Goal: Task Accomplishment & Management: Manage account settings

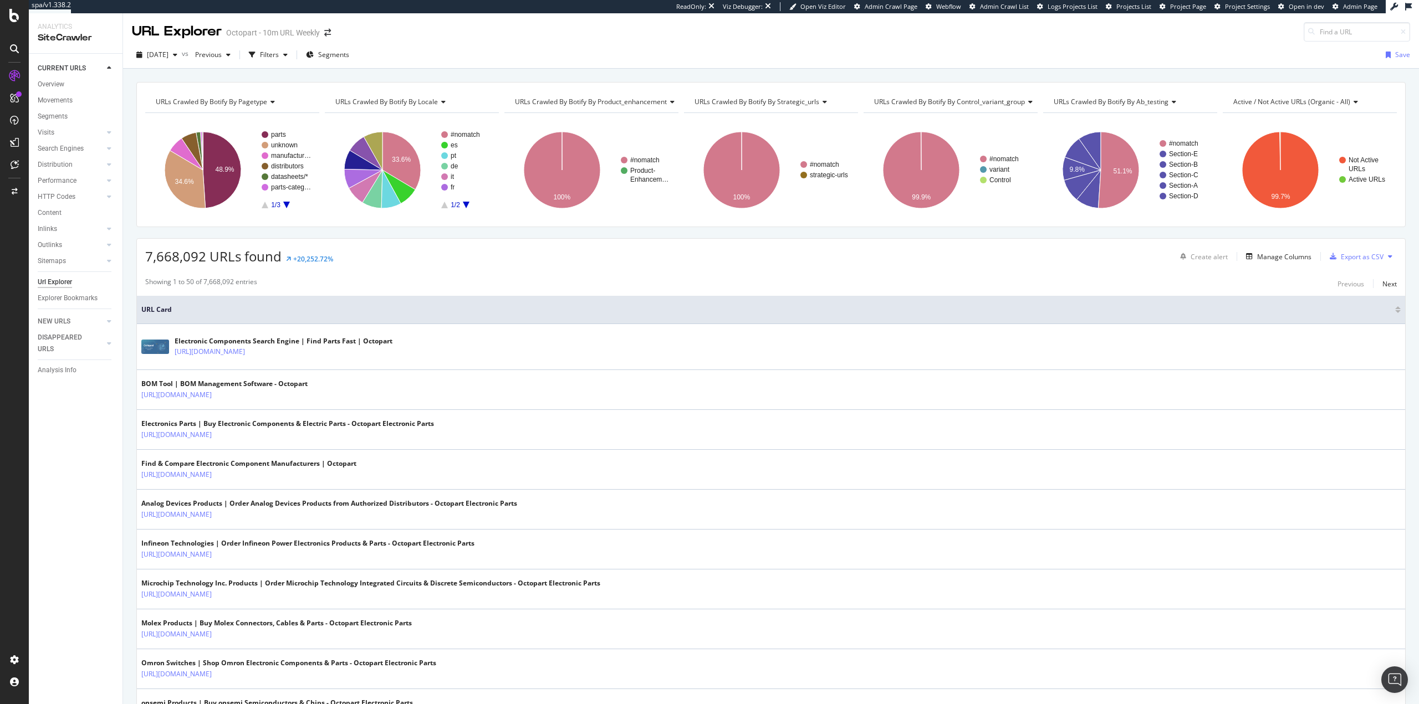
drag, startPoint x: 1397, startPoint y: 80, endPoint x: 1392, endPoint y: 70, distance: 11.2
click at [1397, 80] on div "URLs Crawled By Botify By pagetype Show API Requests Chart (by Value) Table Exp…" at bounding box center [771, 82] width 1296 height 27
click at [218, 155] on icon "A chart." at bounding box center [222, 170] width 38 height 76
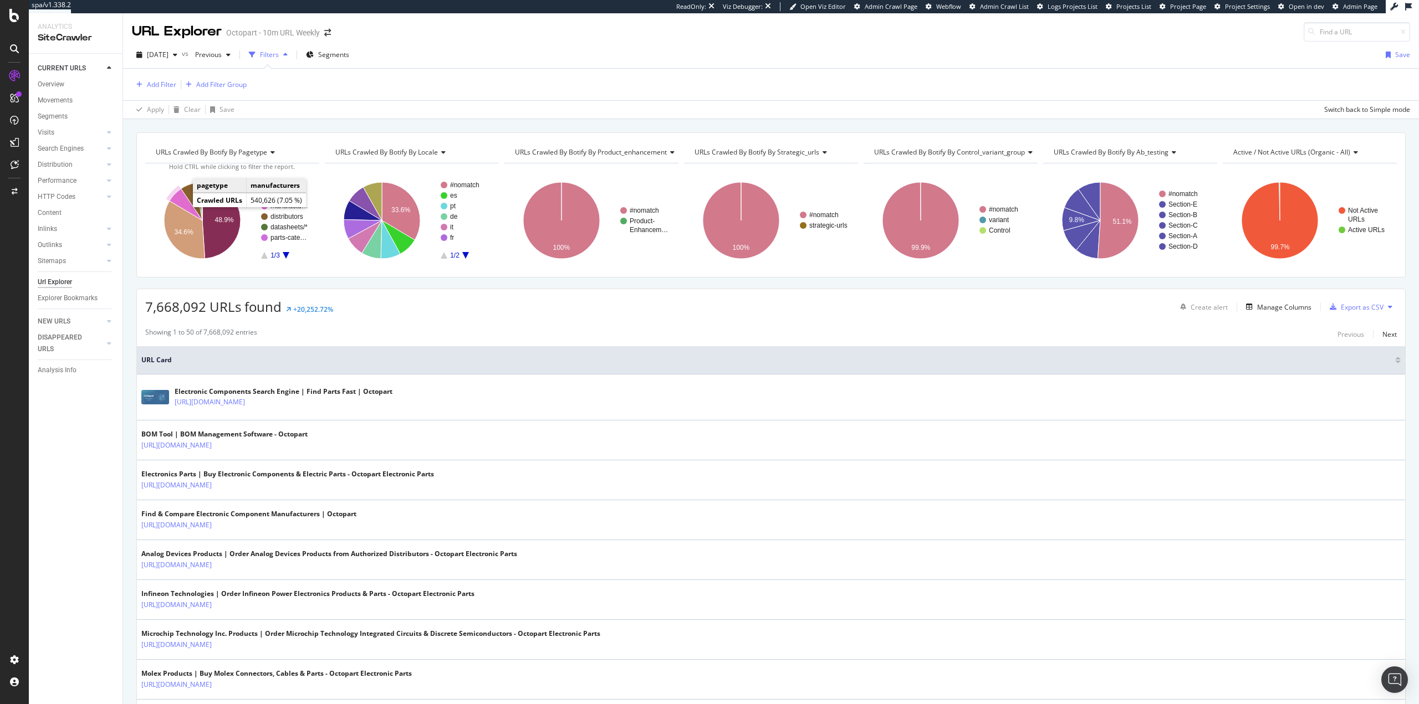
click at [180, 200] on icon "A chart." at bounding box center [186, 205] width 33 height 32
click at [188, 191] on icon "A chart." at bounding box center [192, 202] width 22 height 38
click at [198, 187] on icon "A chart." at bounding box center [199, 201] width 7 height 38
click at [201, 187] on icon "A chart." at bounding box center [201, 201] width 2 height 38
click at [283, 255] on rect "A chart." at bounding box center [285, 220] width 49 height 77
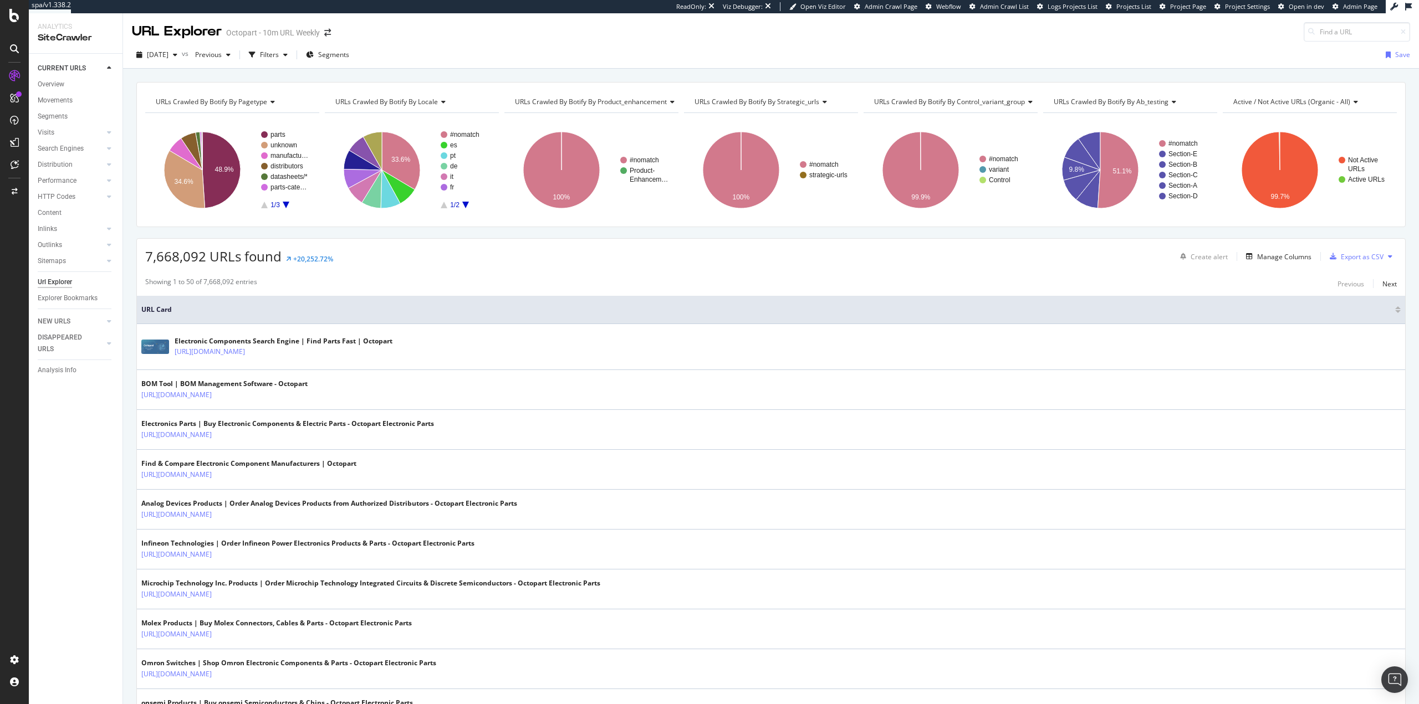
click at [287, 204] on icon "A chart." at bounding box center [286, 205] width 7 height 7
click at [283, 132] on text "search" at bounding box center [280, 135] width 20 height 8
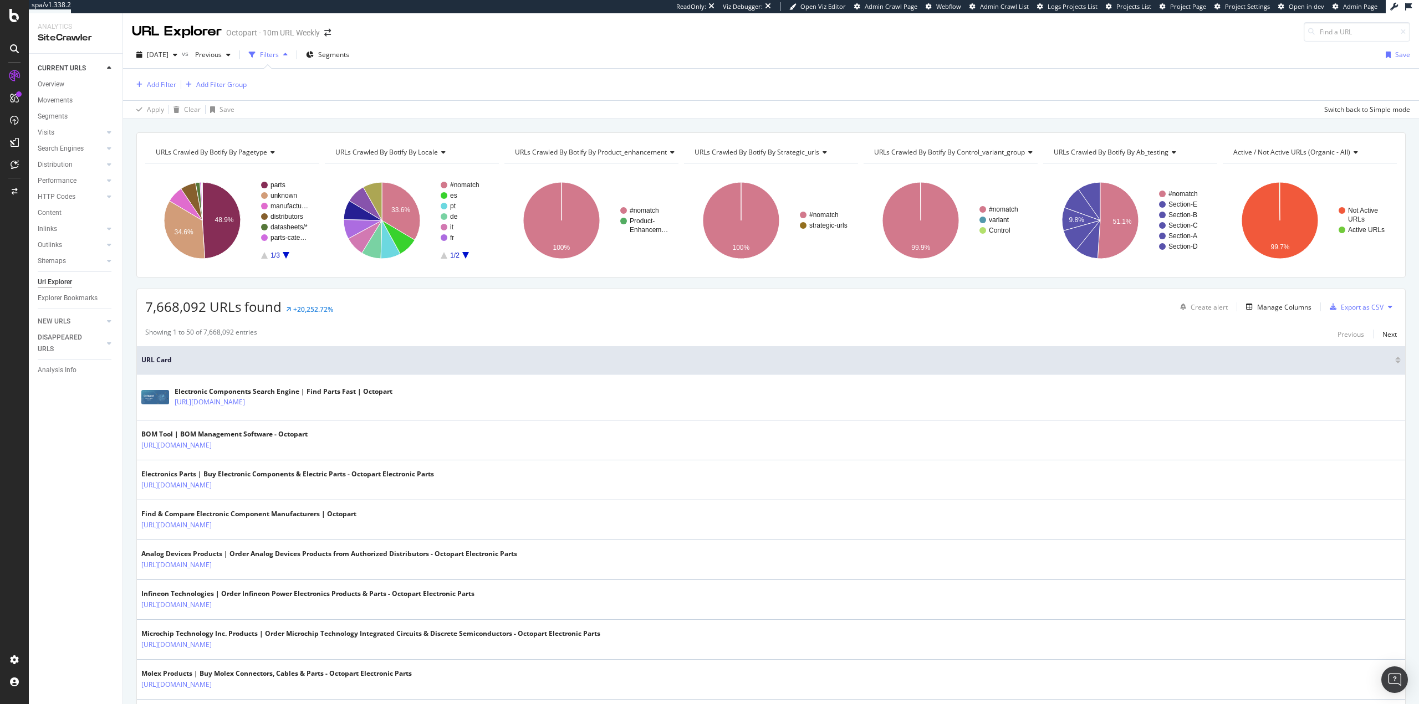
click at [286, 255] on icon "A chart." at bounding box center [286, 255] width 7 height 7
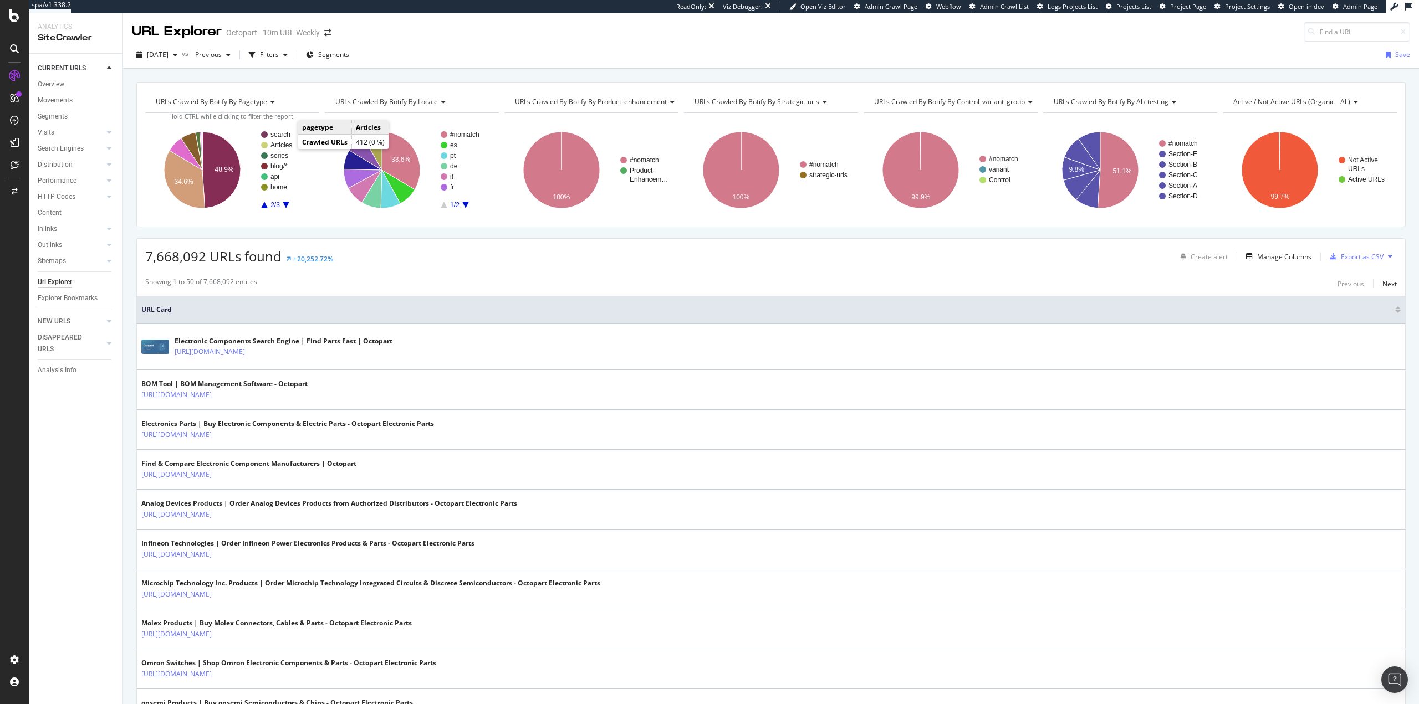
click at [284, 146] on text "Articles" at bounding box center [281, 145] width 22 height 8
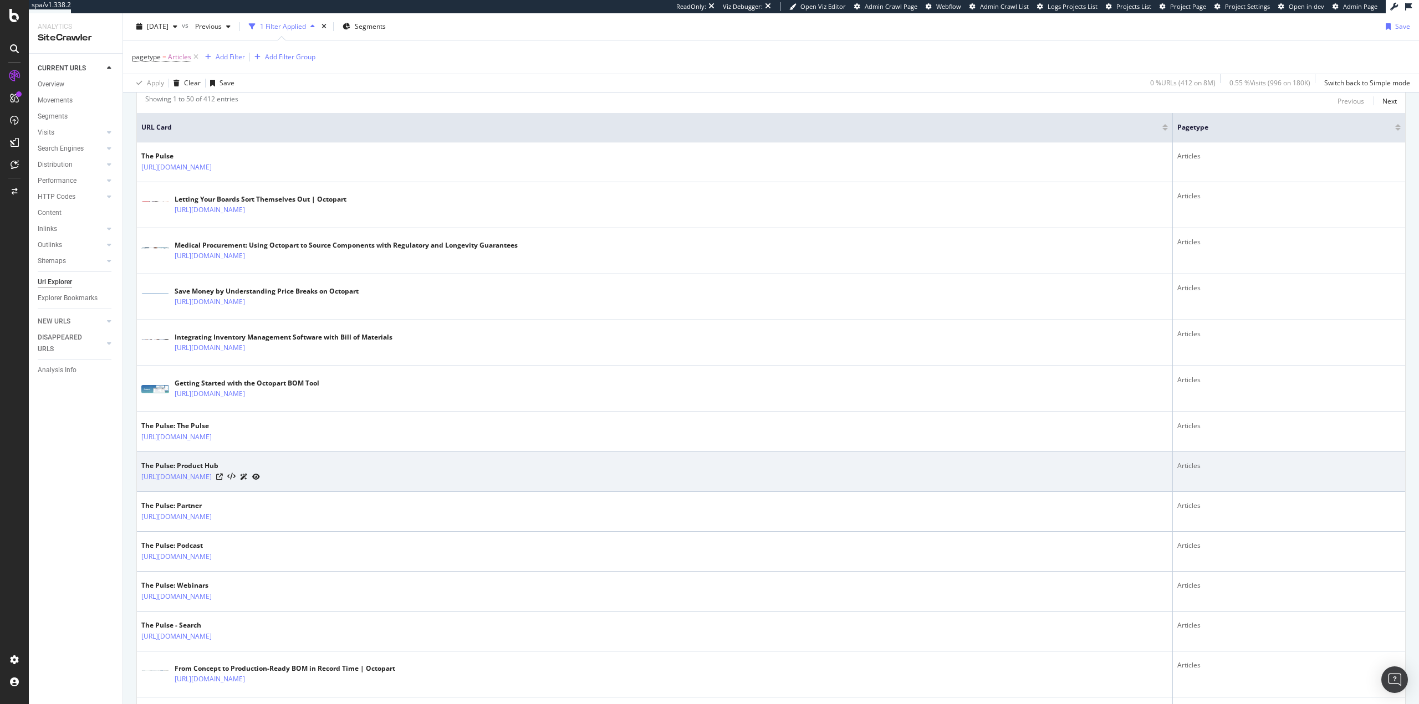
scroll to position [443, 0]
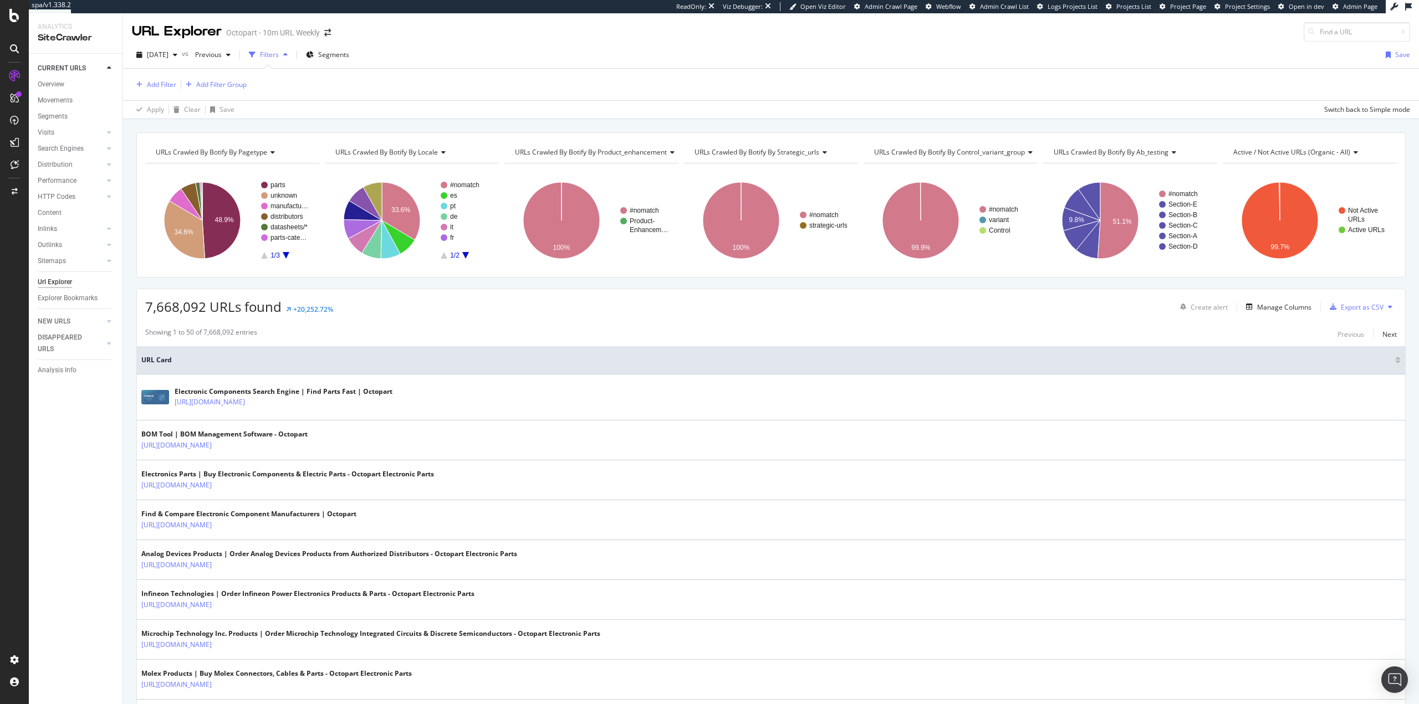
click at [284, 253] on icon "A chart." at bounding box center [286, 255] width 7 height 7
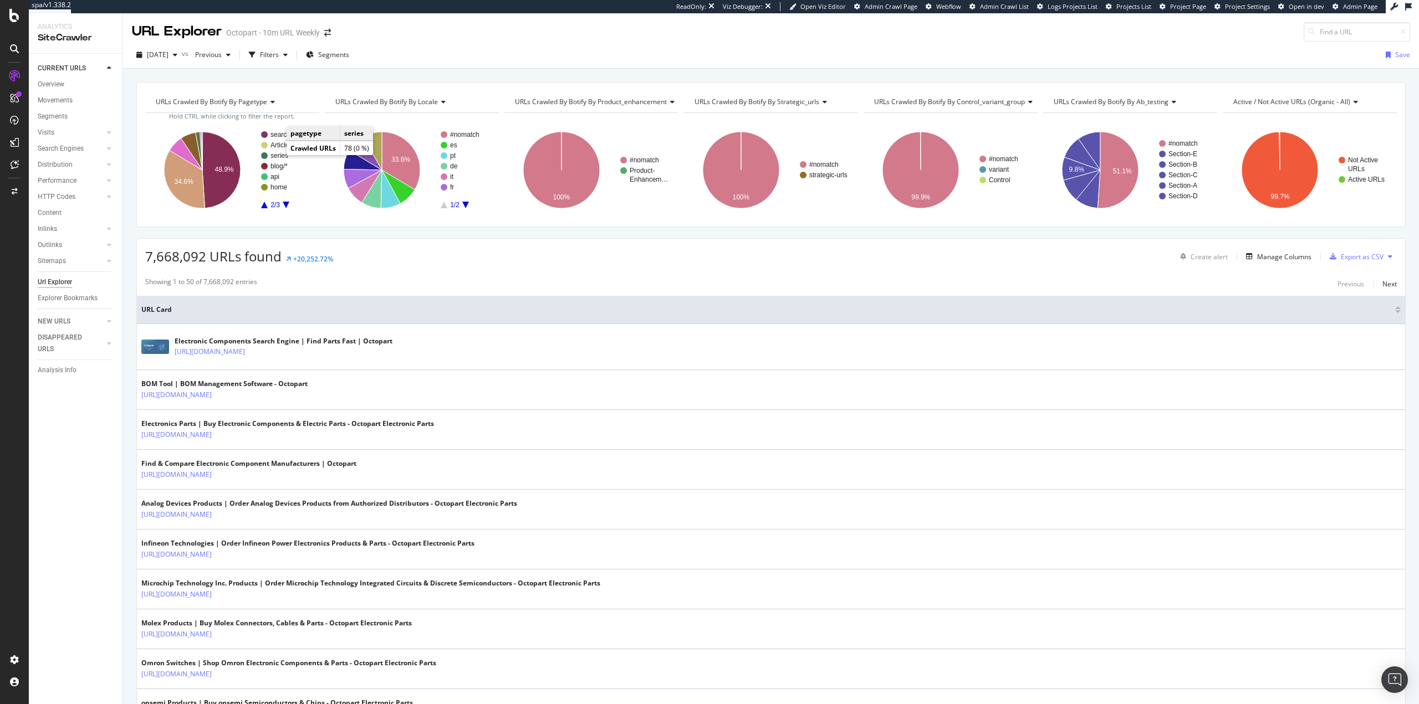
click at [277, 156] on text "series" at bounding box center [279, 156] width 18 height 8
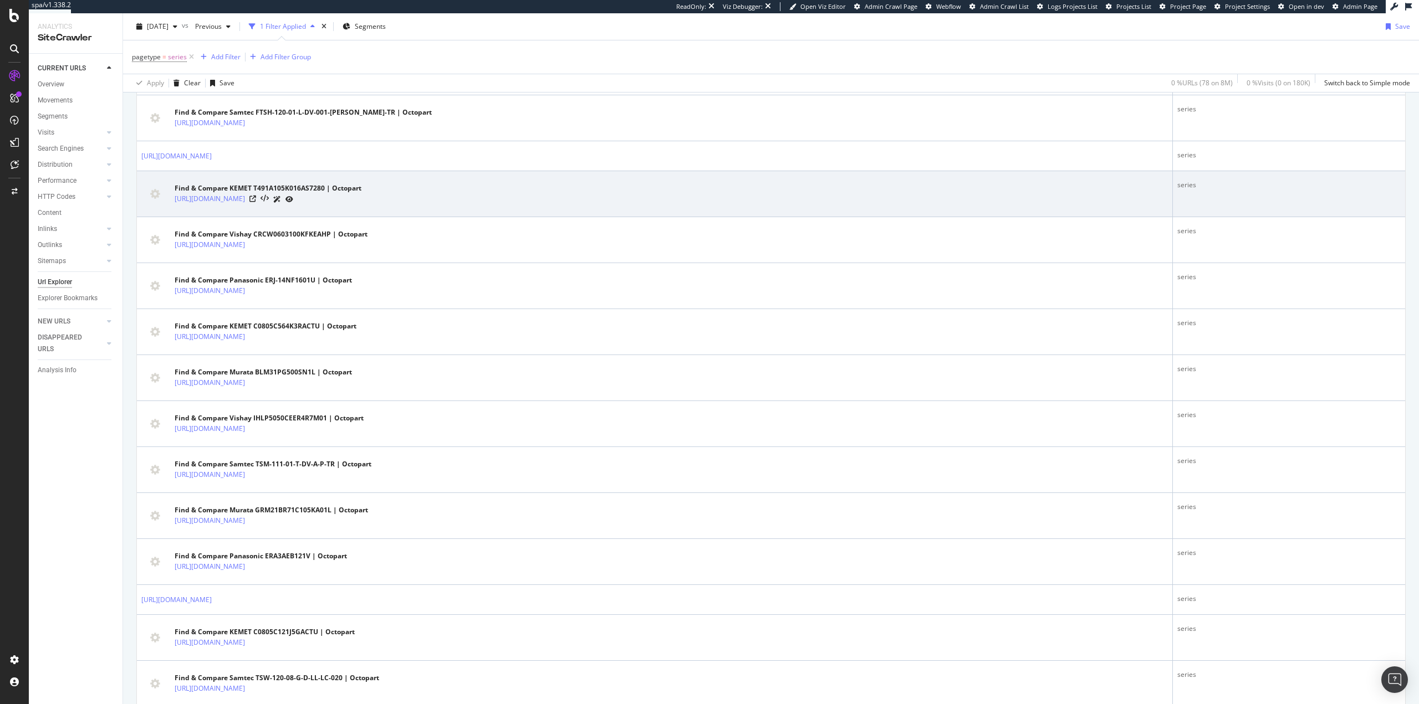
scroll to position [55, 0]
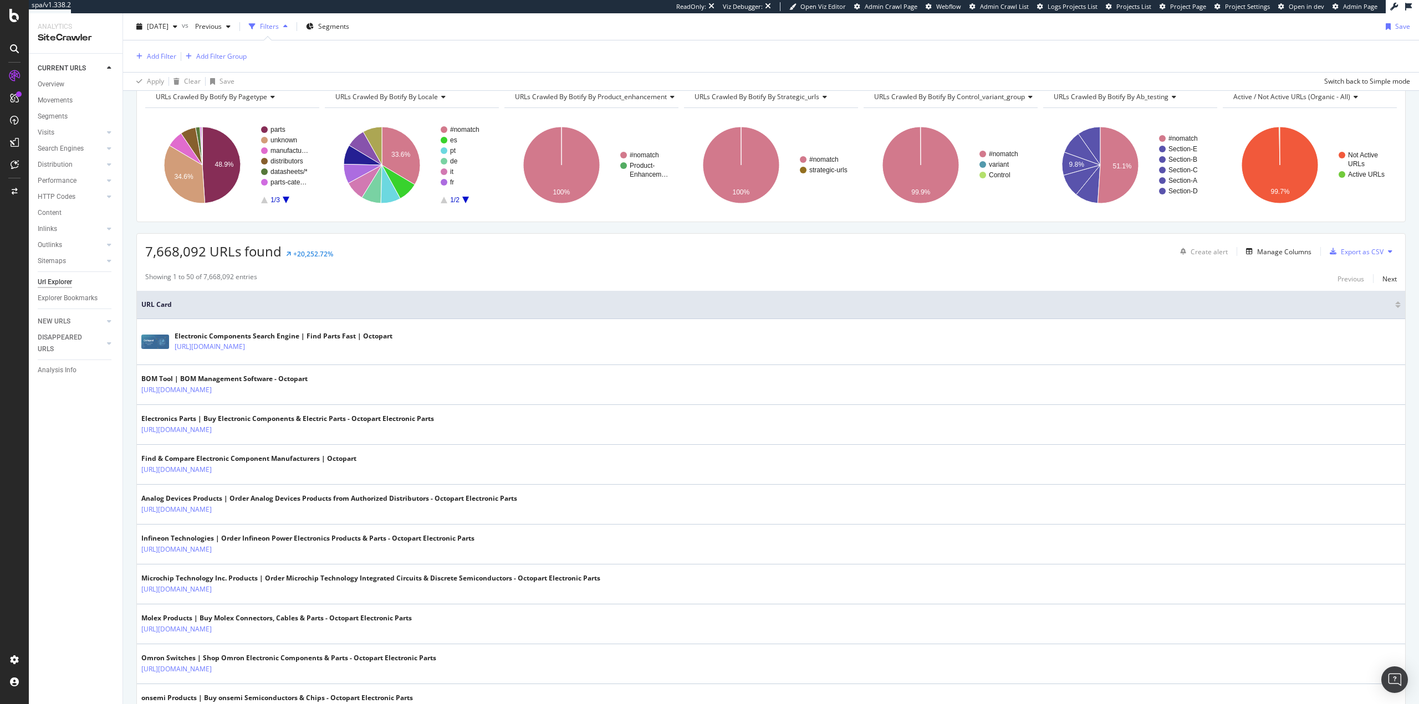
scroll to position [54, 0]
click at [286, 199] on icon "A chart." at bounding box center [286, 201] width 7 height 7
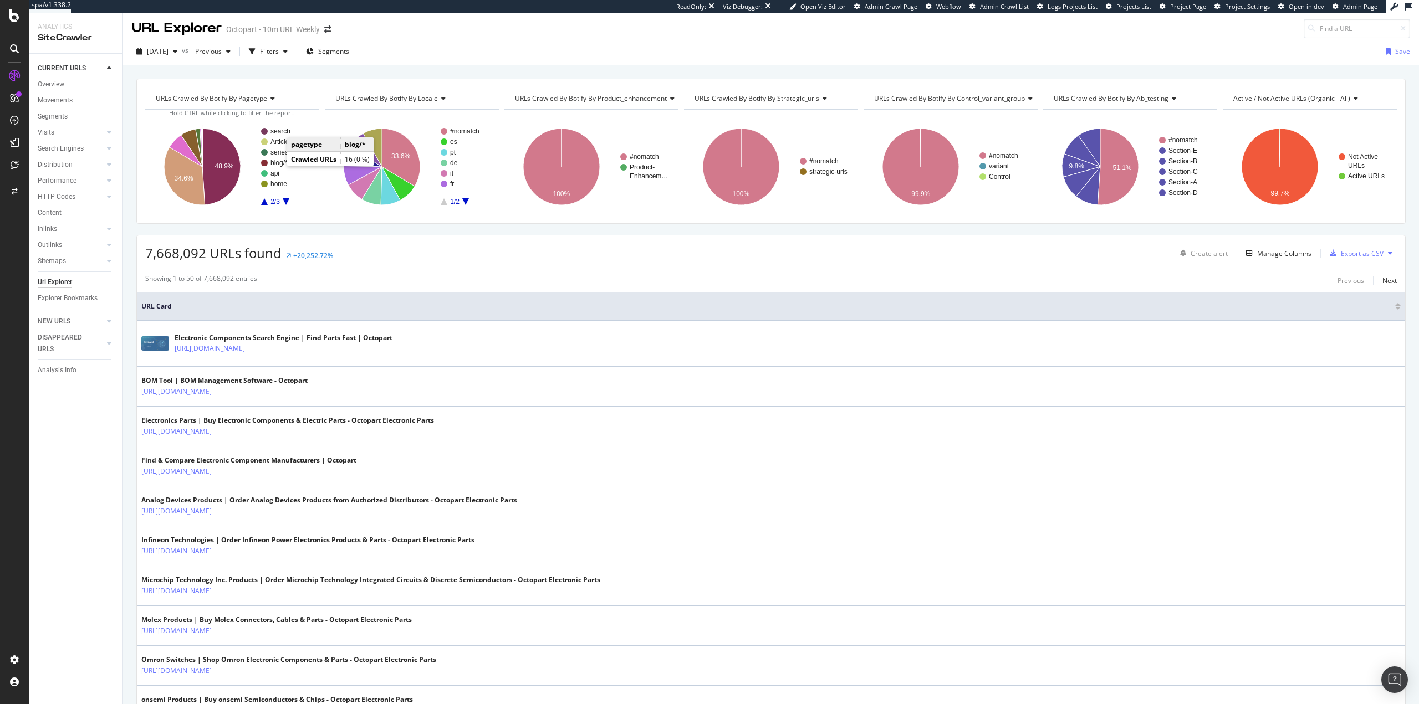
click at [276, 163] on text "blog/*" at bounding box center [278, 163] width 17 height 8
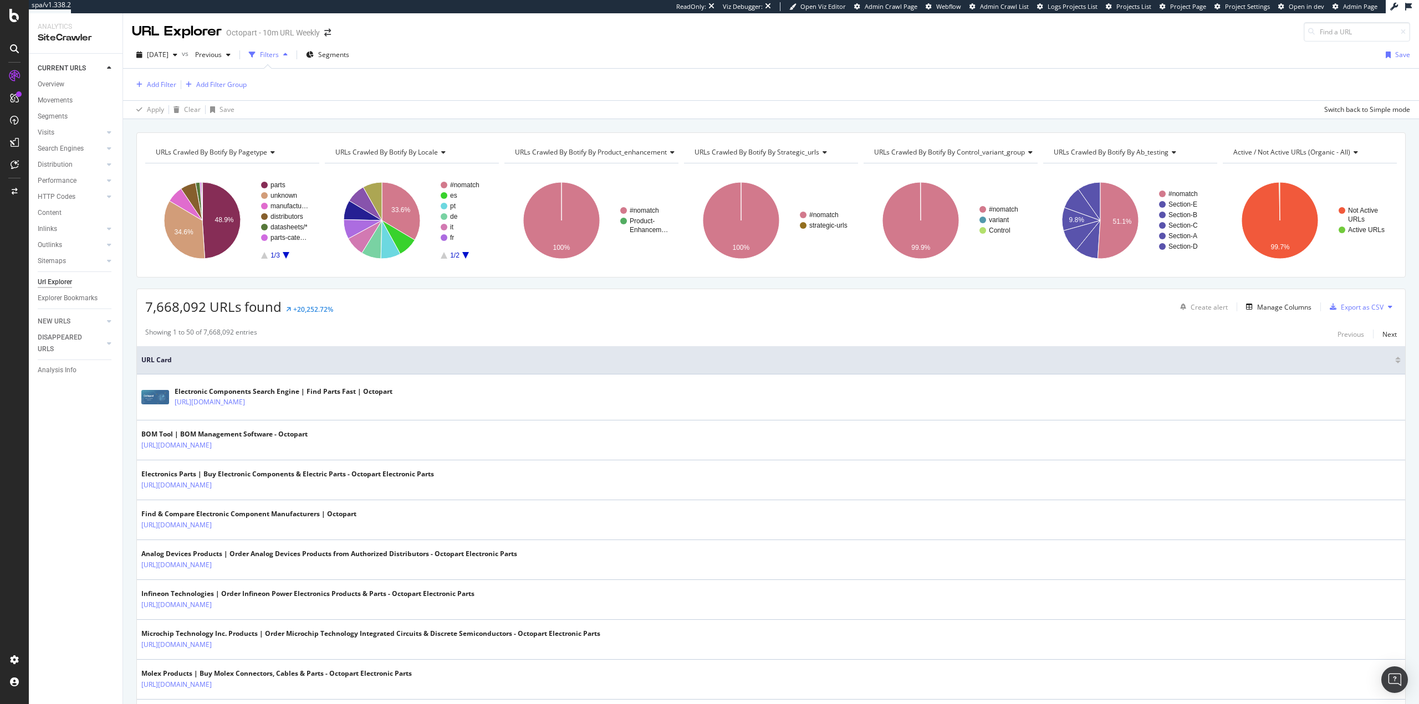
click at [283, 259] on rect "A chart." at bounding box center [285, 220] width 49 height 77
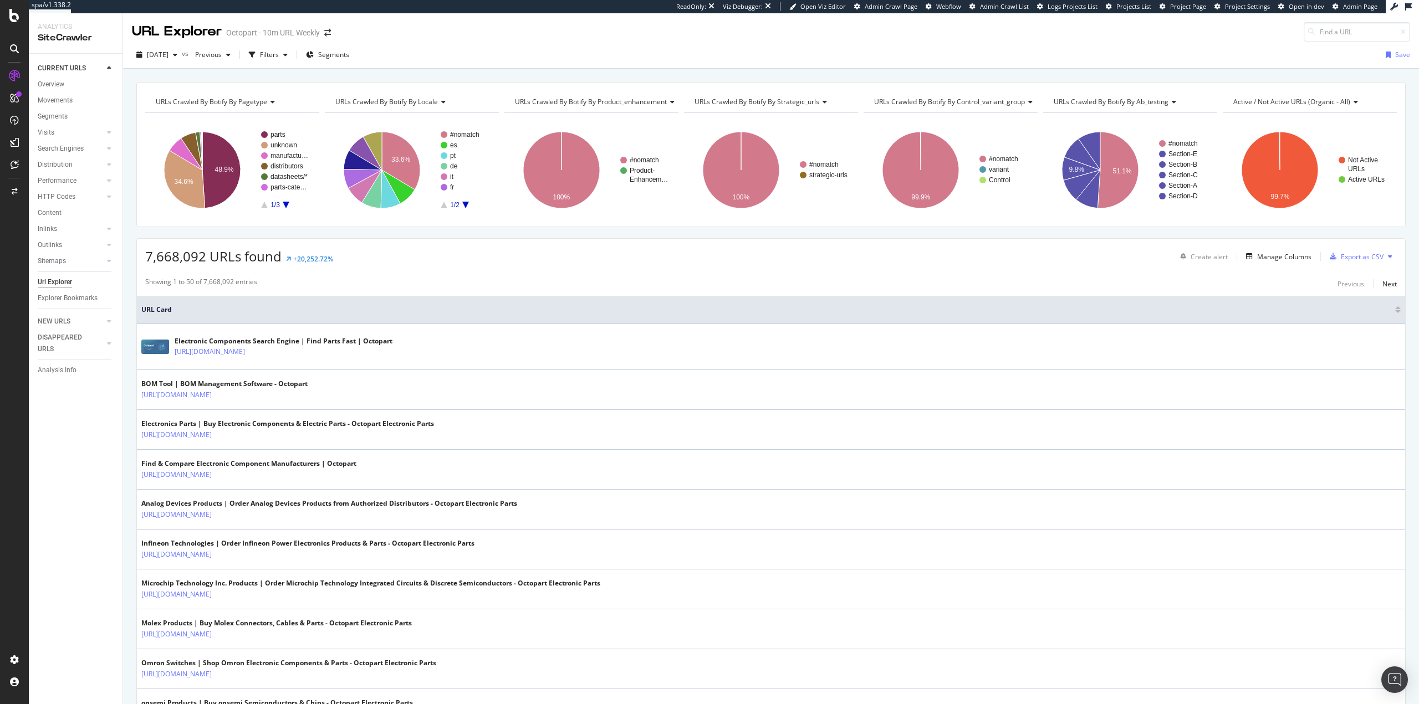
click at [286, 211] on rect "A chart." at bounding box center [231, 170] width 173 height 96
click at [284, 203] on icon "A chart." at bounding box center [286, 205] width 7 height 7
click at [277, 177] on text "api" at bounding box center [274, 177] width 9 height 8
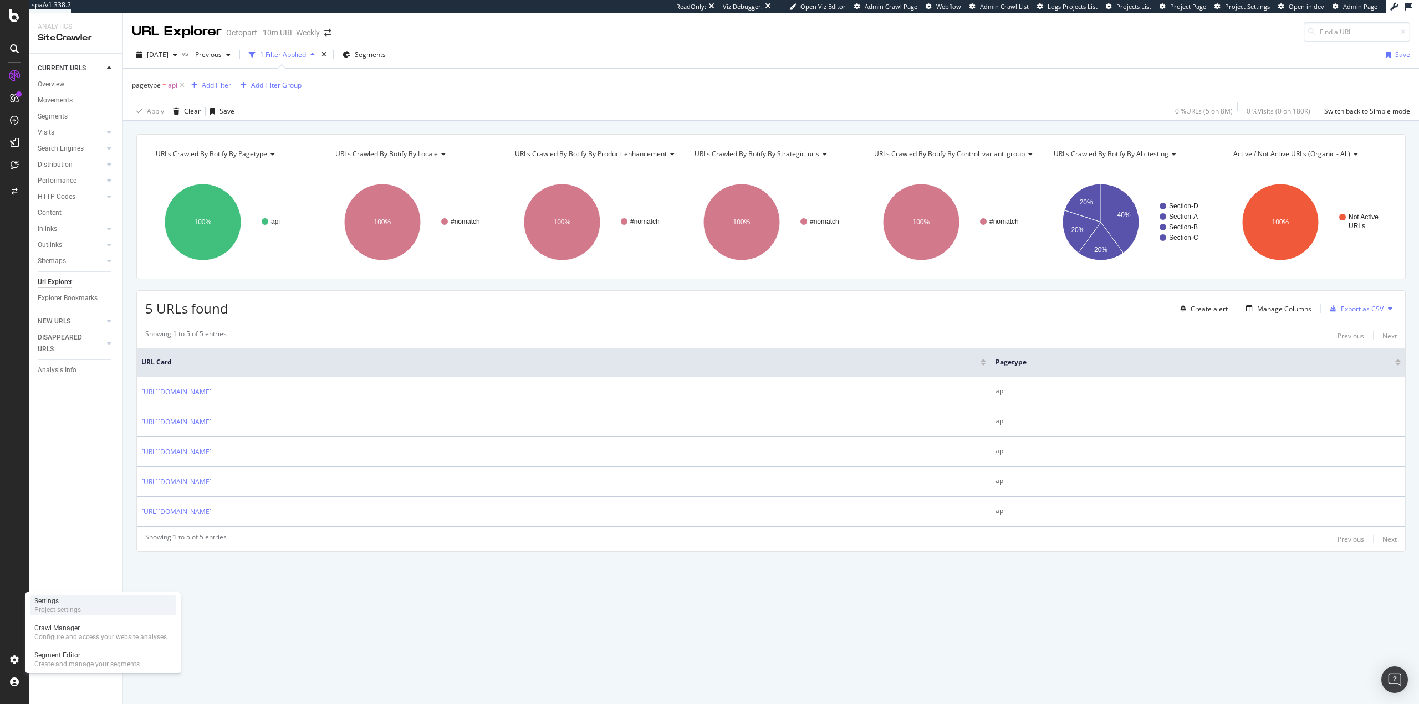
click at [89, 605] on div "Settings Project settings" at bounding box center [103, 606] width 146 height 20
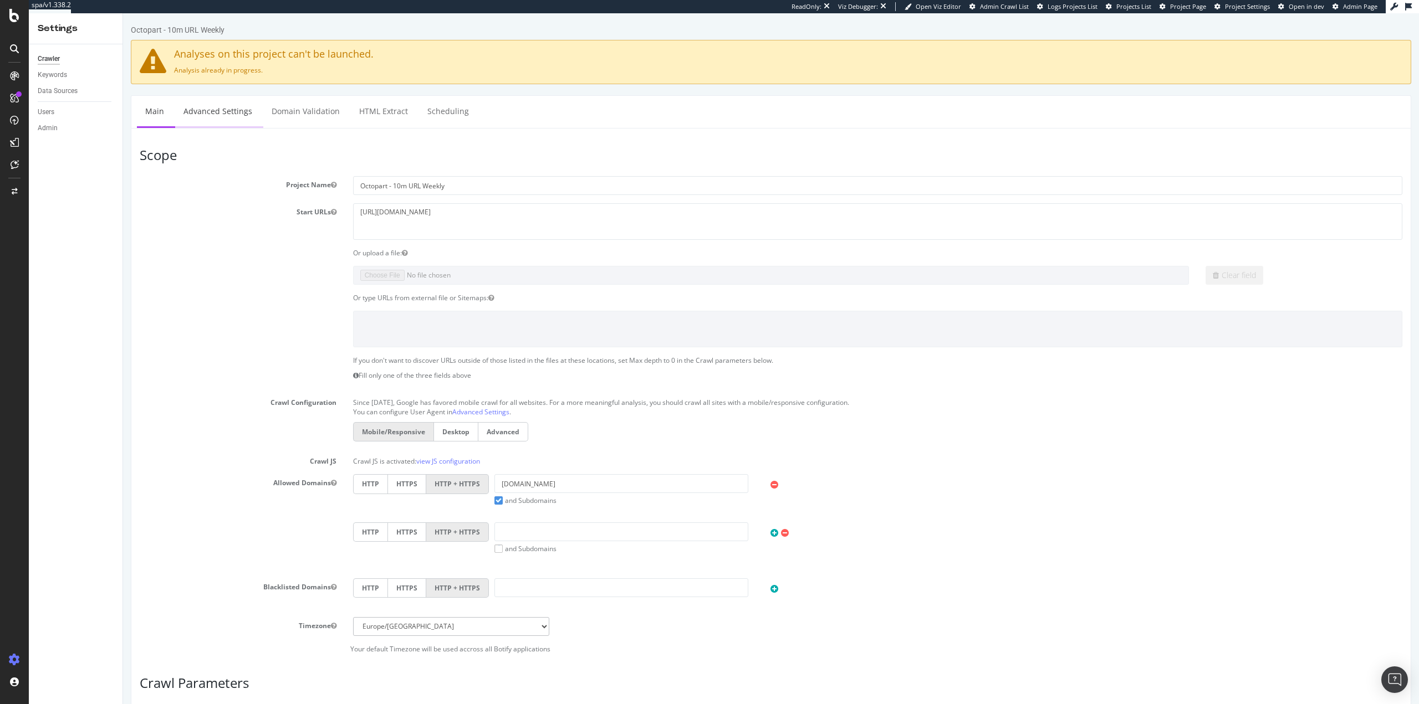
click at [240, 101] on link "Advanced Settings" at bounding box center [217, 111] width 85 height 30
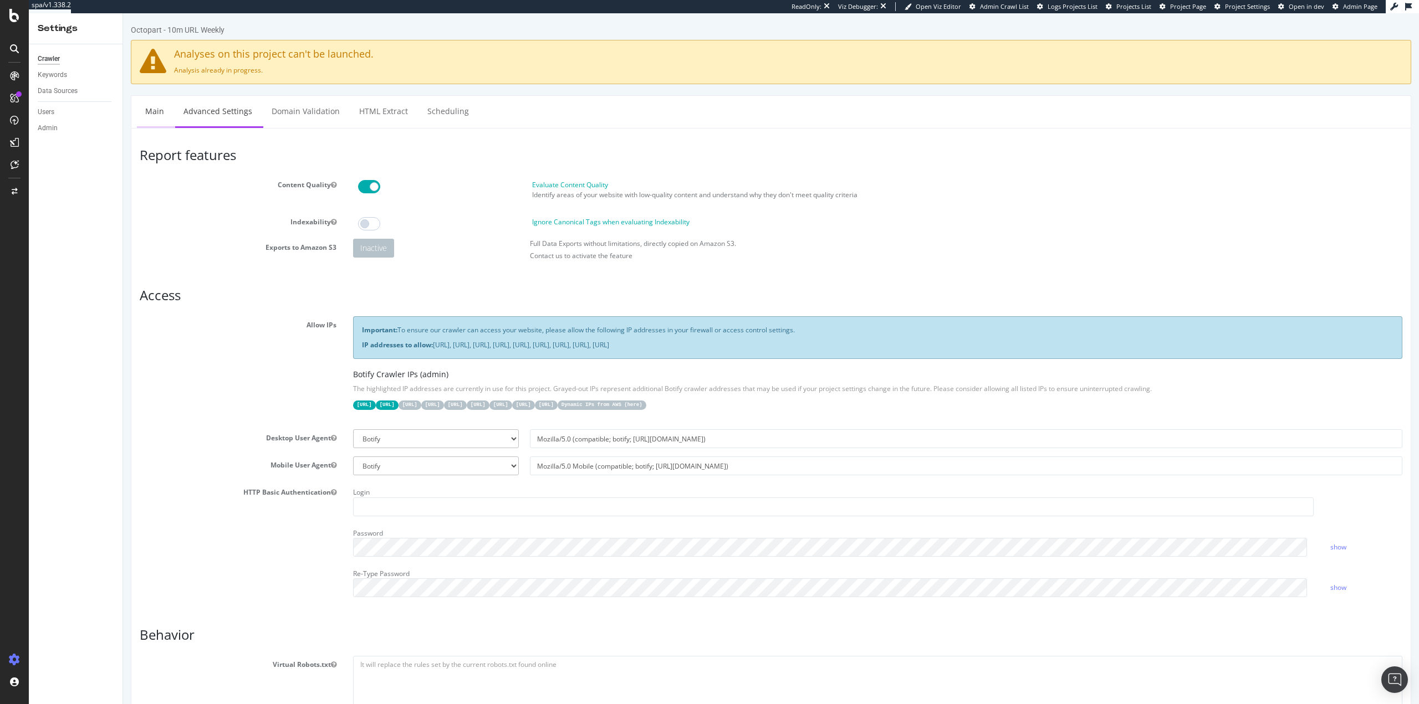
click at [155, 115] on link "Main" at bounding box center [154, 111] width 35 height 30
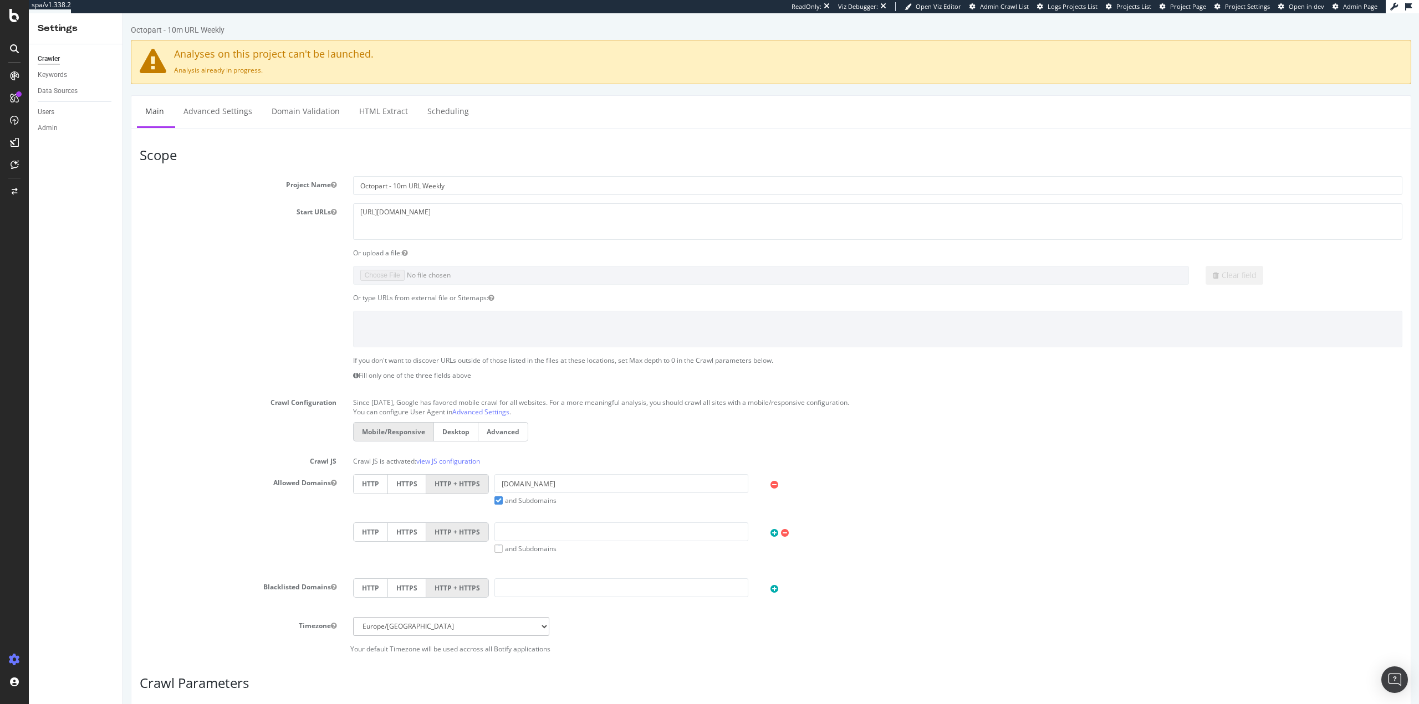
click at [647, 639] on div "Timezone Africa/Abidjan Africa/Accra Africa/Addis_Ababa Africa/Algiers Africa/A…" at bounding box center [771, 635] width 1262 height 37
click at [230, 107] on link "Advanced Settings" at bounding box center [217, 111] width 85 height 30
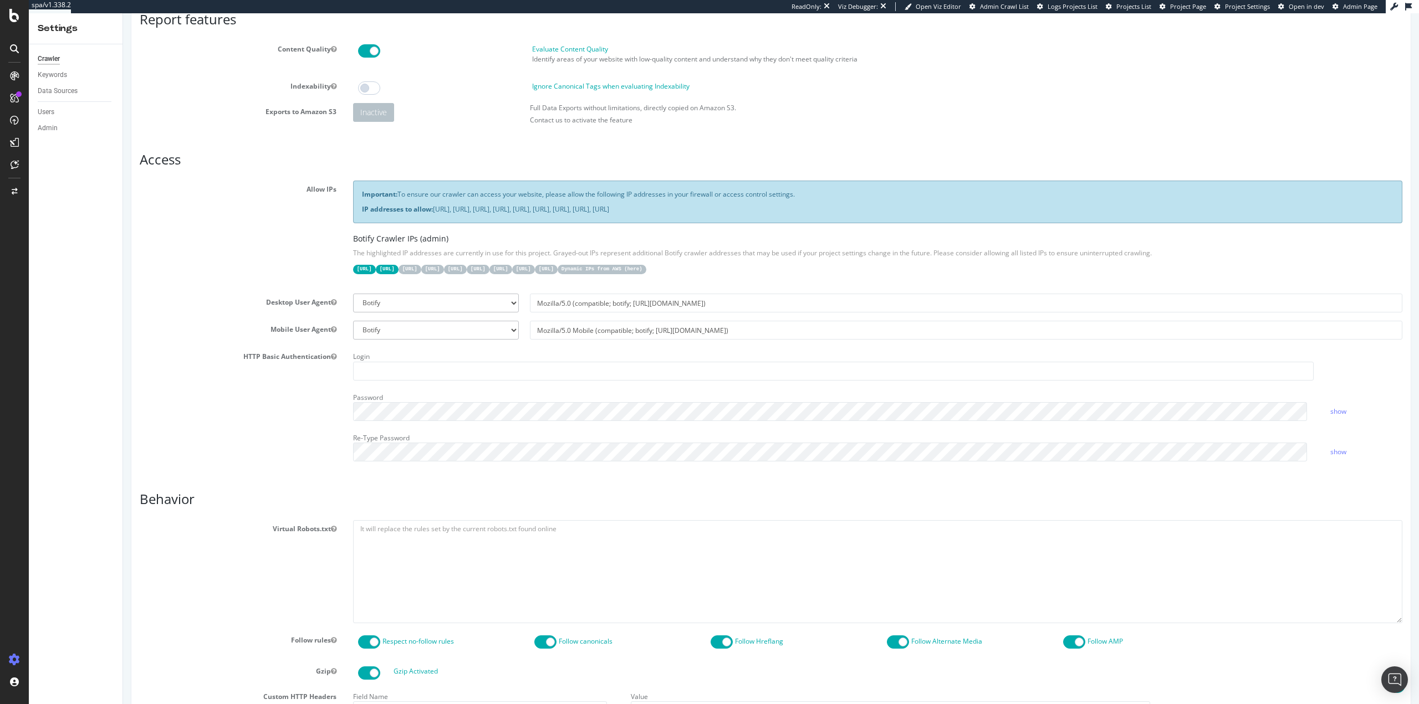
scroll to position [277, 0]
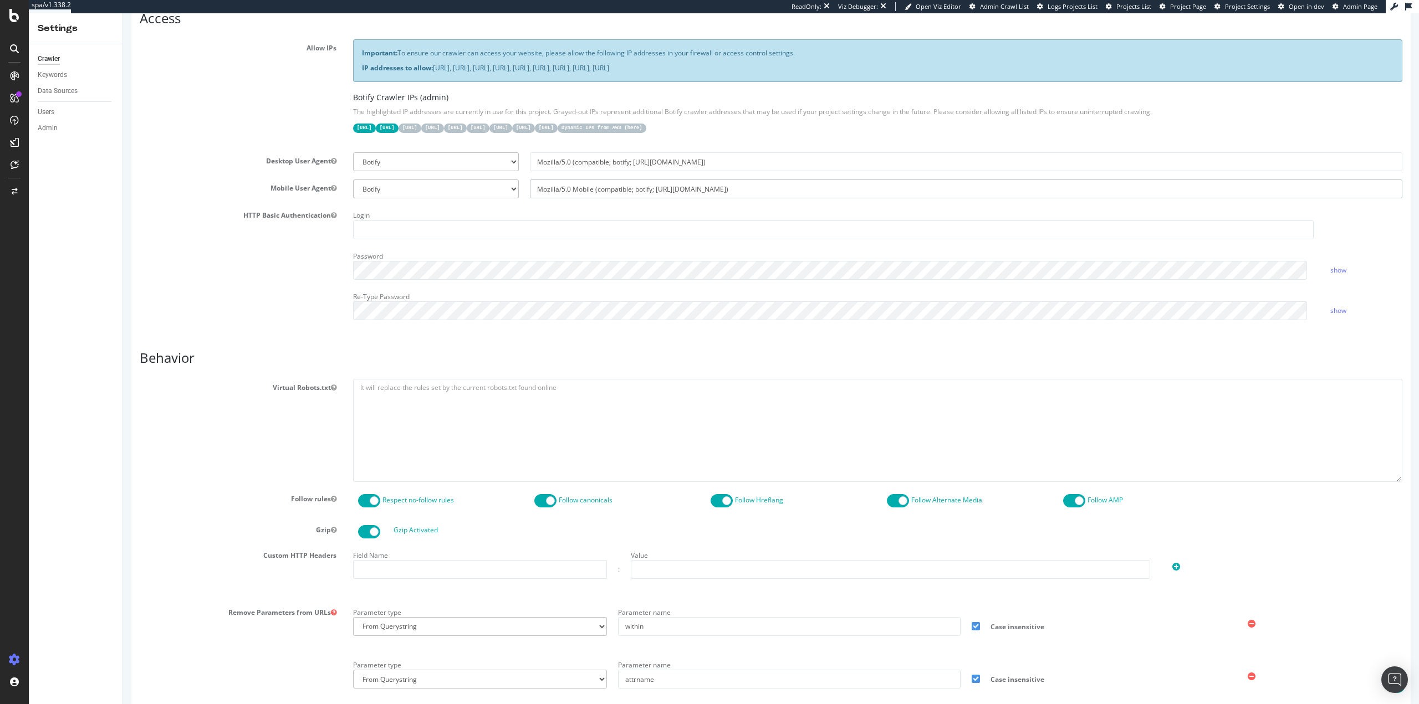
click at [614, 187] on input "Mozilla/5.0 Mobile (compatible; botify; [URL][DOMAIN_NAME])" at bounding box center [966, 189] width 872 height 19
select select
click at [647, 242] on div "Login Password show Re-Type Password show" at bounding box center [878, 267] width 1066 height 121
click at [427, 197] on select "Botify Googlebot Safari iPhone Safari iPad Chrome Android Custom" at bounding box center [436, 189] width 166 height 19
click at [255, 283] on div "HTTP Basic Authentication Login Password show Re-Type Password show" at bounding box center [770, 267] width 1279 height 121
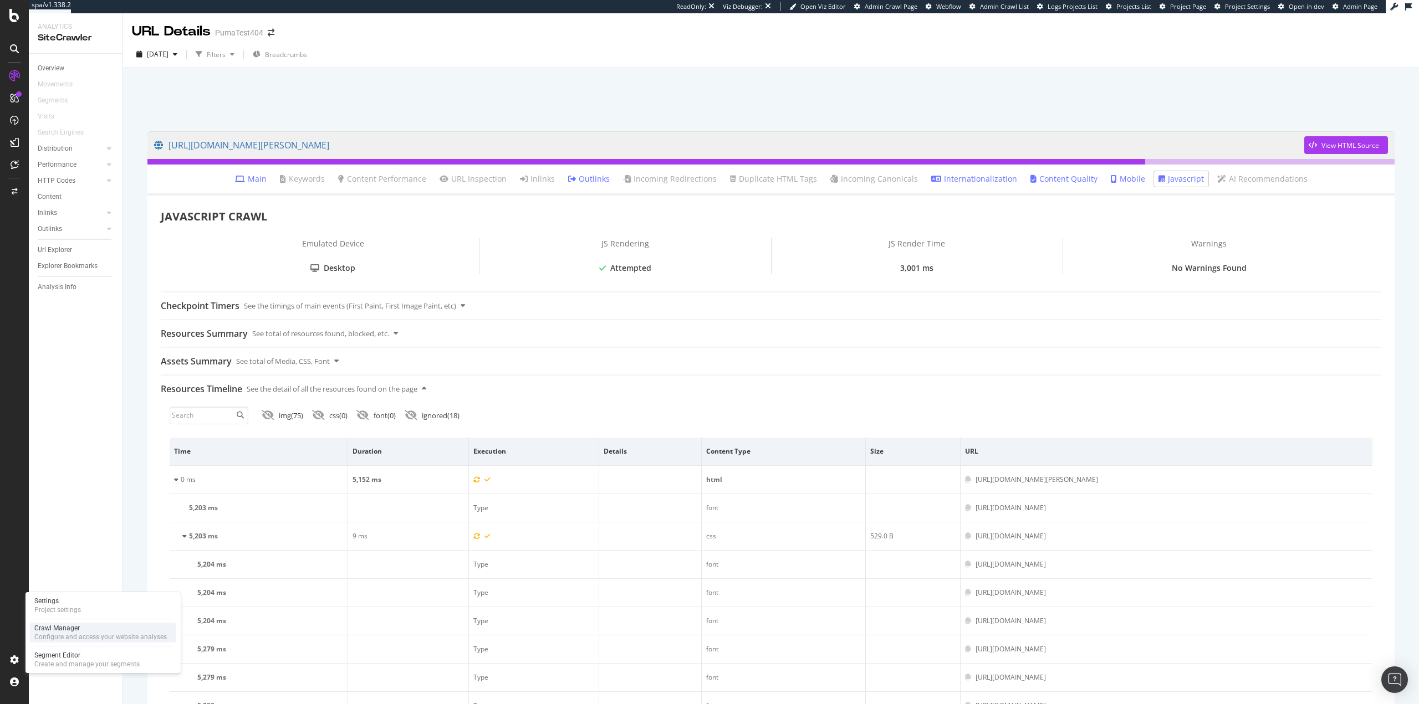
click at [50, 640] on div "Configure and access your website analyses" at bounding box center [100, 637] width 132 height 9
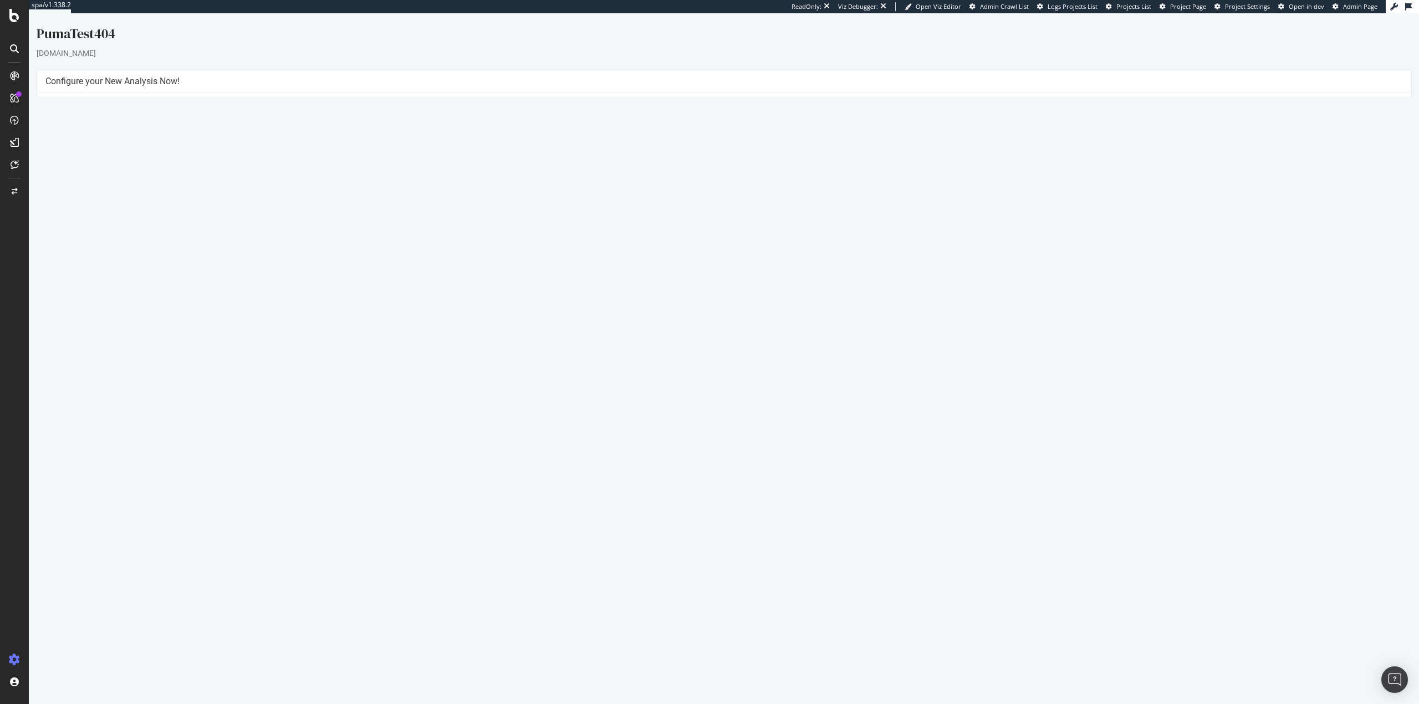
click at [106, 377] on link "2025 Oct. 7th #2 report" at bounding box center [80, 377] width 53 height 9
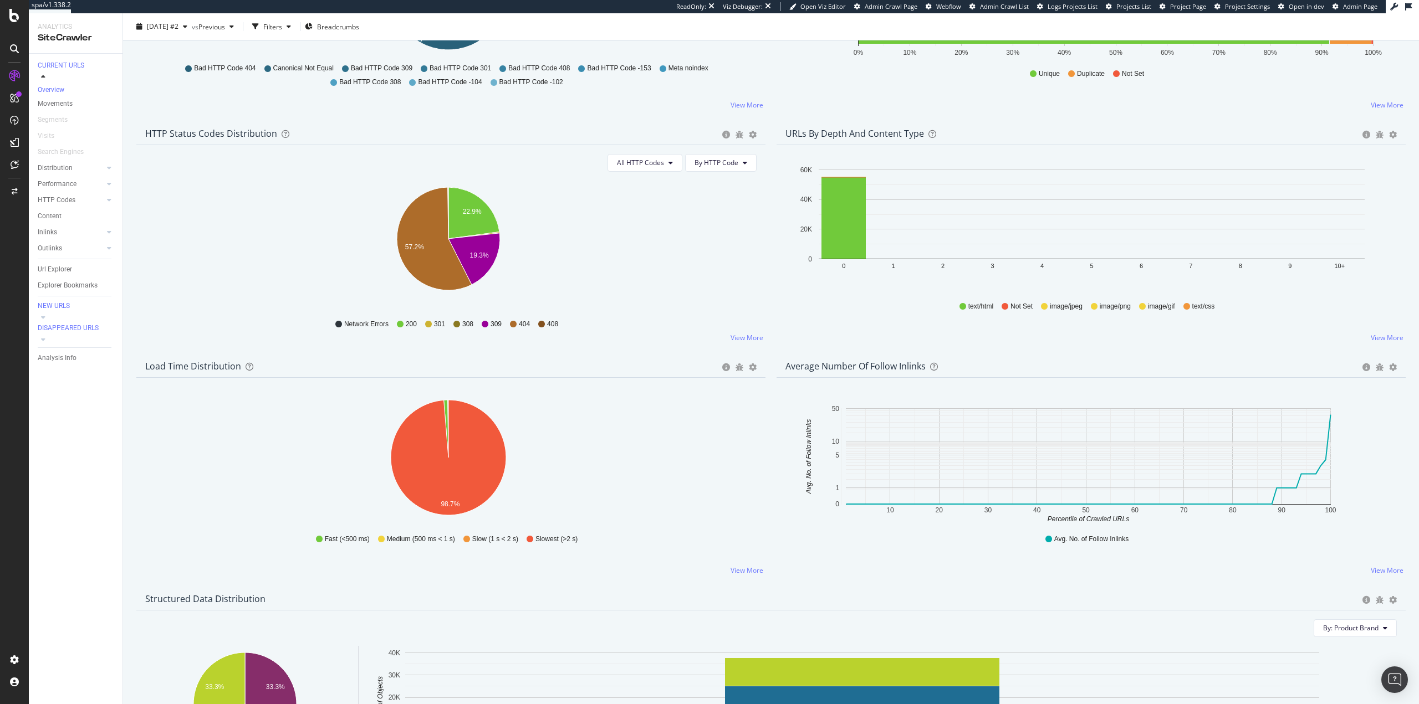
scroll to position [473, 0]
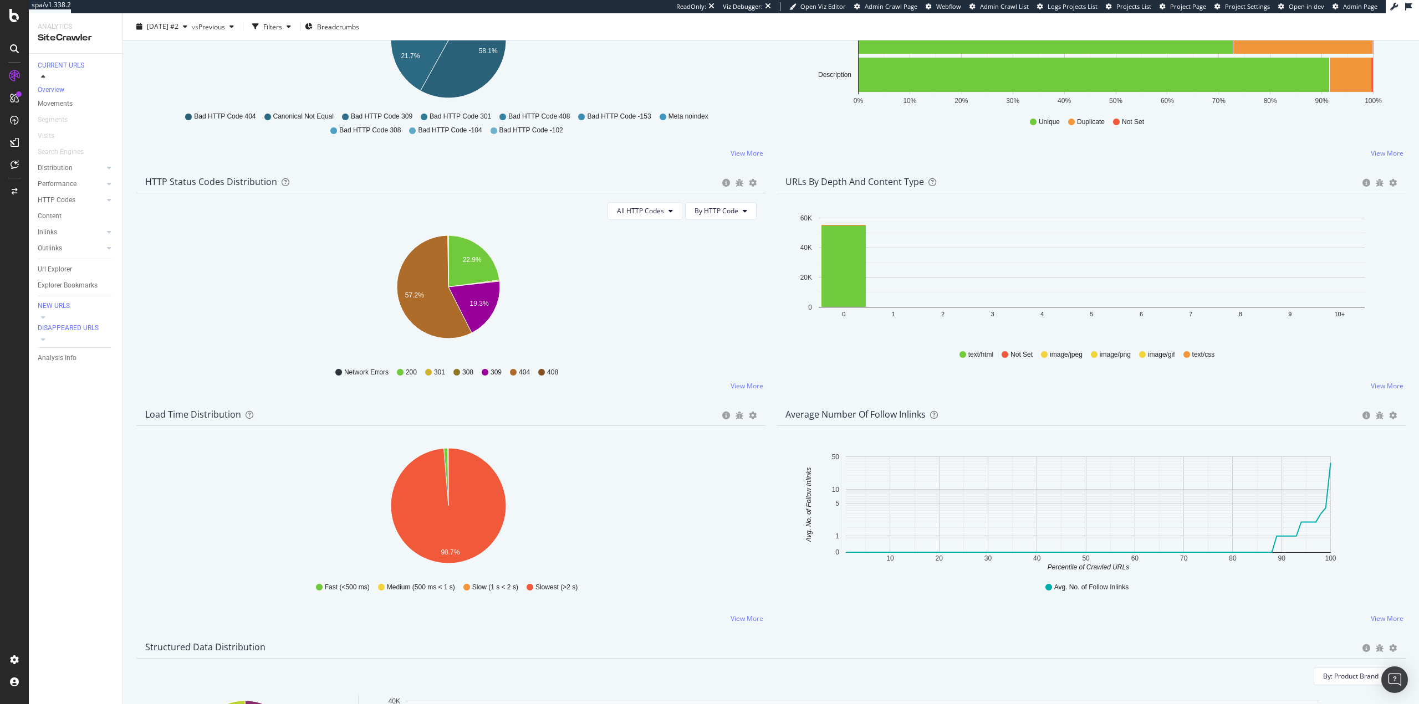
drag, startPoint x: 60, startPoint y: 264, endPoint x: 401, endPoint y: 276, distance: 341.0
click at [60, 264] on div "Url Explorer" at bounding box center [55, 270] width 34 height 12
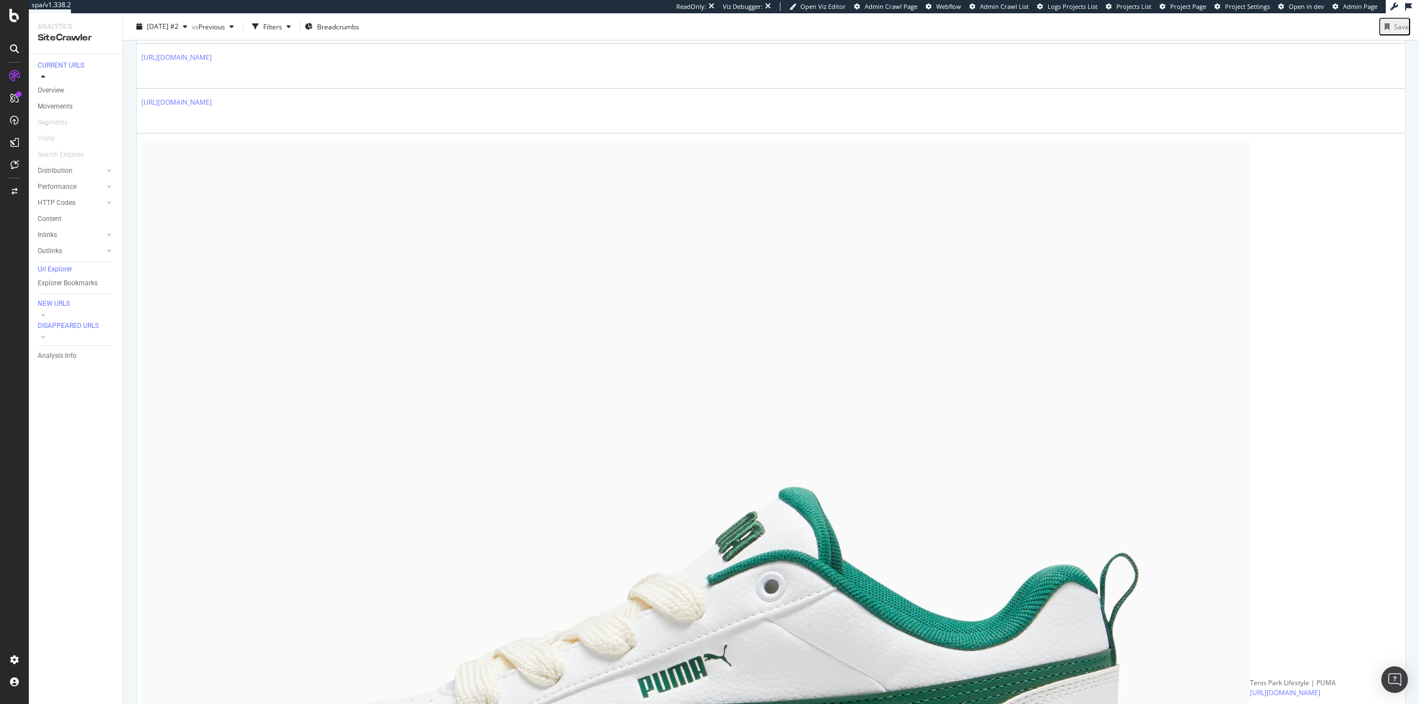
scroll to position [1485, 0]
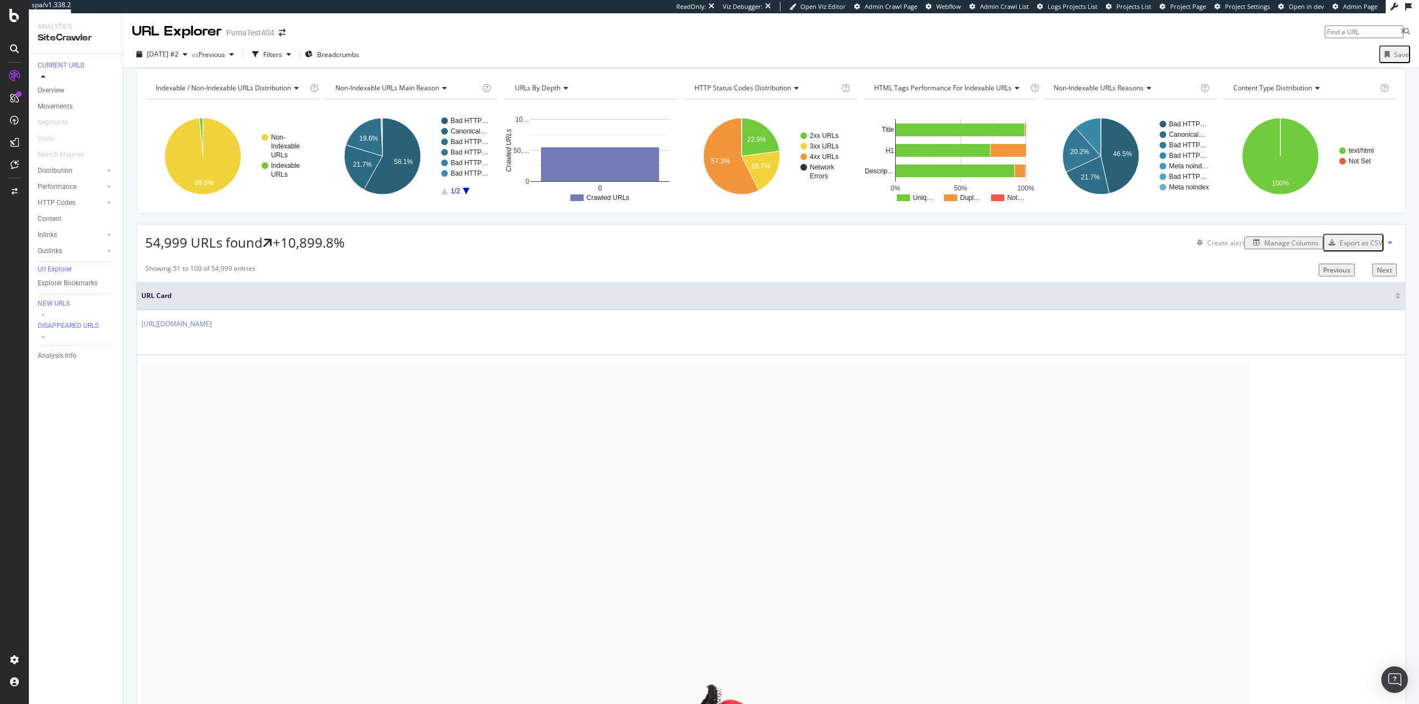
click at [1386, 275] on div "Next" at bounding box center [1384, 269] width 16 height 9
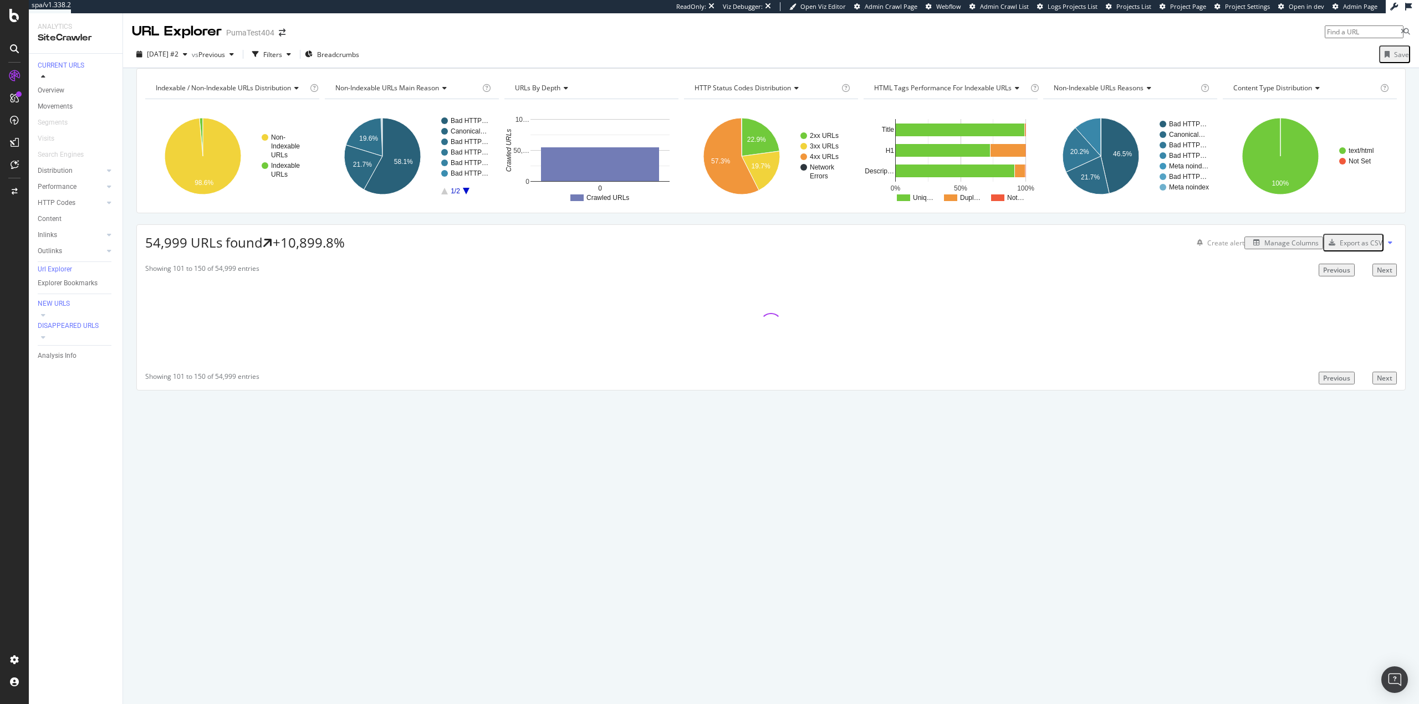
click at [1386, 275] on div "Next" at bounding box center [1384, 269] width 16 height 9
click at [1388, 275] on div "Next" at bounding box center [1384, 269] width 16 height 9
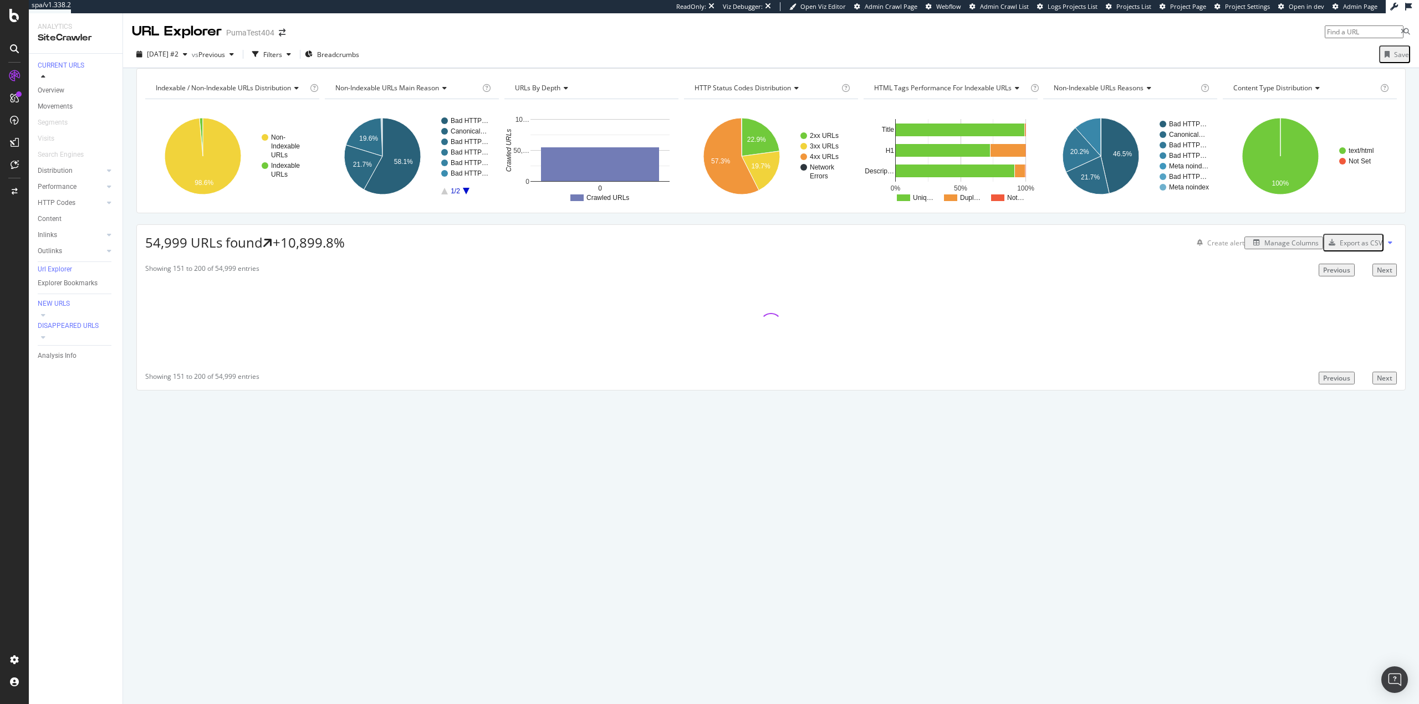
click at [1388, 275] on div "Next" at bounding box center [1384, 269] width 16 height 9
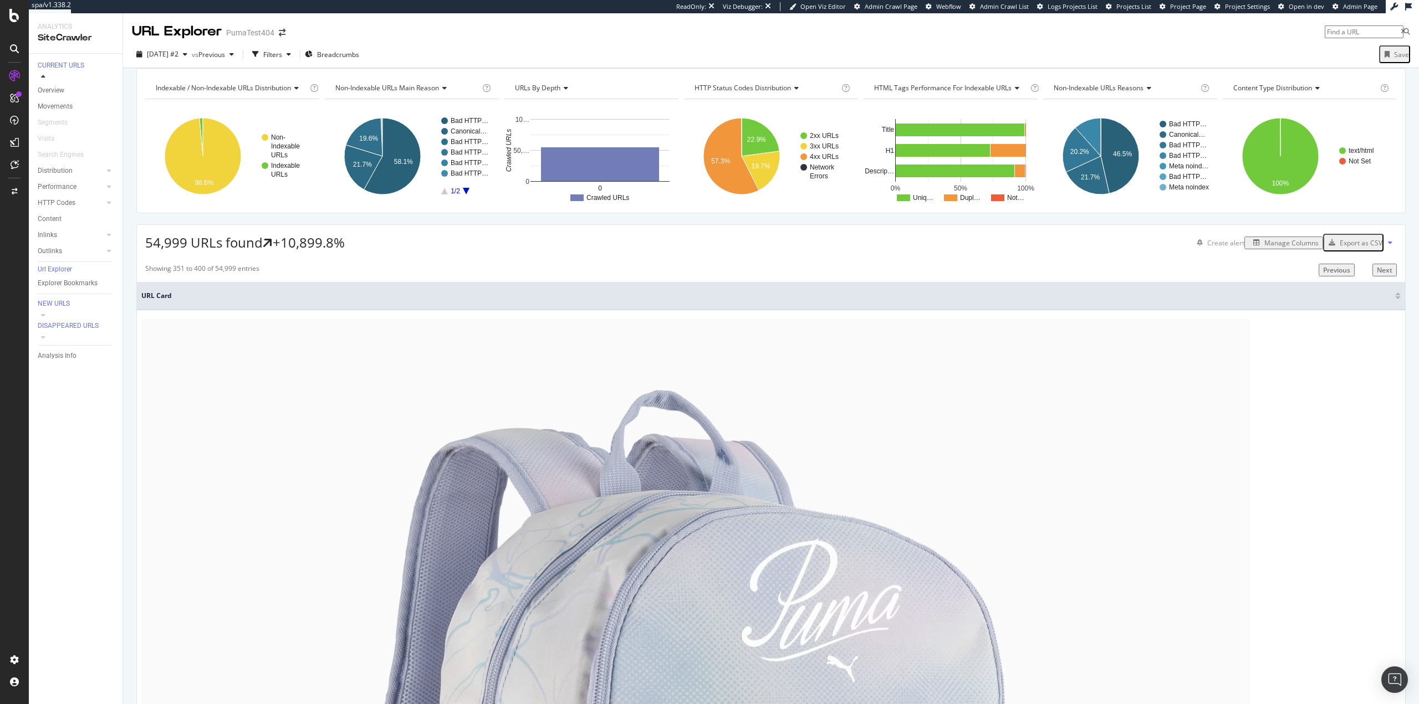
scroll to position [443, 0]
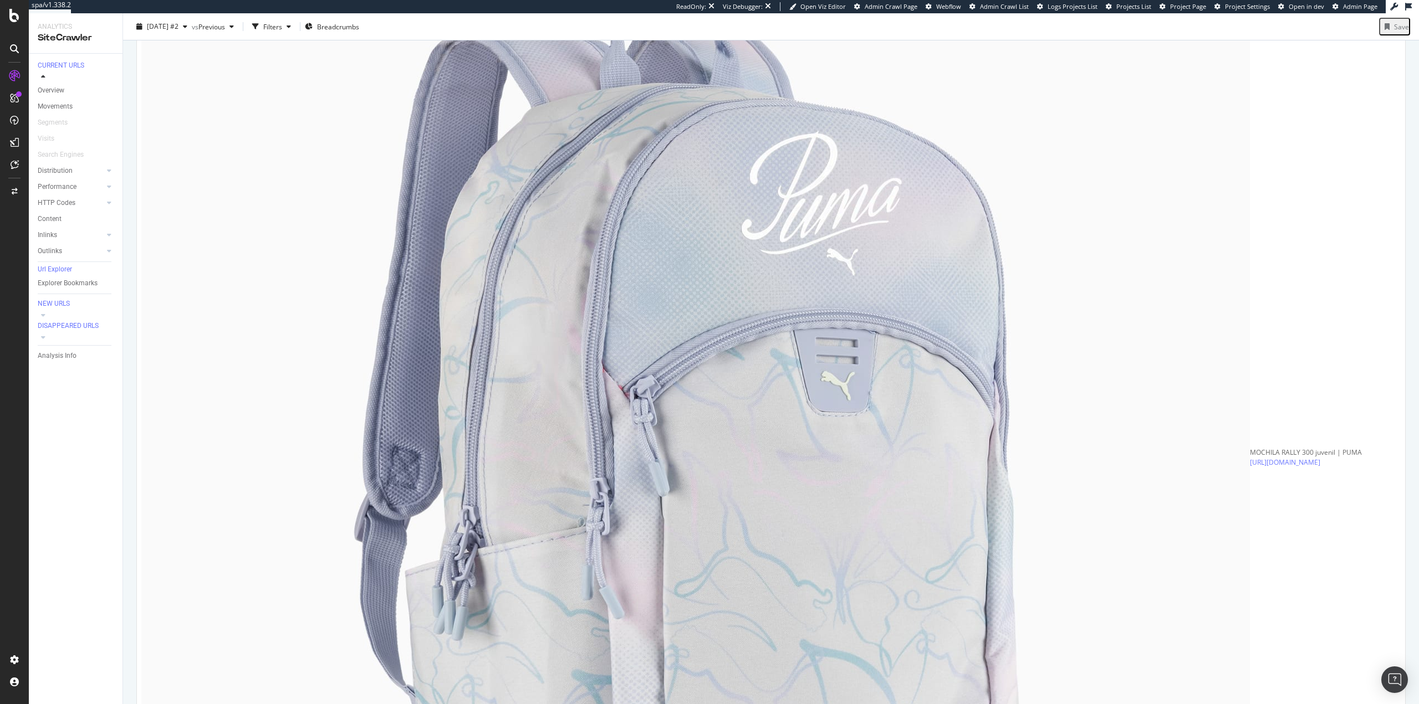
scroll to position [388, 0]
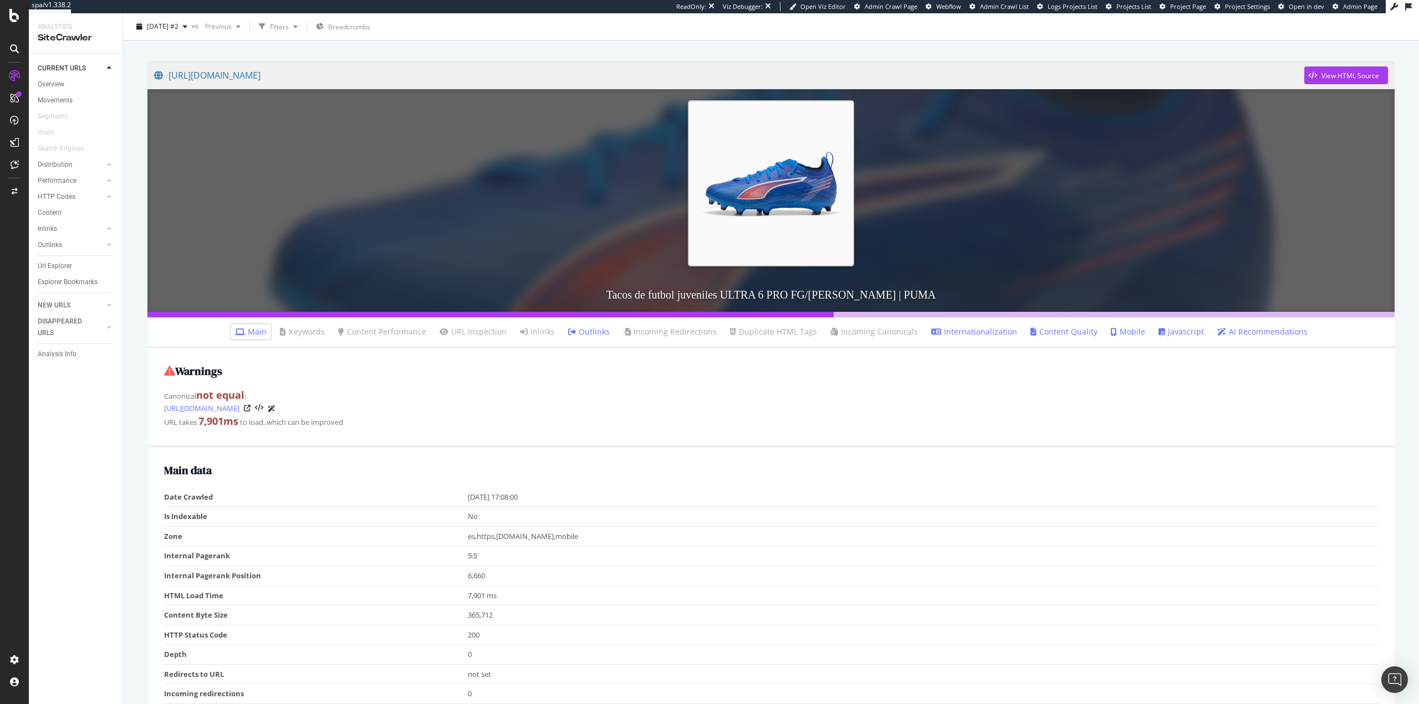
scroll to position [166, 0]
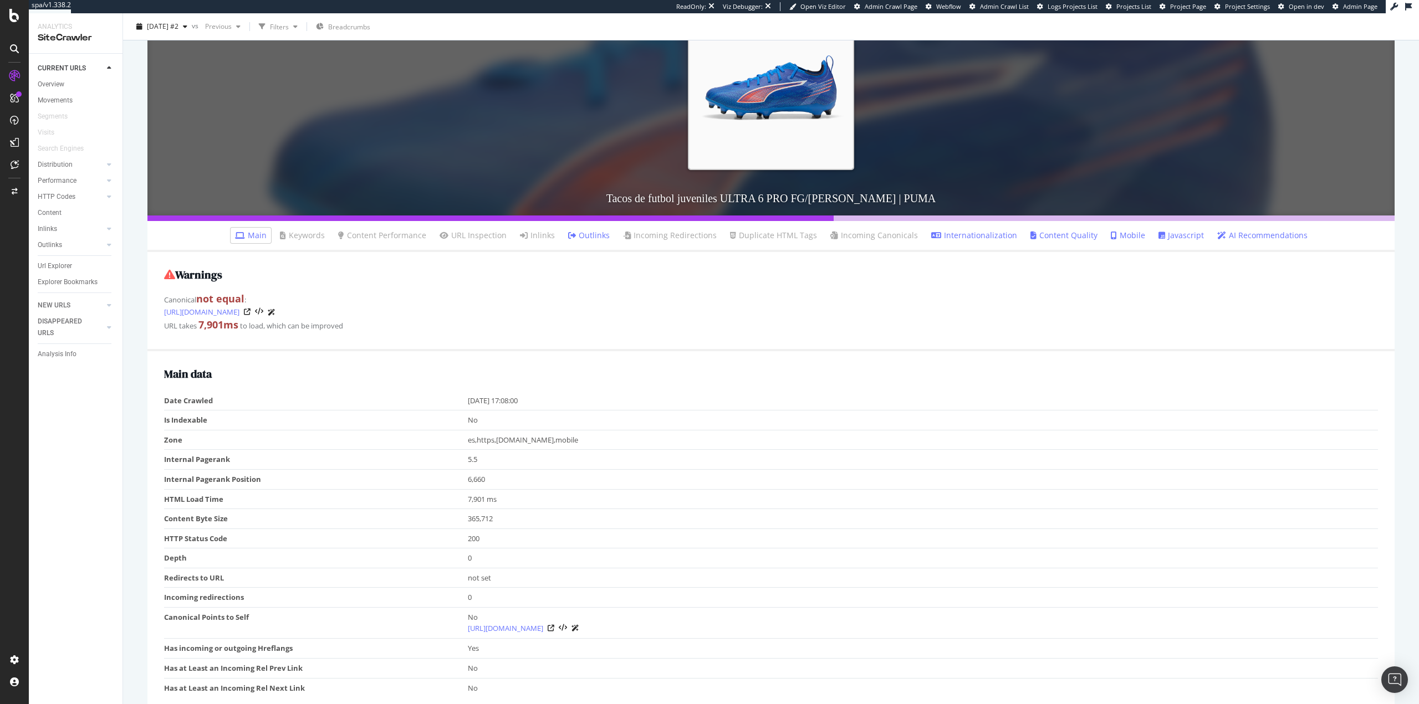
click at [1167, 239] on link "Javascript" at bounding box center [1180, 235] width 45 height 11
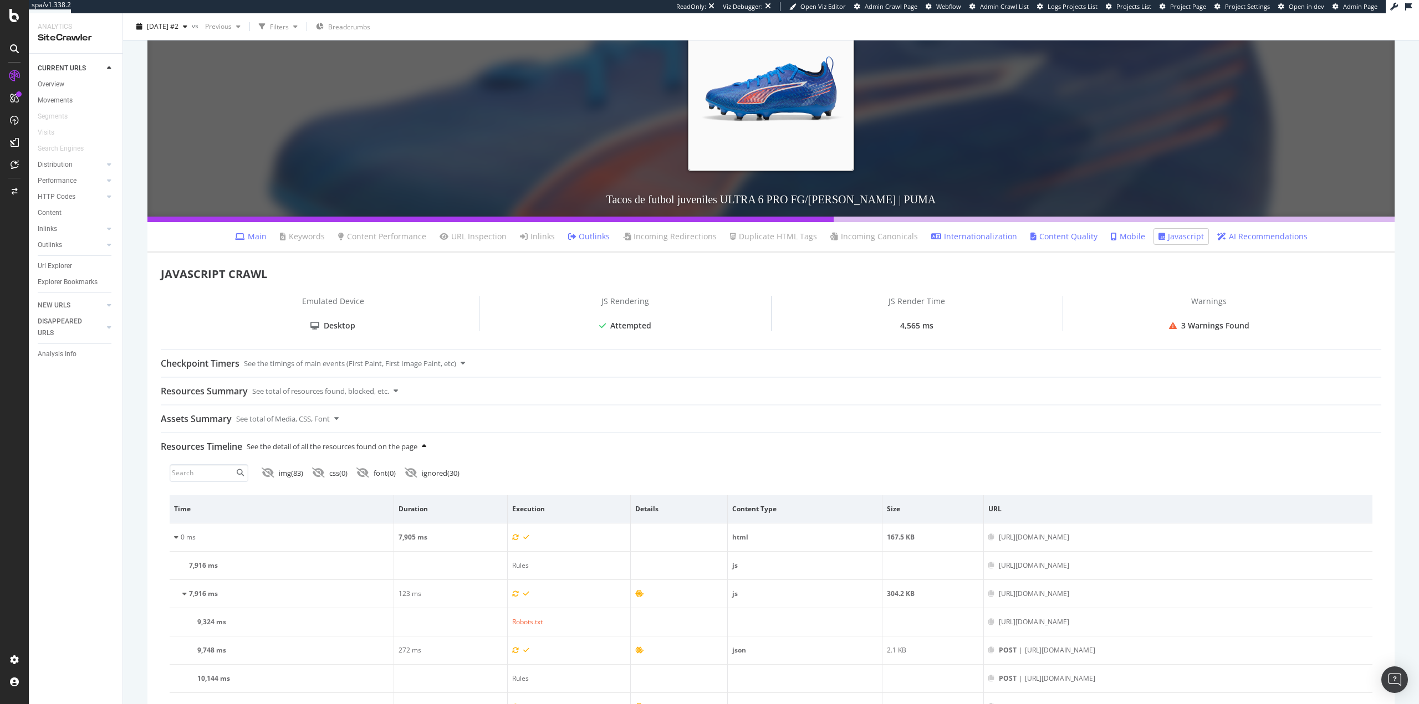
scroll to position [166, 0]
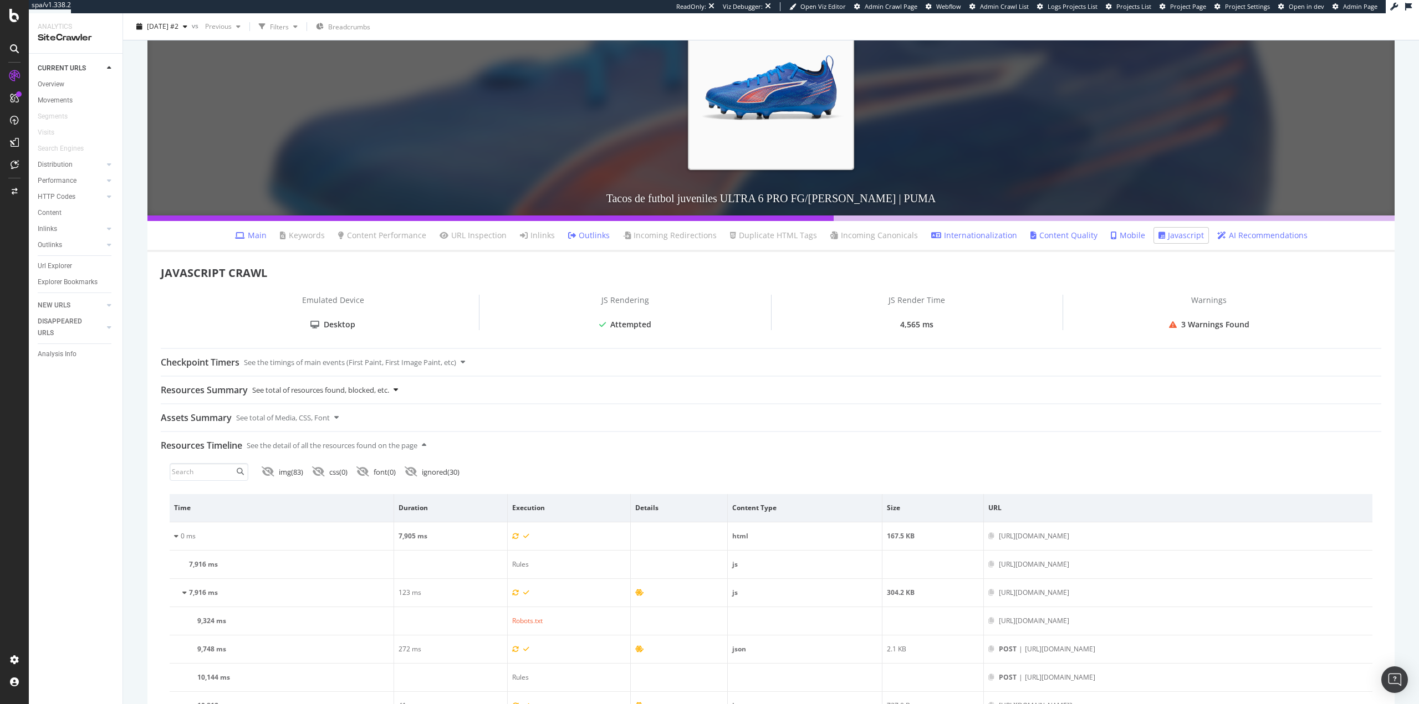
click at [337, 391] on div "See total of resources found, blocked, etc." at bounding box center [320, 390] width 137 height 27
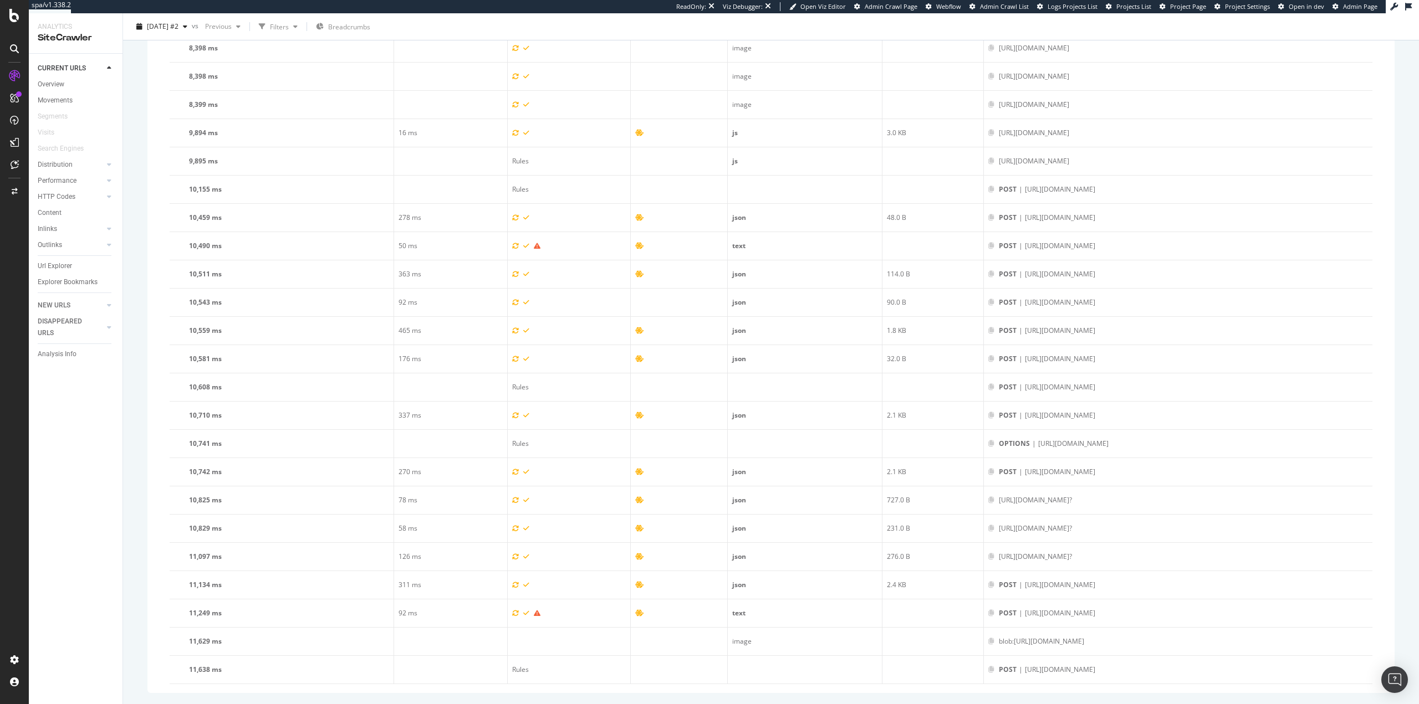
scroll to position [5879, 0]
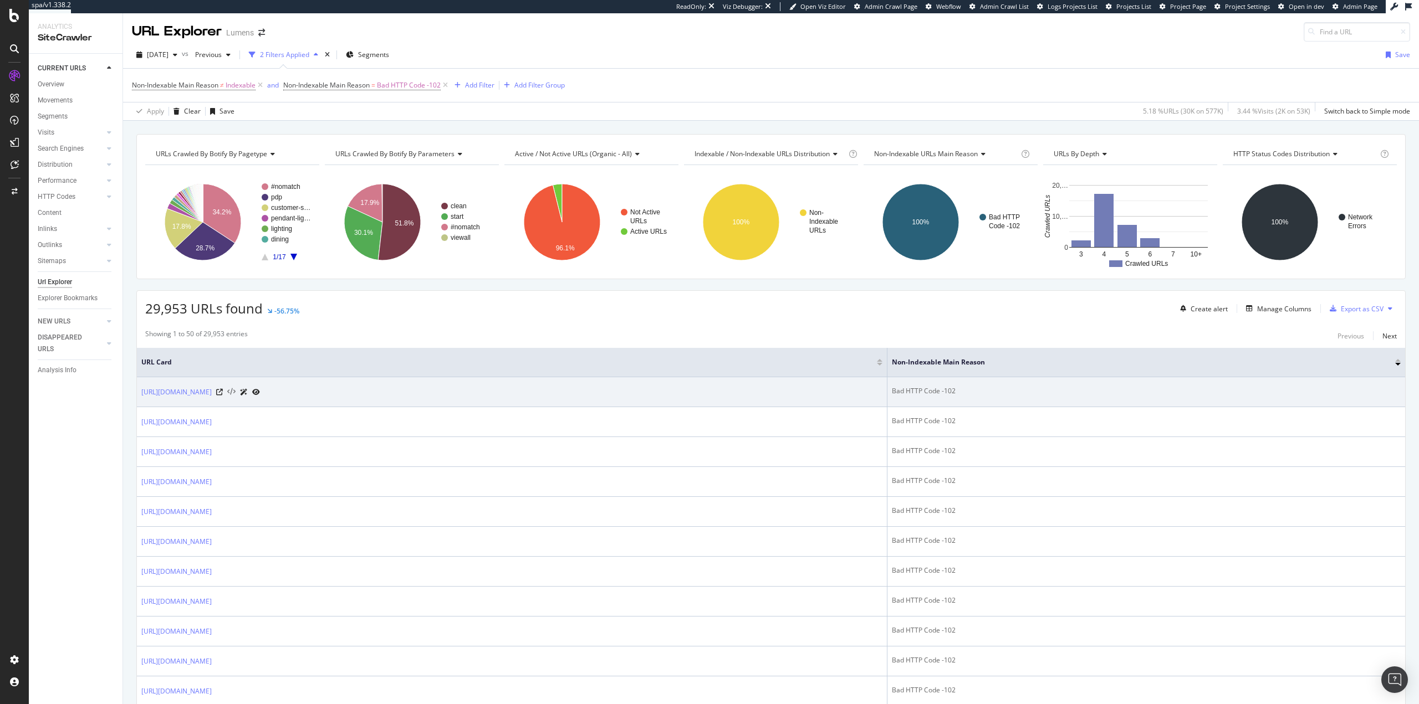
click at [236, 393] on icon at bounding box center [231, 392] width 8 height 8
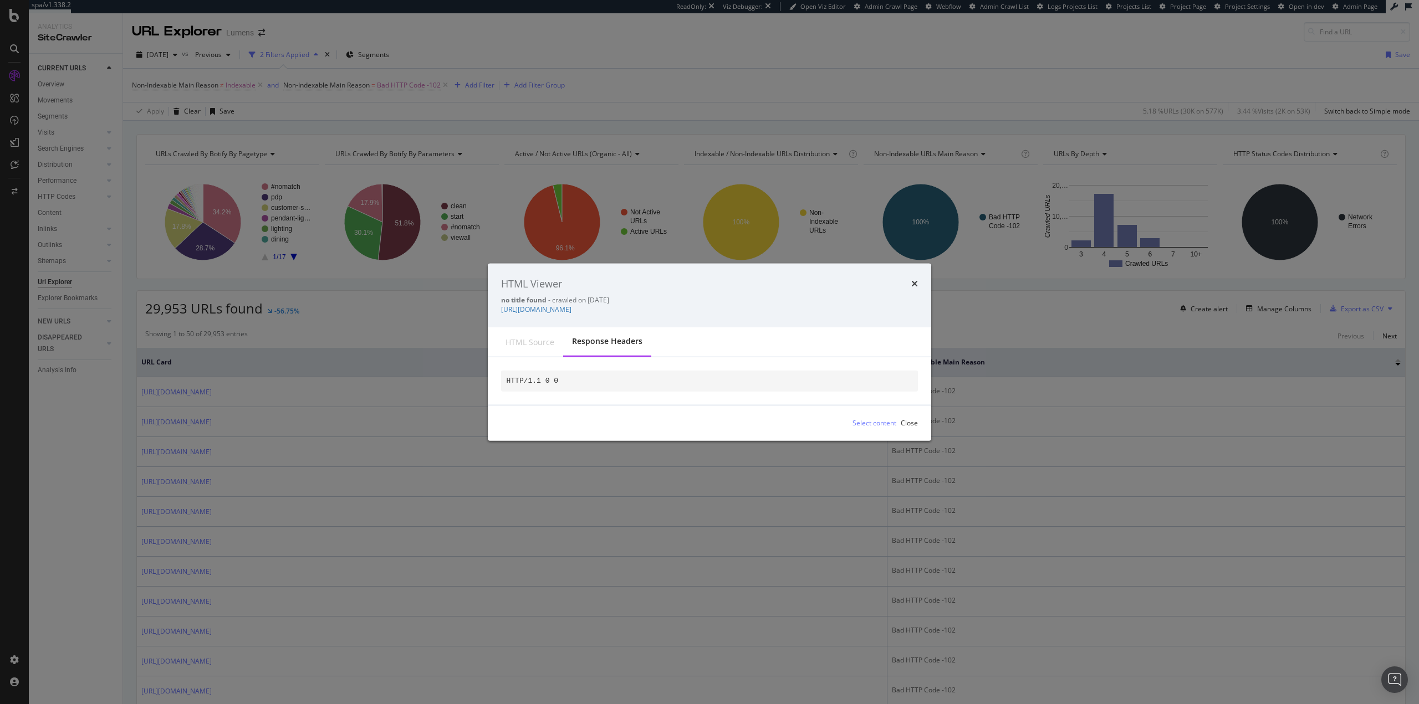
click at [607, 338] on div "Response Headers" at bounding box center [607, 341] width 70 height 11
click at [544, 337] on div "HTML source" at bounding box center [529, 342] width 49 height 11
click at [917, 428] on div "Close" at bounding box center [908, 422] width 17 height 9
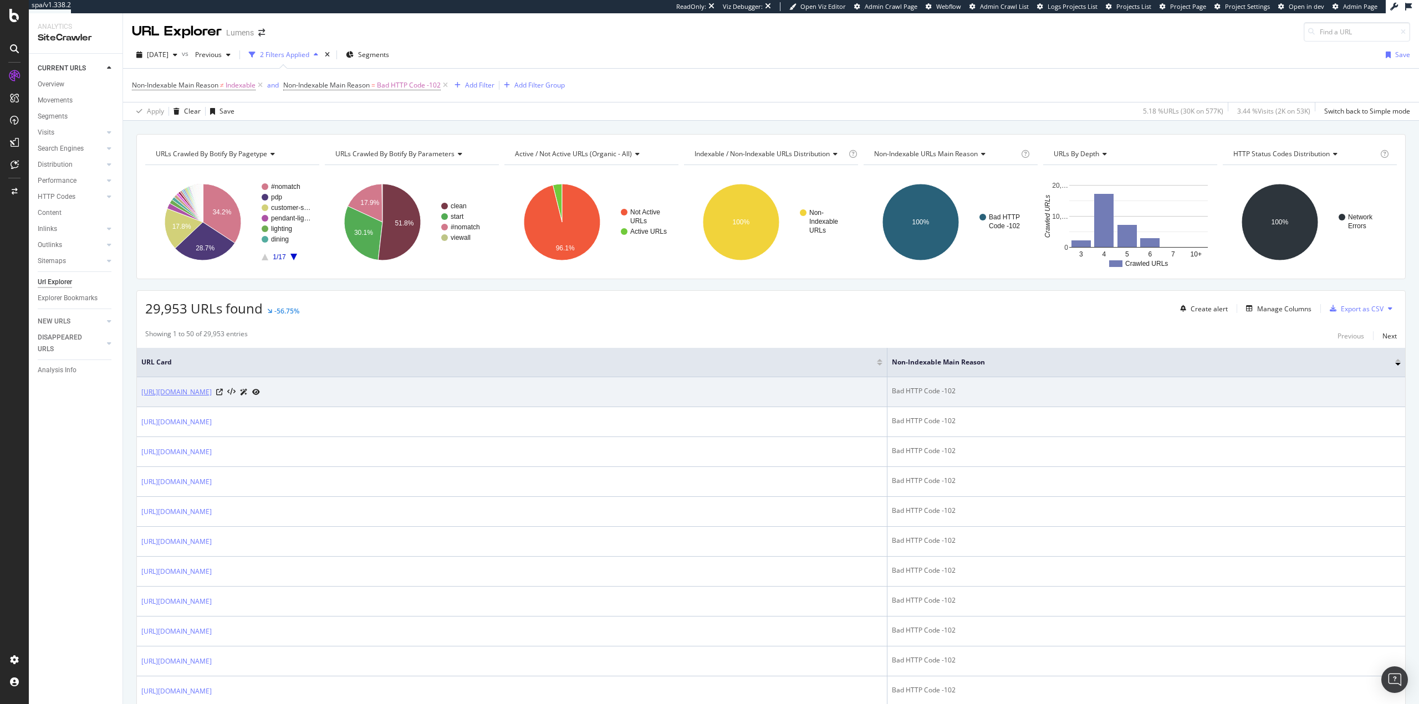
click at [212, 393] on link "[URL][DOMAIN_NAME]" at bounding box center [176, 392] width 70 height 11
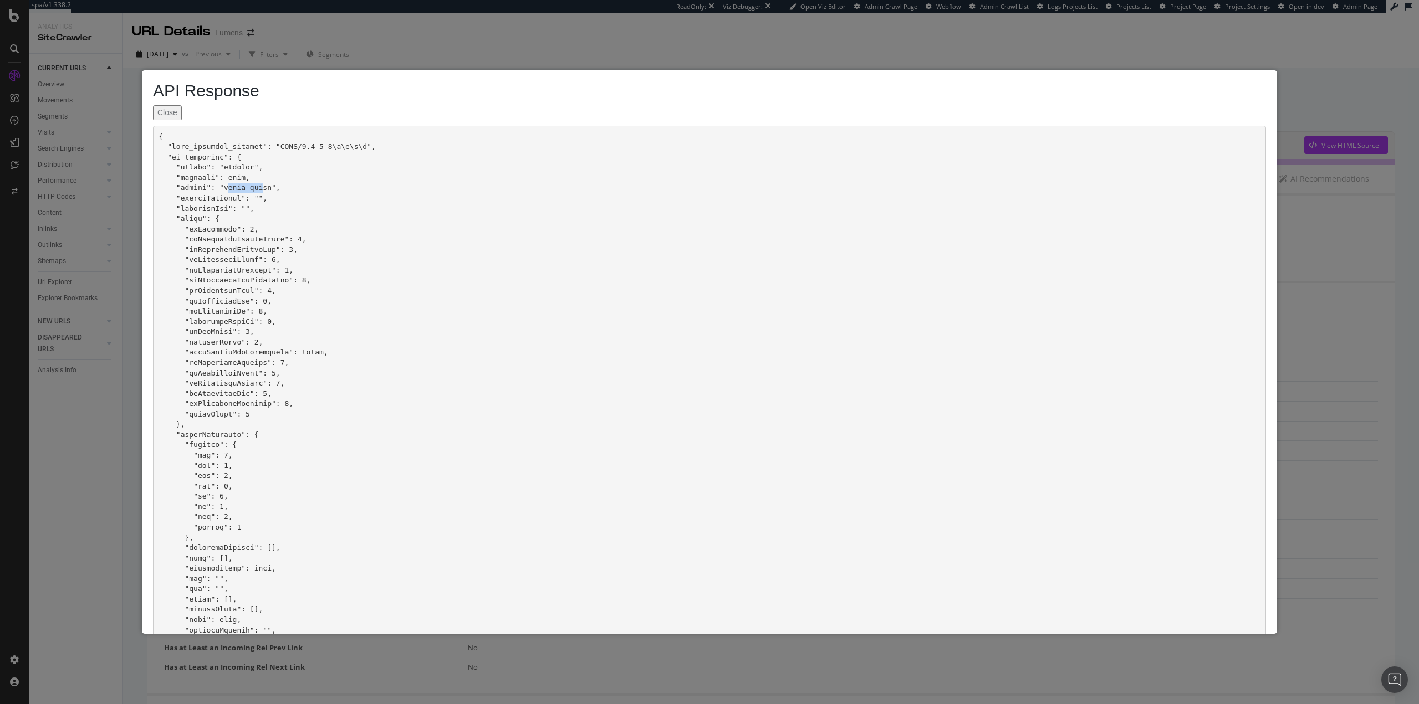
drag, startPoint x: 226, startPoint y: 187, endPoint x: 259, endPoint y: 187, distance: 33.3
click at [259, 187] on pre at bounding box center [709, 491] width 1113 height 731
click at [177, 110] on button "Close" at bounding box center [167, 112] width 29 height 15
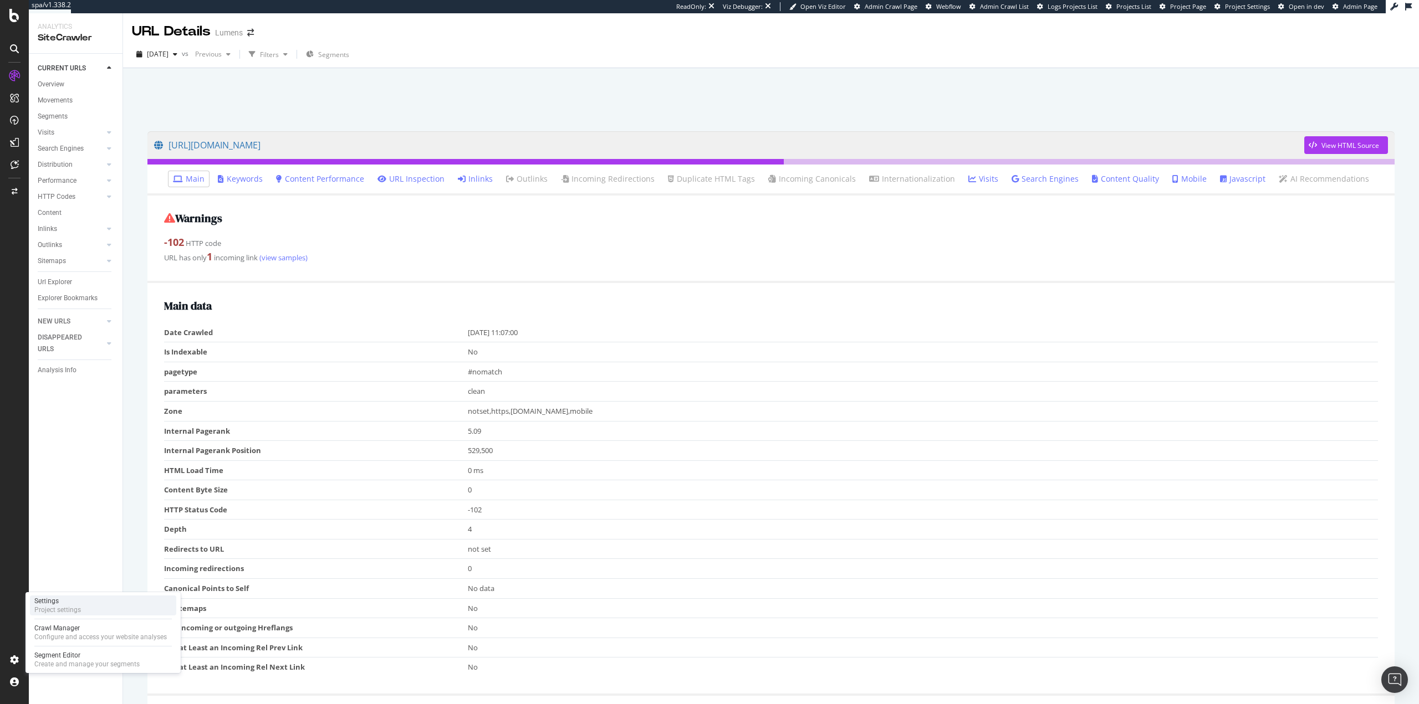
click at [66, 608] on div "Project settings" at bounding box center [57, 610] width 47 height 9
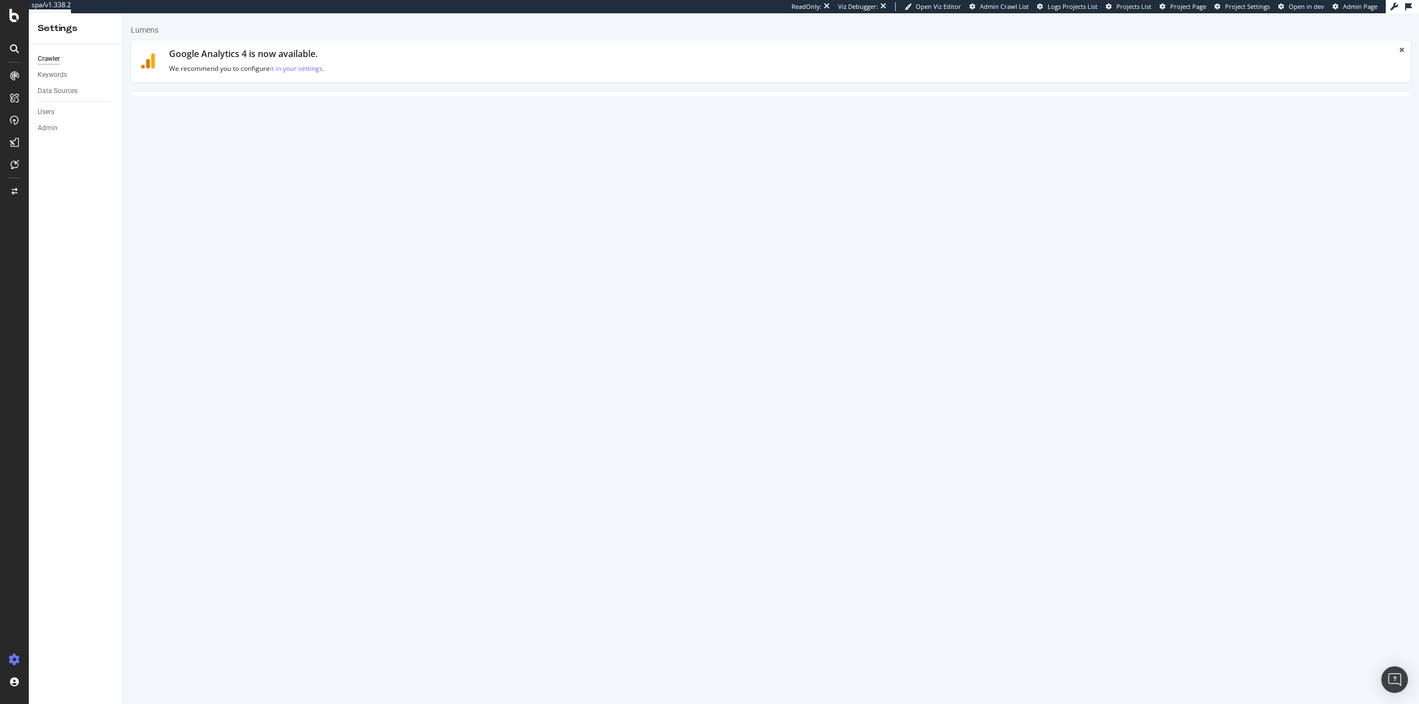
click at [240, 114] on link "Advanced Settings" at bounding box center [217, 107] width 85 height 30
drag, startPoint x: 494, startPoint y: 289, endPoint x: 940, endPoint y: 284, distance: 446.1
click at [940, 284] on div "Important: To ensure our crawler can access your website, please allow the foll…" at bounding box center [877, 282] width 1049 height 42
click at [152, 57] on link "Main" at bounding box center [154, 55] width 35 height 30
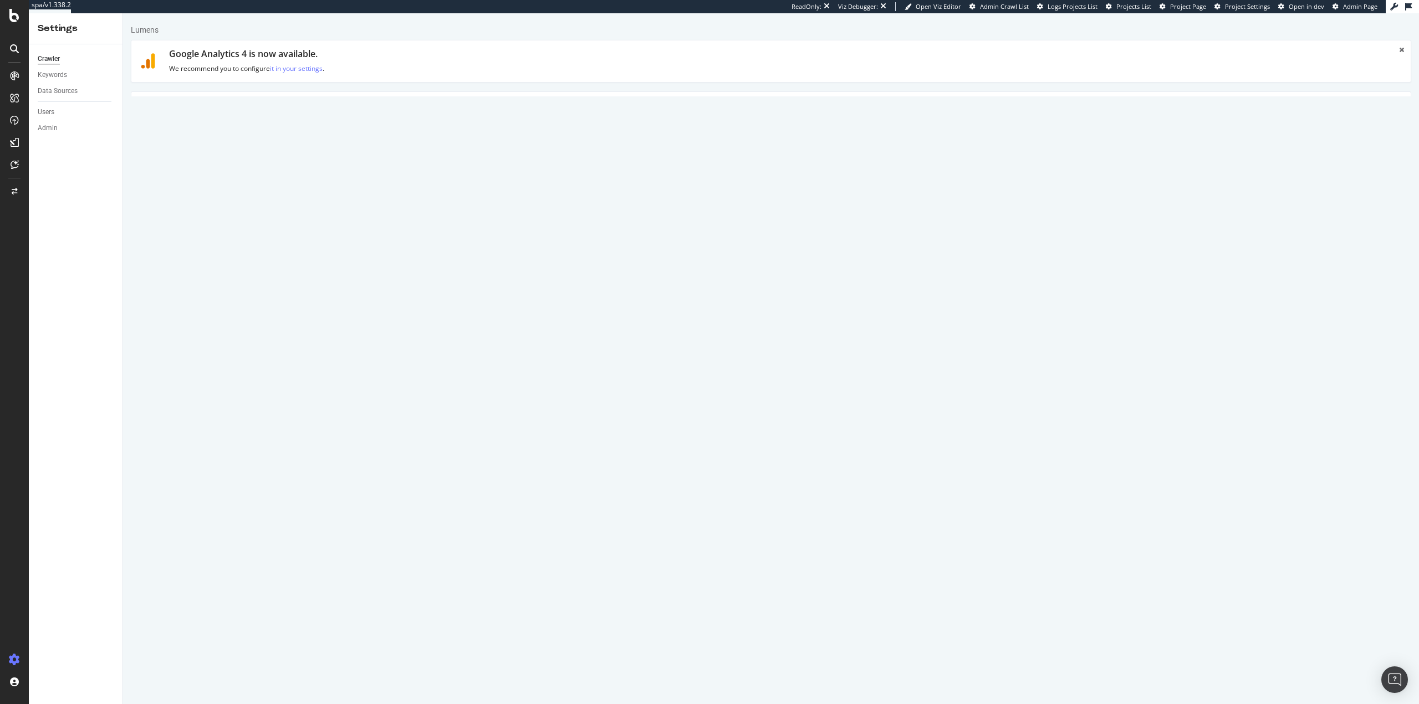
drag, startPoint x: 1324, startPoint y: 520, endPoint x: 1278, endPoint y: 511, distance: 46.9
click at [1324, 520] on div "HTTP HTTPS HTTP + HTTPS and Subdomains User Agent: Mobile Desktop This is a mob…" at bounding box center [877, 533] width 1060 height 31
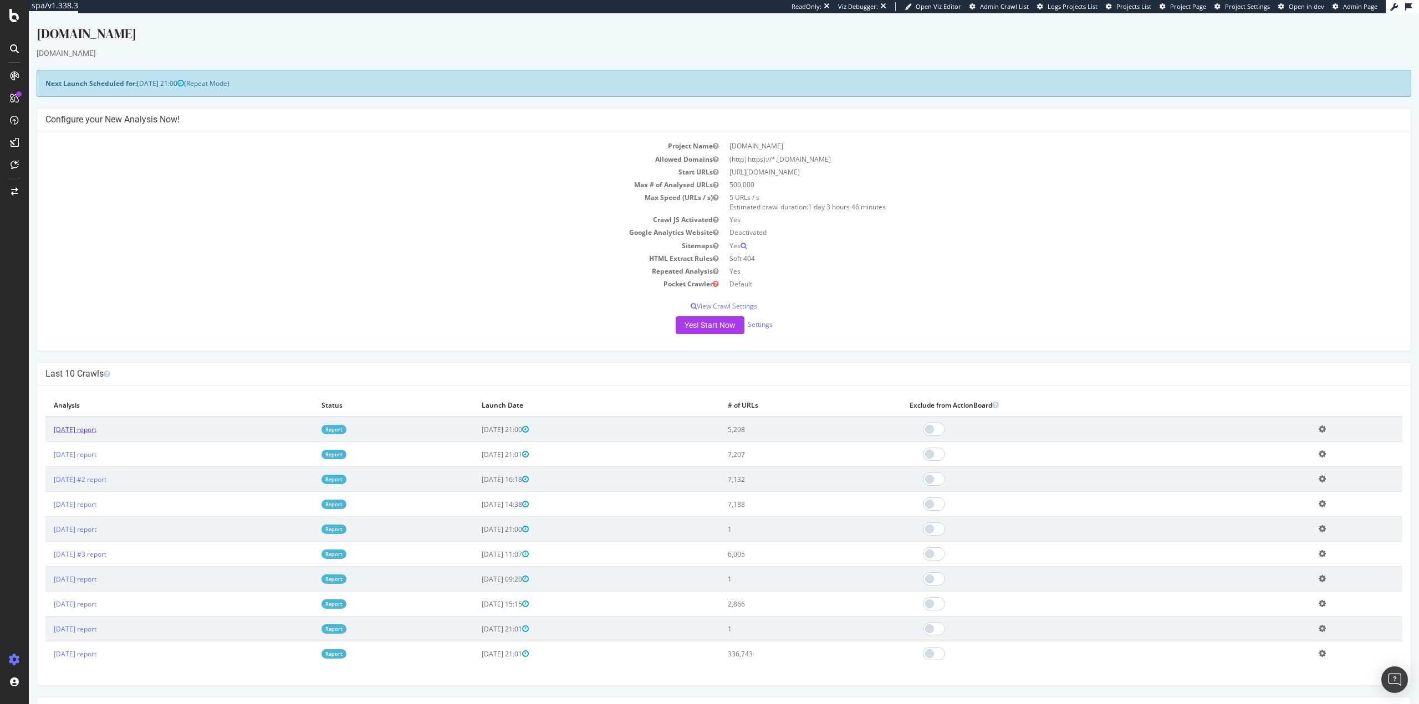
click at [78, 428] on link "2025 Oct. 4th report" at bounding box center [75, 429] width 43 height 9
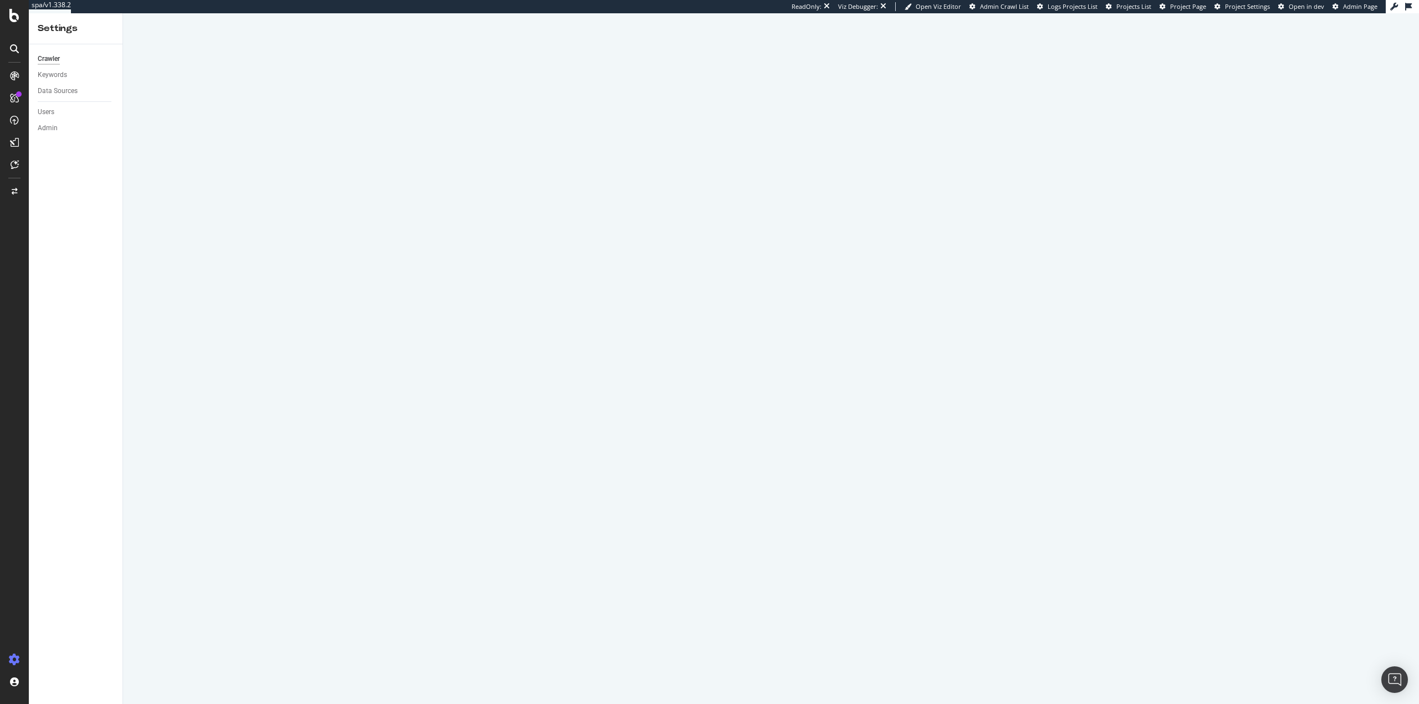
select select
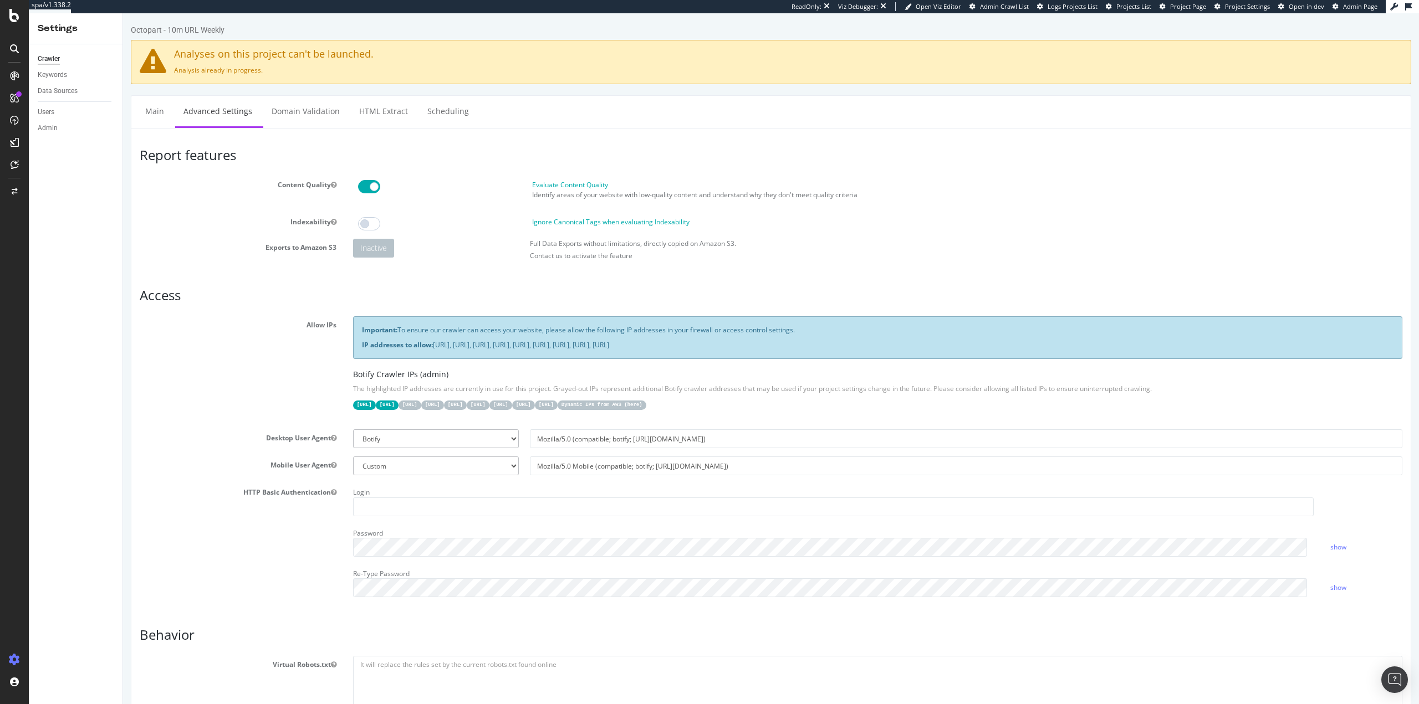
click at [1183, 6] on span "Project Page" at bounding box center [1188, 6] width 36 height 8
click at [74, 119] on div "SiteCrawler" at bounding box center [60, 122] width 39 height 11
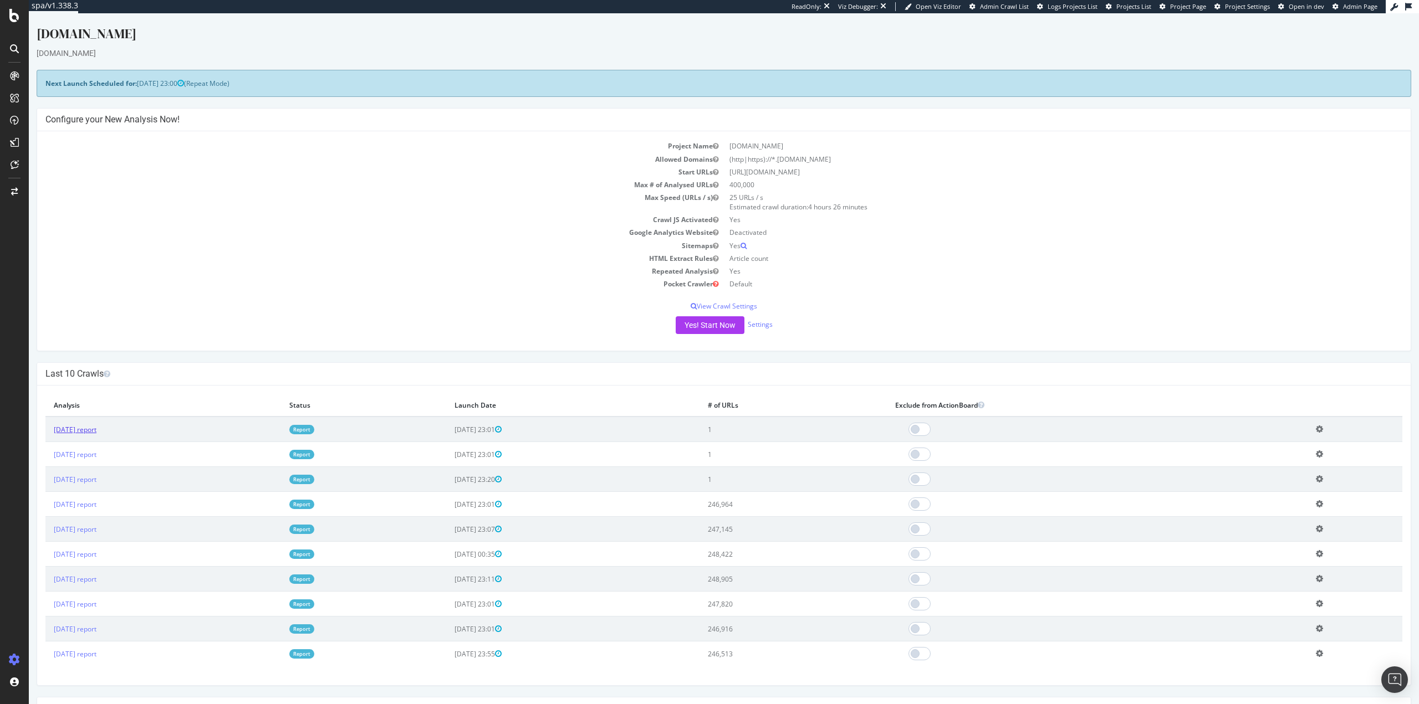
click at [89, 427] on link "[DATE] report" at bounding box center [75, 429] width 43 height 9
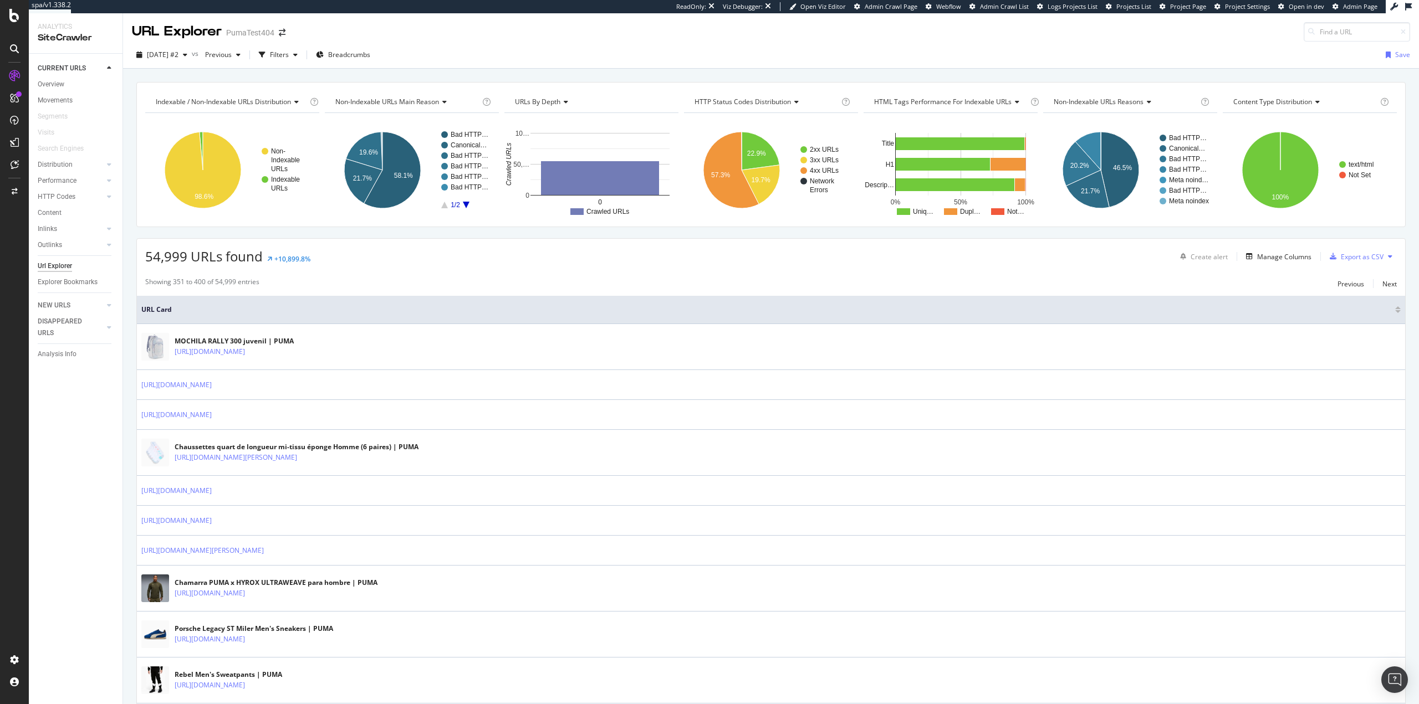
scroll to position [388, 0]
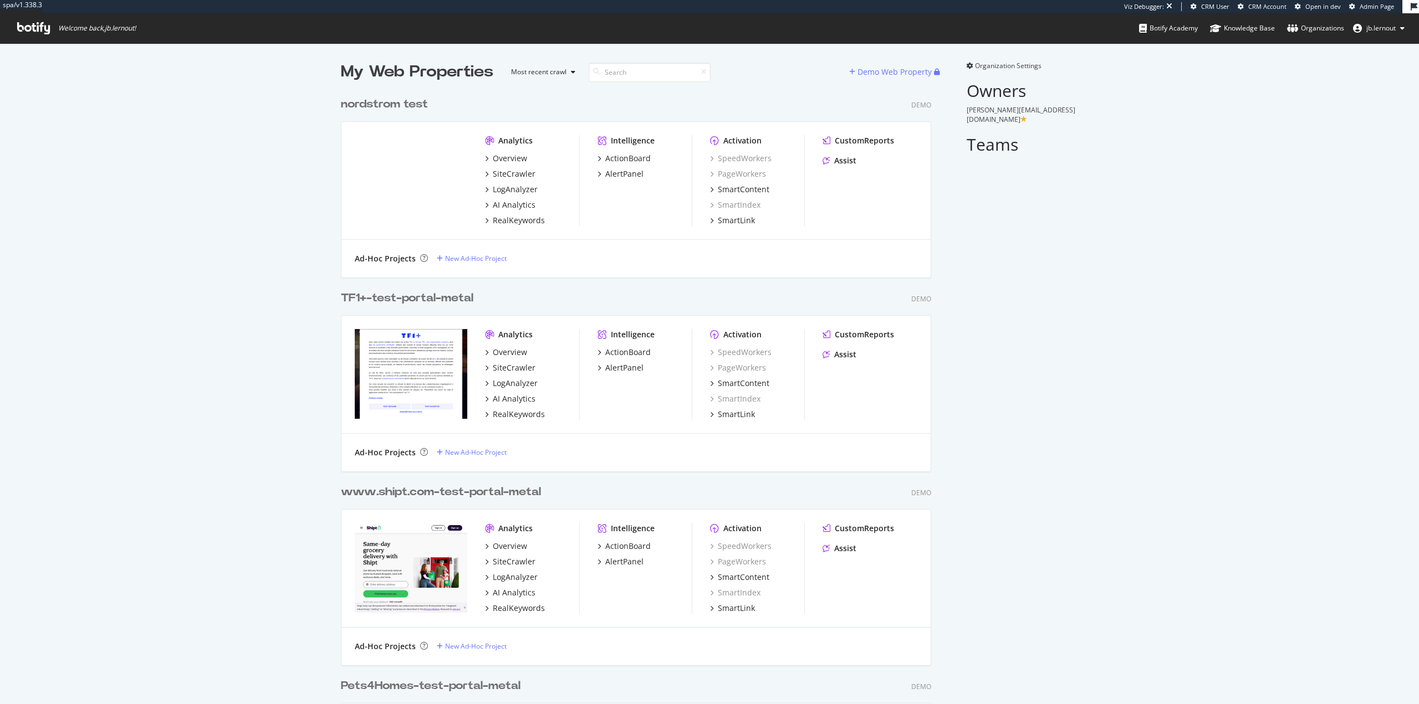
scroll to position [2807, 591]
click at [903, 69] on div "Demo Web Property" at bounding box center [894, 71] width 74 height 11
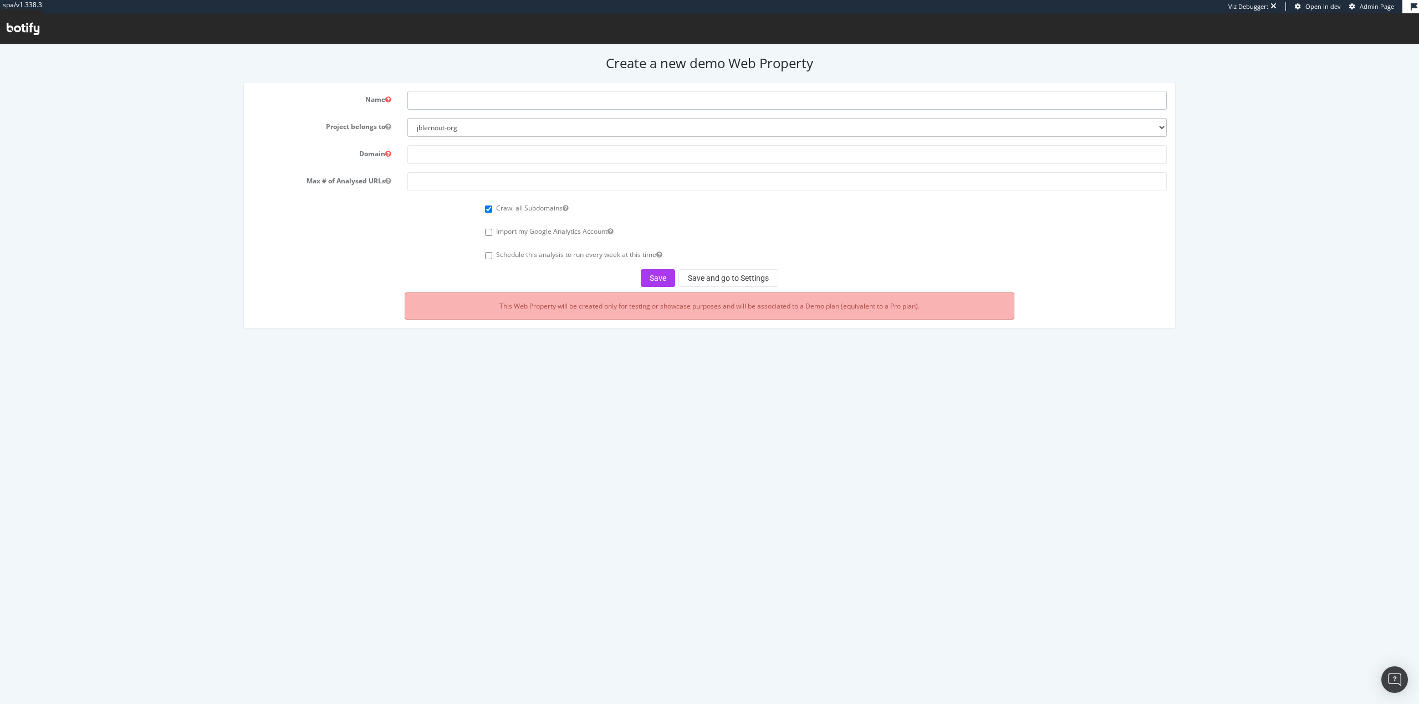
click at [732, 103] on input "text" at bounding box center [786, 100] width 759 height 19
type input "octopart"
click at [721, 121] on select "jblernout-org" at bounding box center [786, 127] width 759 height 19
drag, startPoint x: 281, startPoint y: 151, endPoint x: 288, endPoint y: 150, distance: 6.1
click at [283, 150] on label "Domain" at bounding box center [321, 151] width 155 height 13
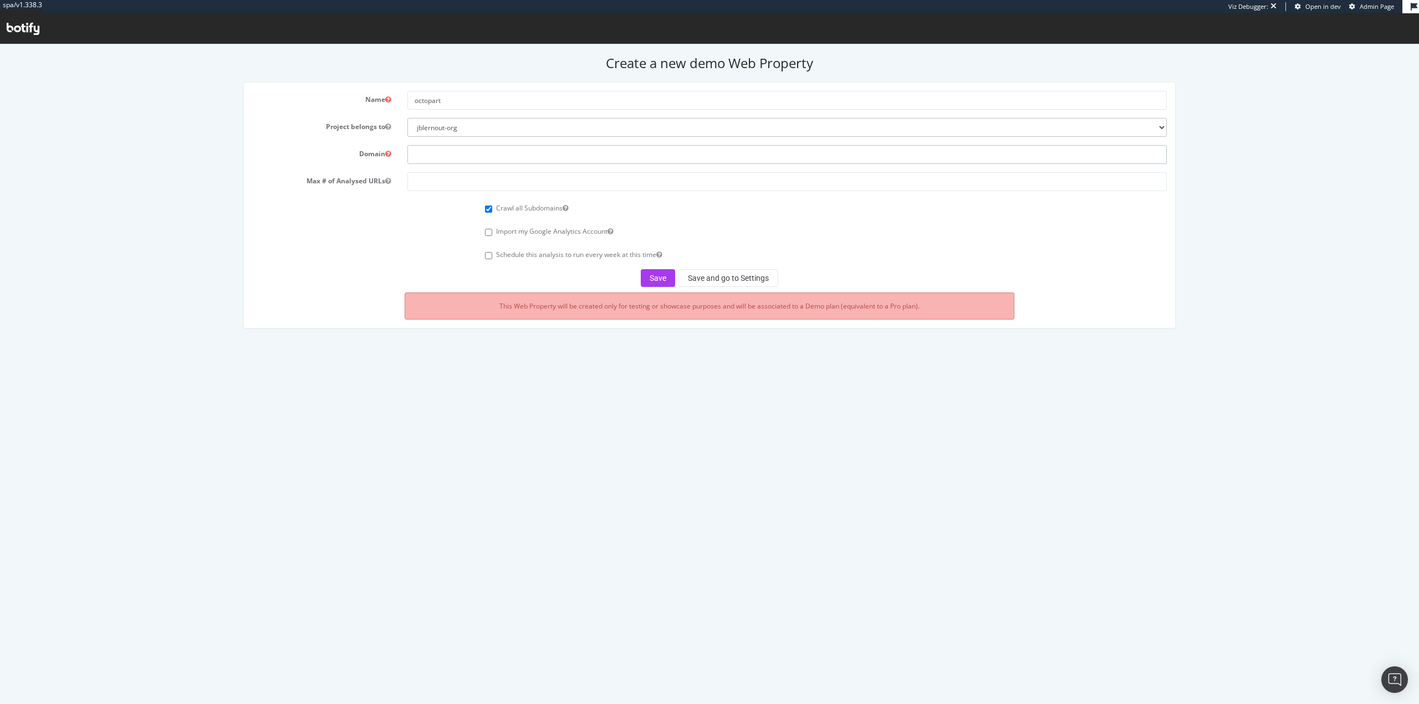
click at [451, 157] on input "text" at bounding box center [786, 154] width 759 height 19
type input "[DOMAIN_NAME]"
type input "10000"
click at [649, 276] on button "Save" at bounding box center [658, 278] width 34 height 18
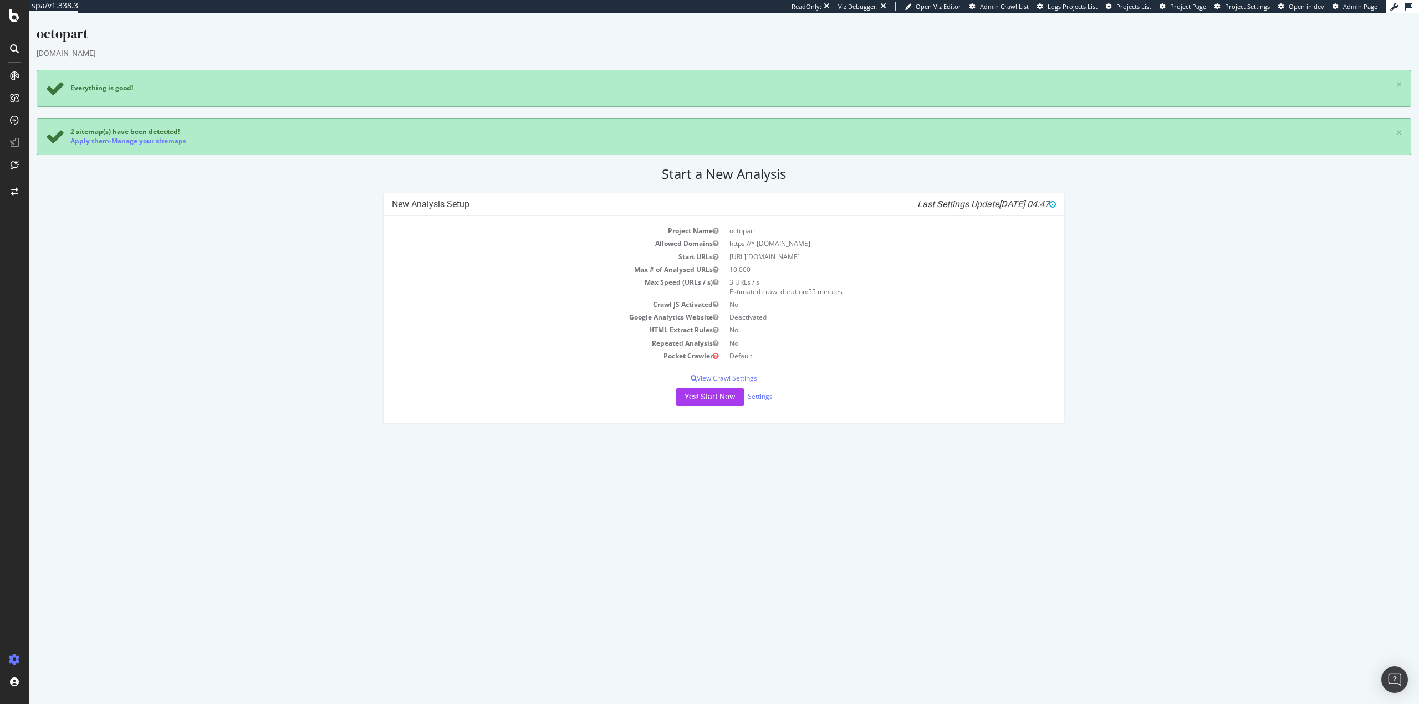
drag, startPoint x: 1327, startPoint y: 436, endPoint x: 1302, endPoint y: 435, distance: 25.5
click at [1328, 434] on html "octopart [DOMAIN_NAME] Everything is good! × 2 sitemap(s) have been detected! A…" at bounding box center [724, 223] width 1390 height 421
click at [1185, 6] on span "Project Page" at bounding box center [1188, 6] width 36 height 8
drag, startPoint x: 422, startPoint y: 294, endPoint x: 661, endPoint y: 344, distance: 243.9
click at [309, 325] on div "New Analysis Setup Last Settings Update 2025-10-08 04:47 Project Name octopart …" at bounding box center [723, 314] width 1385 height 242
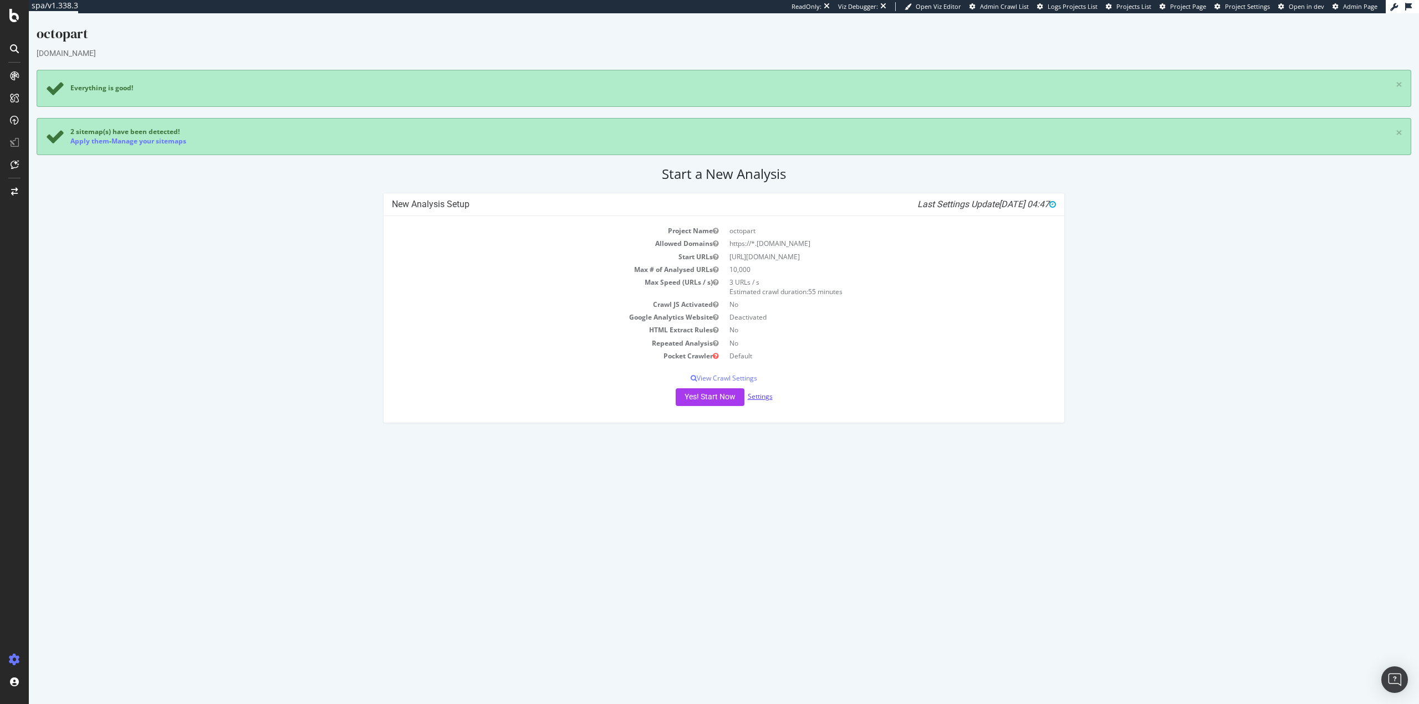
click at [765, 400] on link "Settings" at bounding box center [760, 396] width 25 height 9
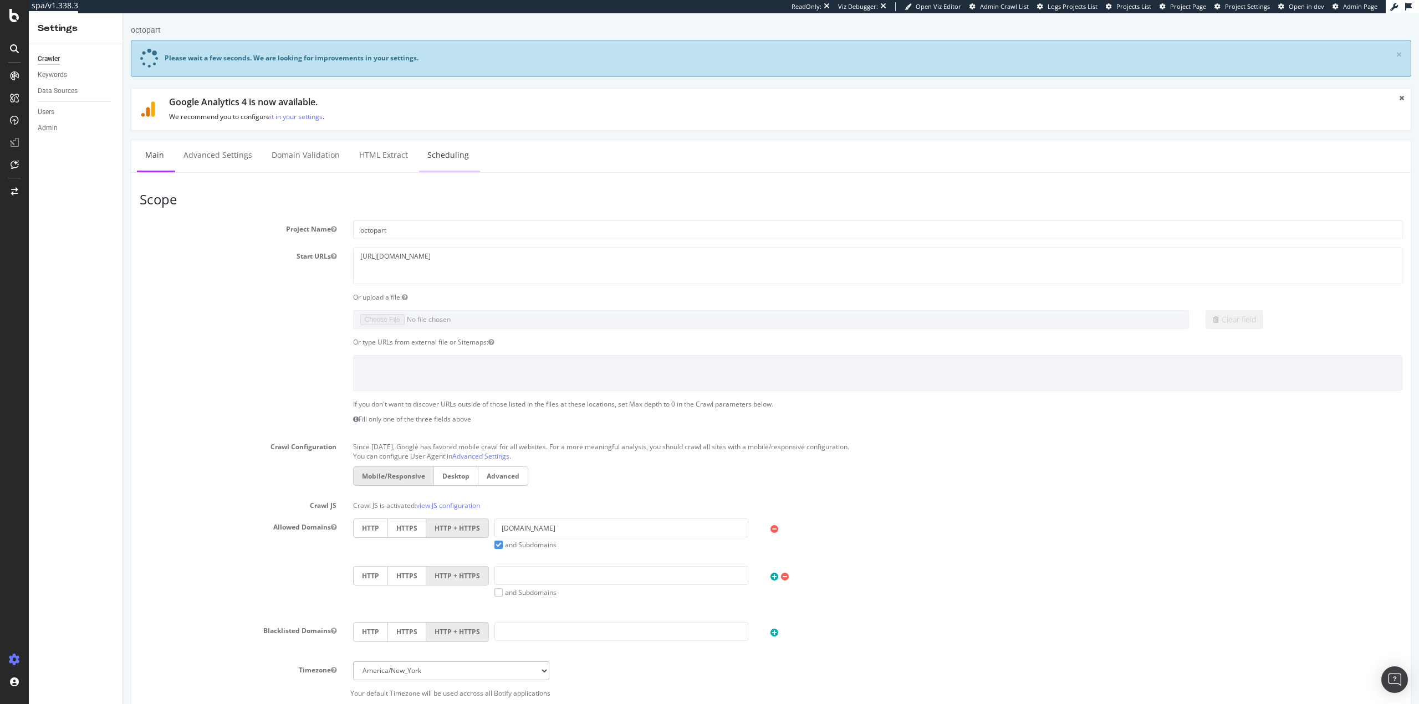
click at [427, 159] on link "Scheduling" at bounding box center [448, 155] width 58 height 30
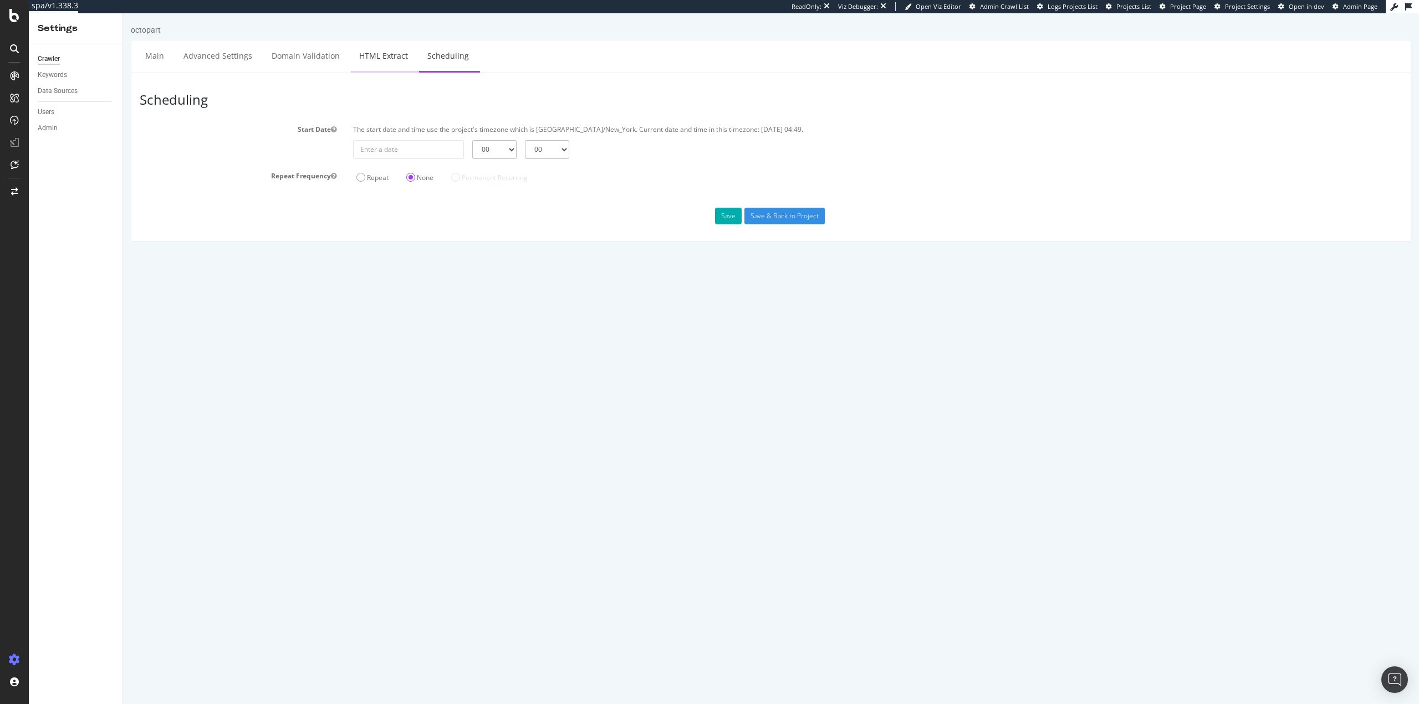
click at [388, 54] on link "HTML Extract" at bounding box center [383, 55] width 65 height 30
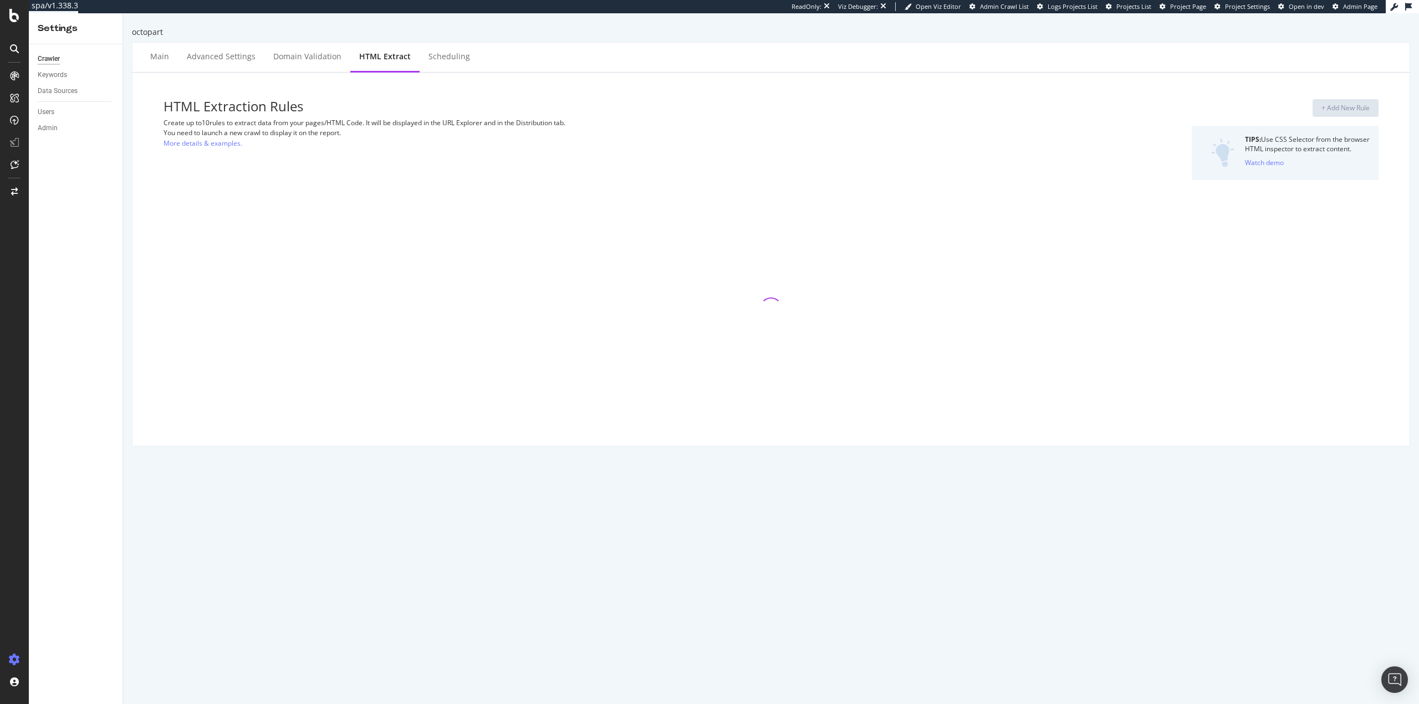
select select "list"
select select "count"
select select "list"
select select "exist"
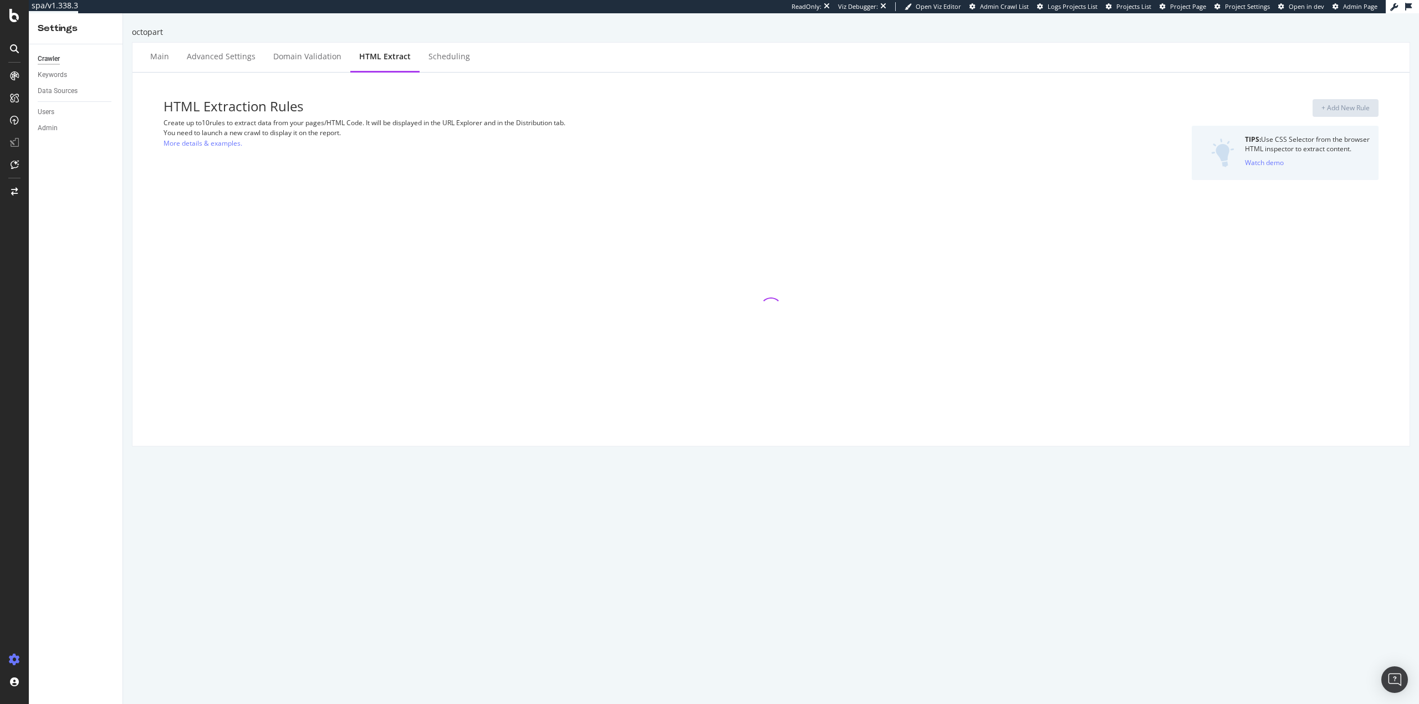
select select "exist"
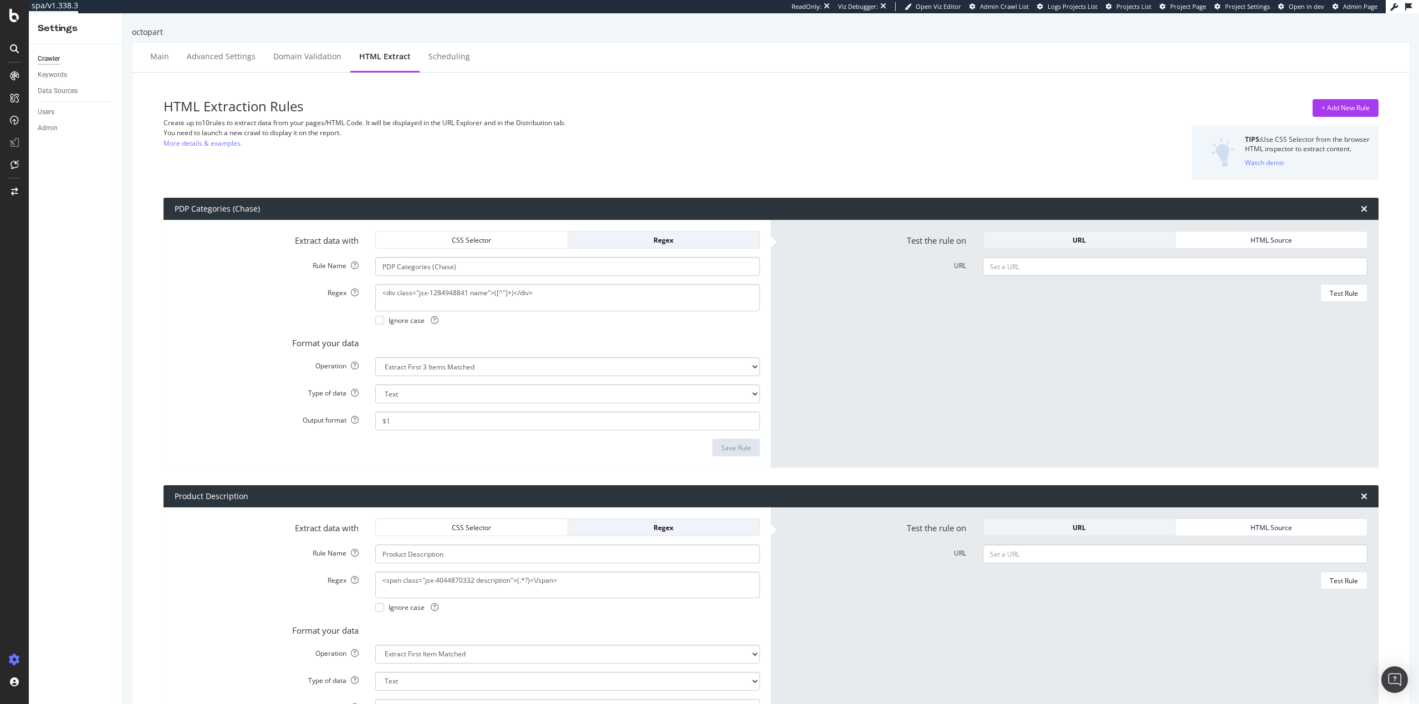
click at [1351, 208] on div "PDP Categories (Chase)" at bounding box center [770, 209] width 1215 height 22
click at [1360, 209] on icon "times" at bounding box center [1363, 208] width 7 height 9
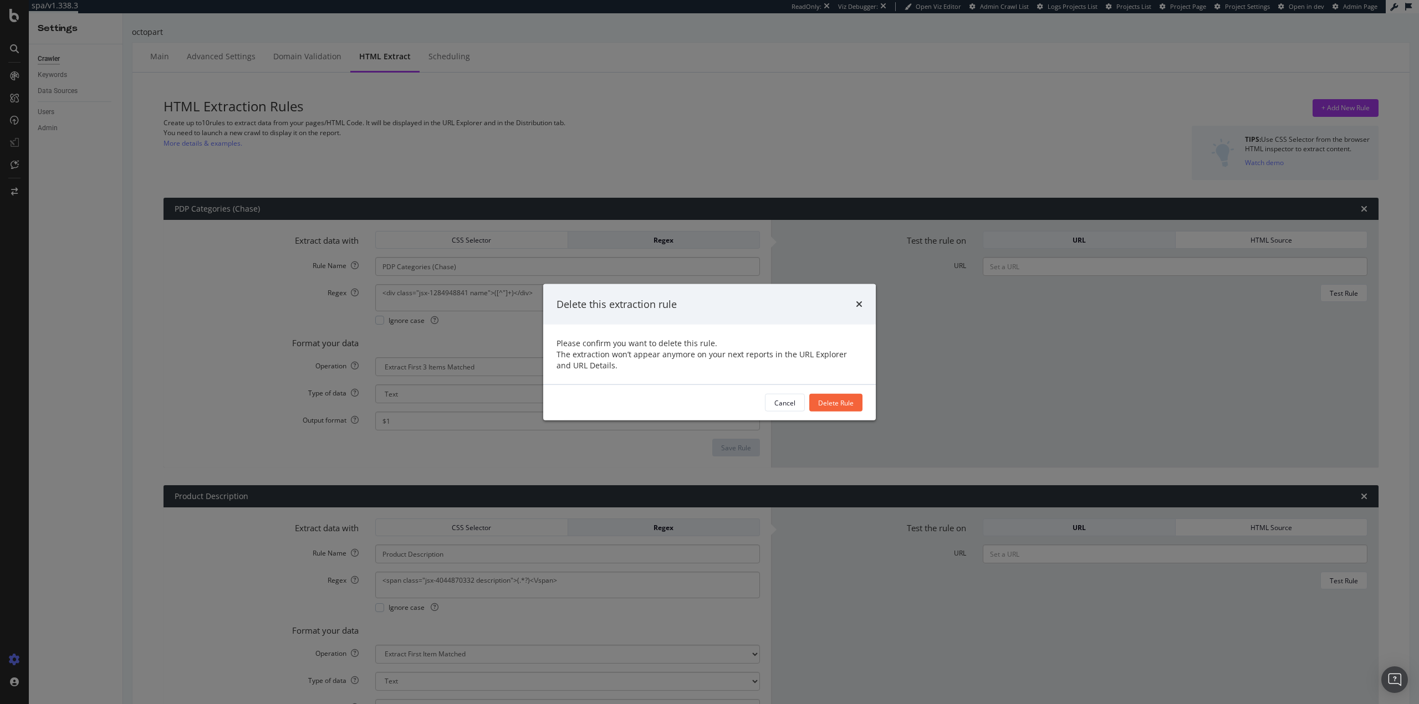
click at [827, 406] on div "Delete Rule" at bounding box center [835, 402] width 35 height 9
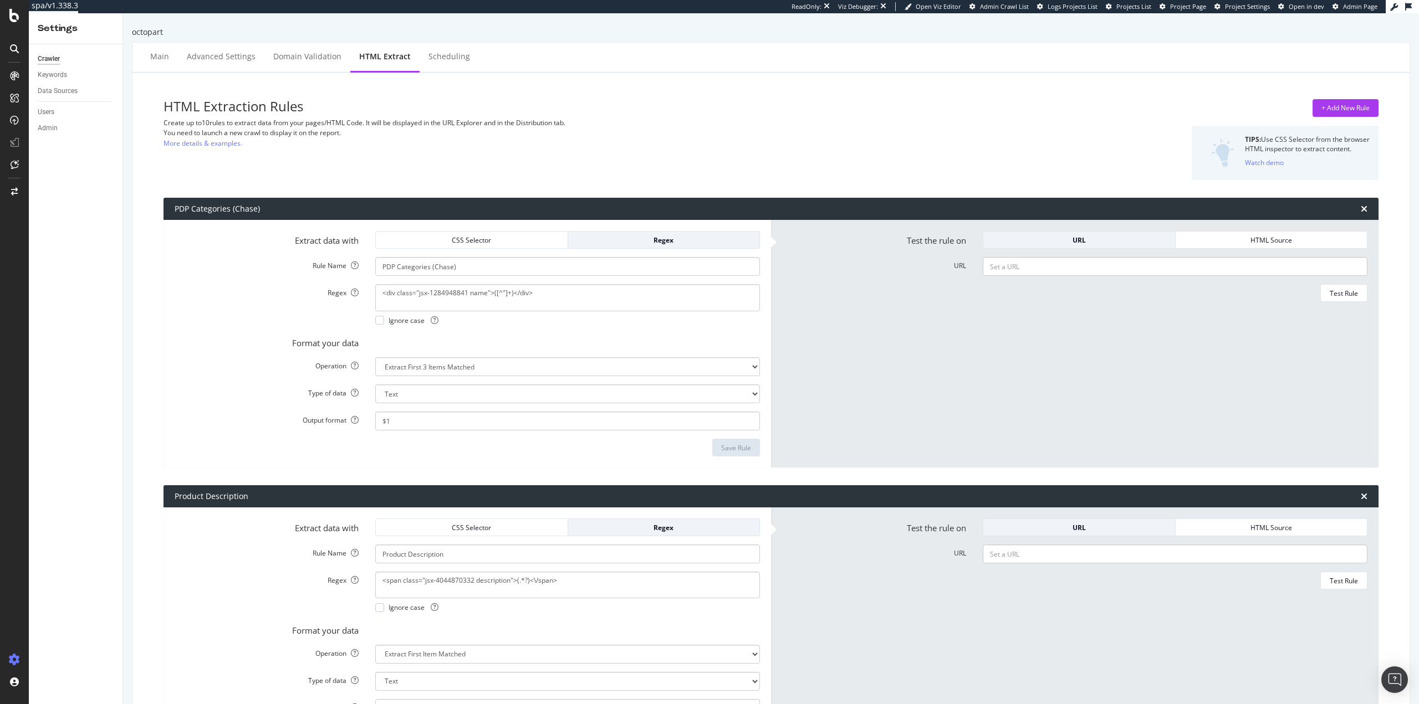
type input "Product Description"
type textarea "<span class="jsx-4044870332 description">(.*?)<\/span>"
select select "first"
type input "Distributor Count"
type textarea "class="jsx-2100737765 click-url">"
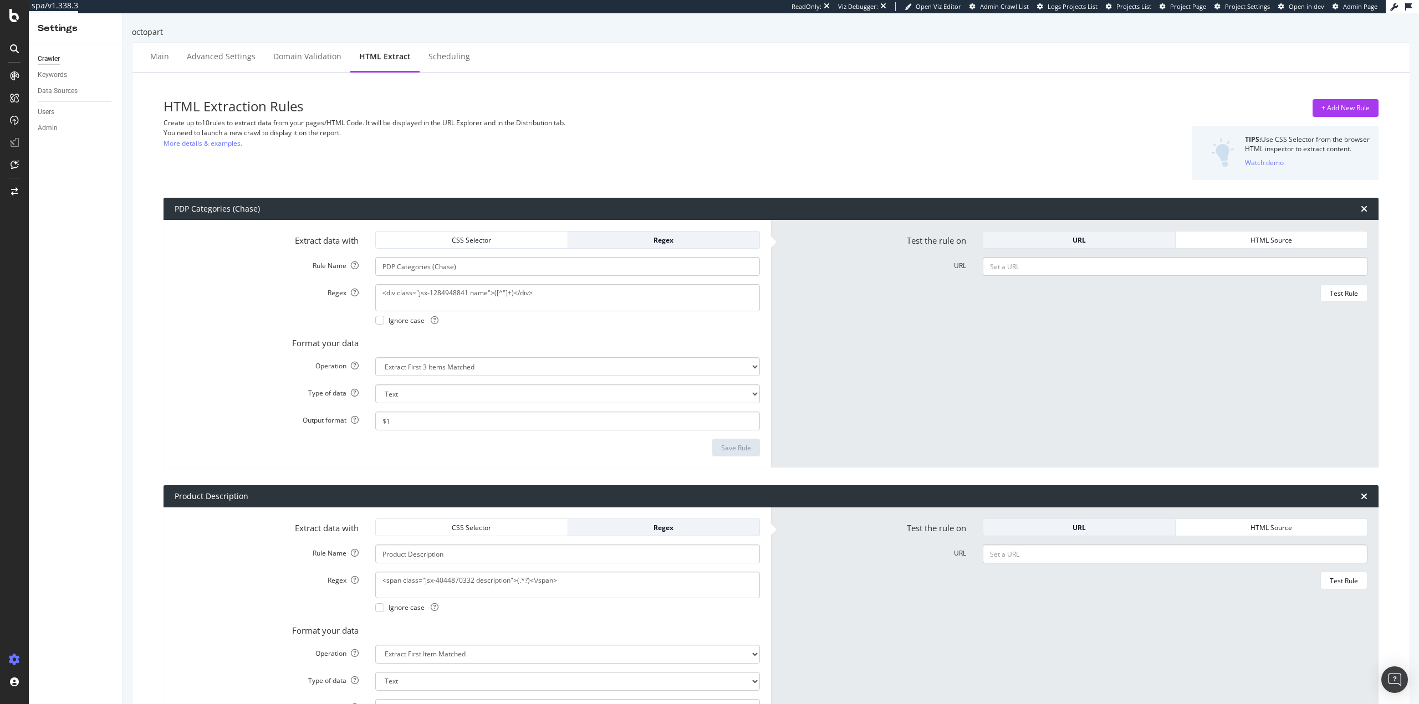
select select "count"
select select "i"
type input "Manufacturer (v1)"
select select "first"
type input "Price And Stock Count - Combine with Module Exists"
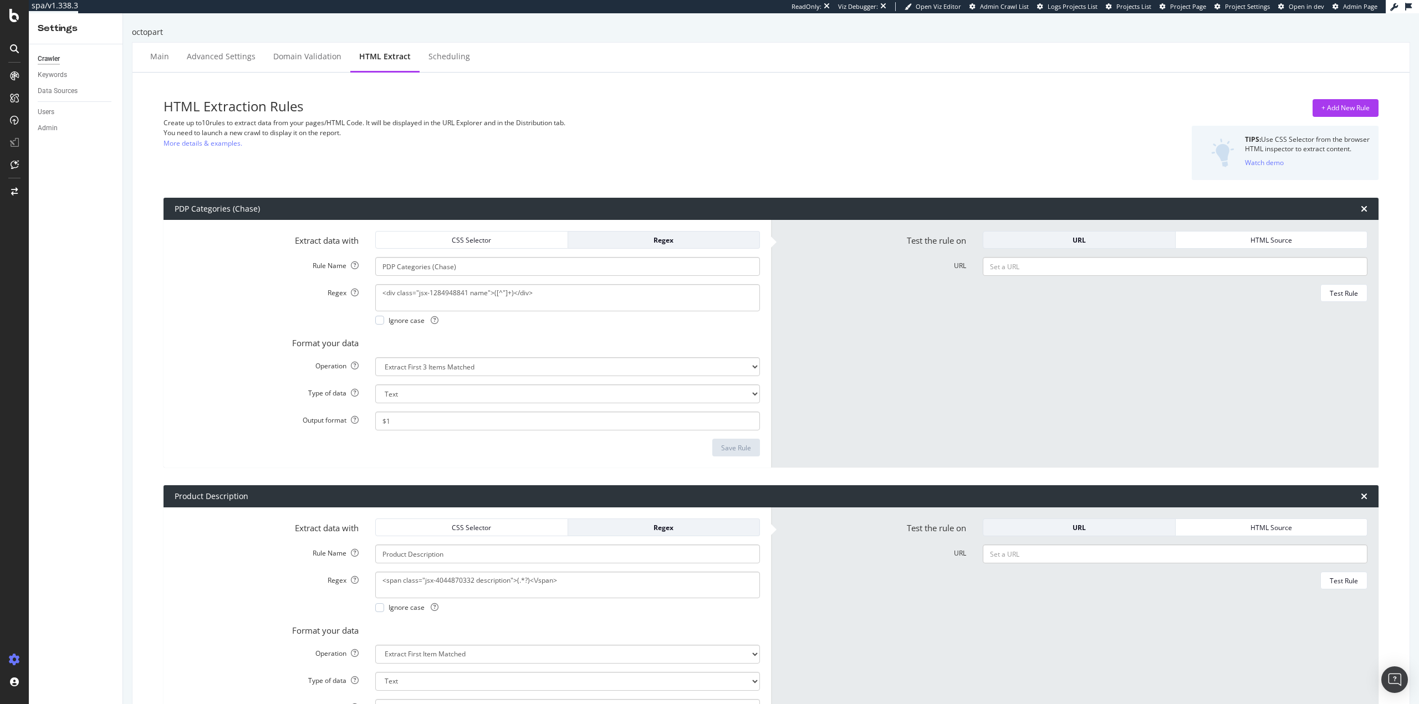
select select "count"
select select "i"
type input "PDP Categories"
select select "list"
type input "Price and Stock Module Exists - Combine with Price and Stock Count"
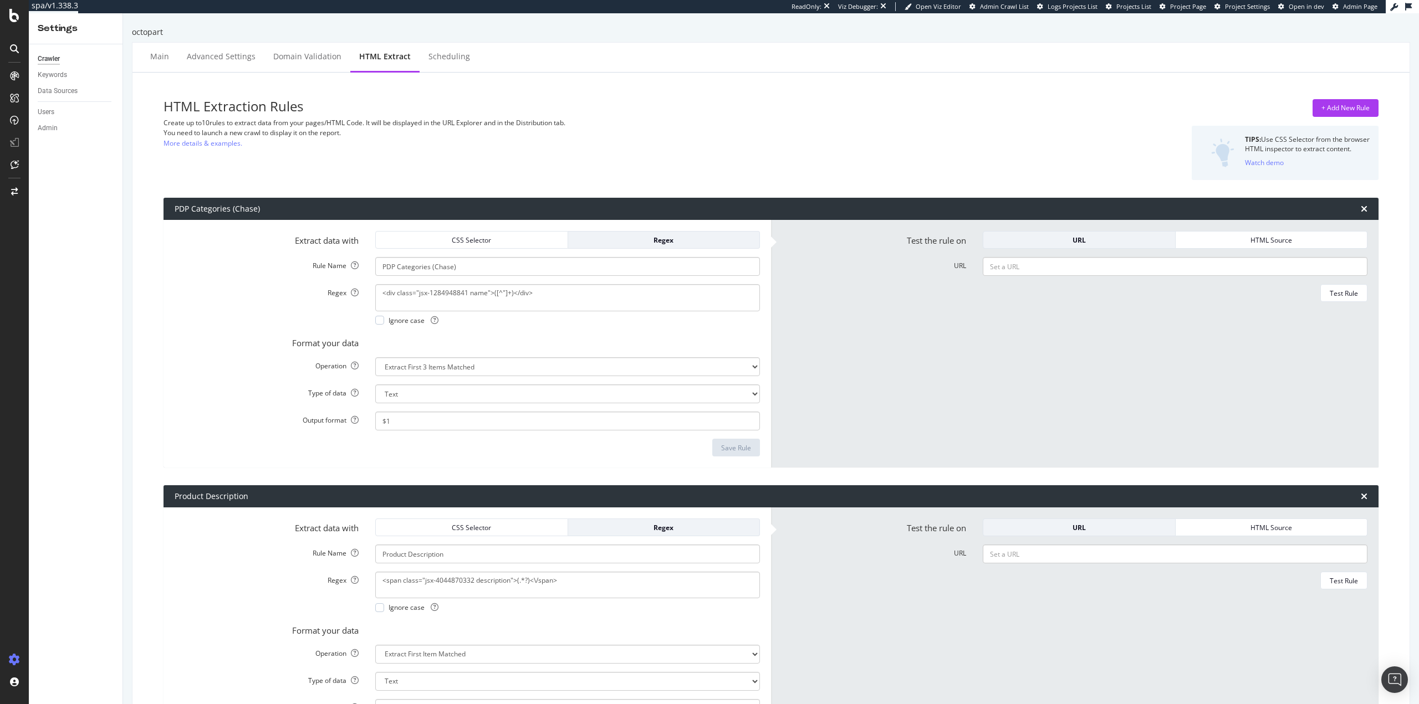
select select "exist"
type input "Null Distributors"
type textarea "(Unfortunately we do not know of any distributors for)"
select select "s"
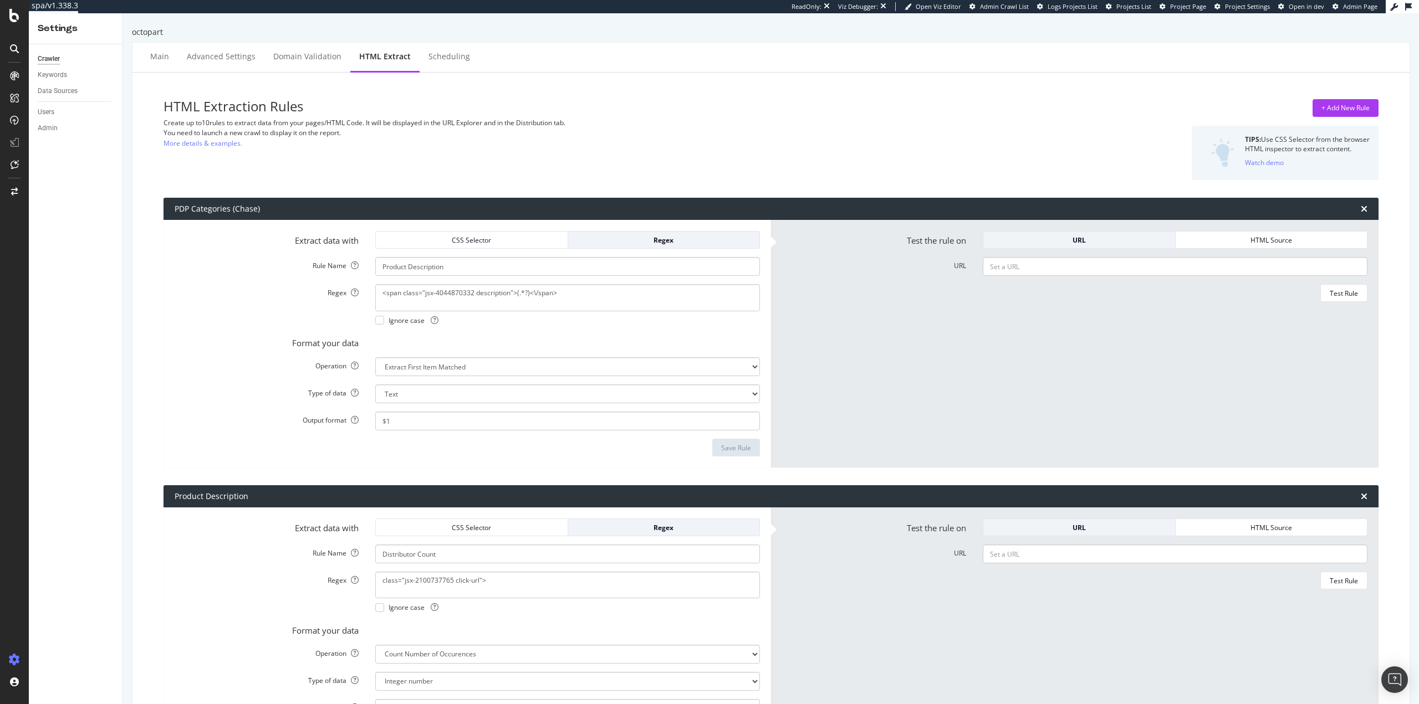
select select "b"
click at [1360, 207] on icon "times" at bounding box center [1363, 208] width 7 height 9
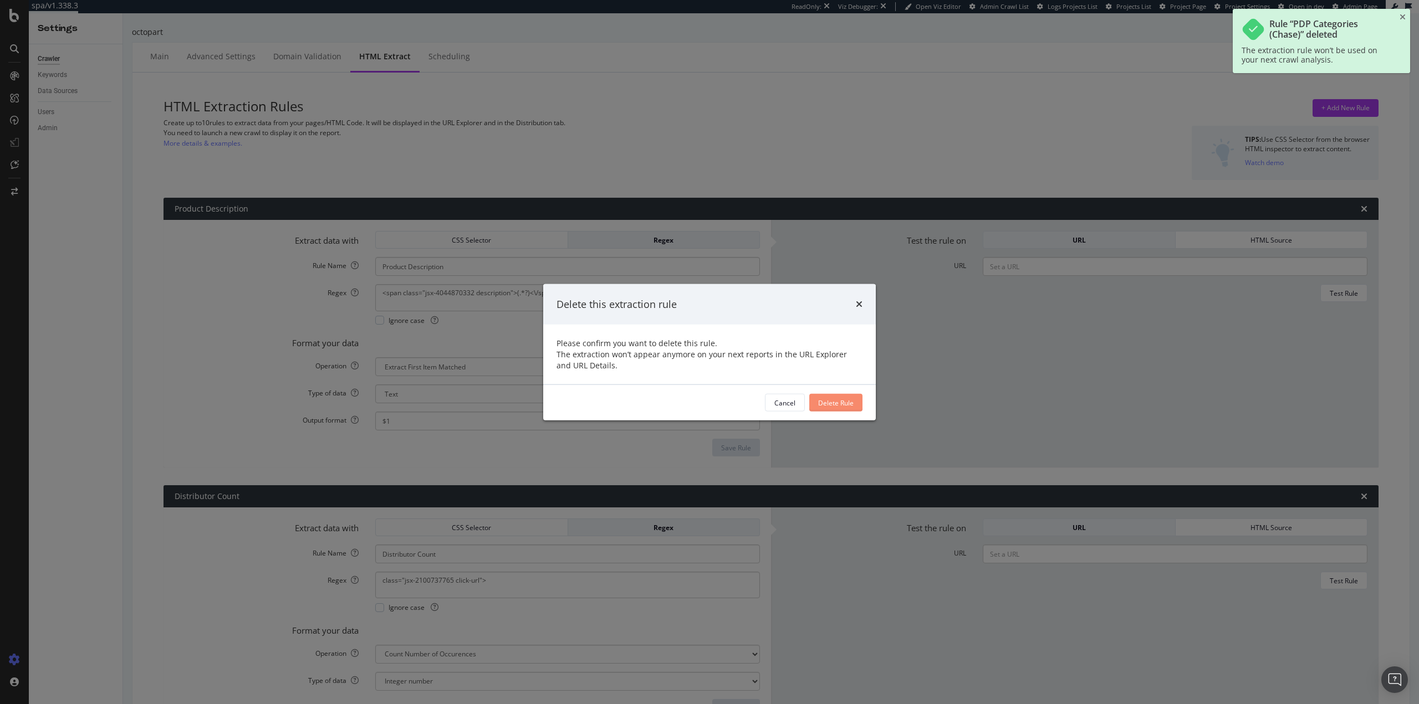
click at [835, 404] on div "Delete Rule" at bounding box center [835, 402] width 35 height 9
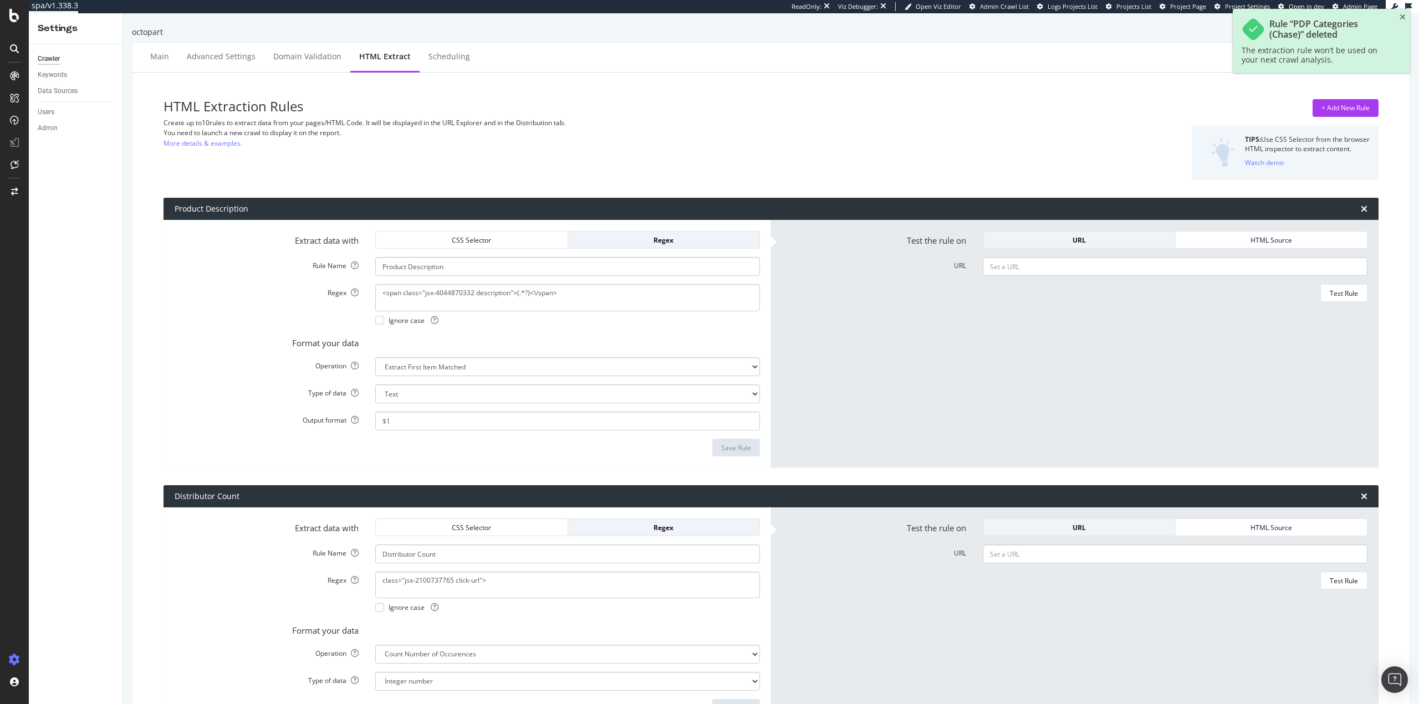
type input "Distributor Count"
type textarea "class="jsx-2100737765 click-url">"
select select "count"
select select "i"
type input "Manufacturer (v1)"
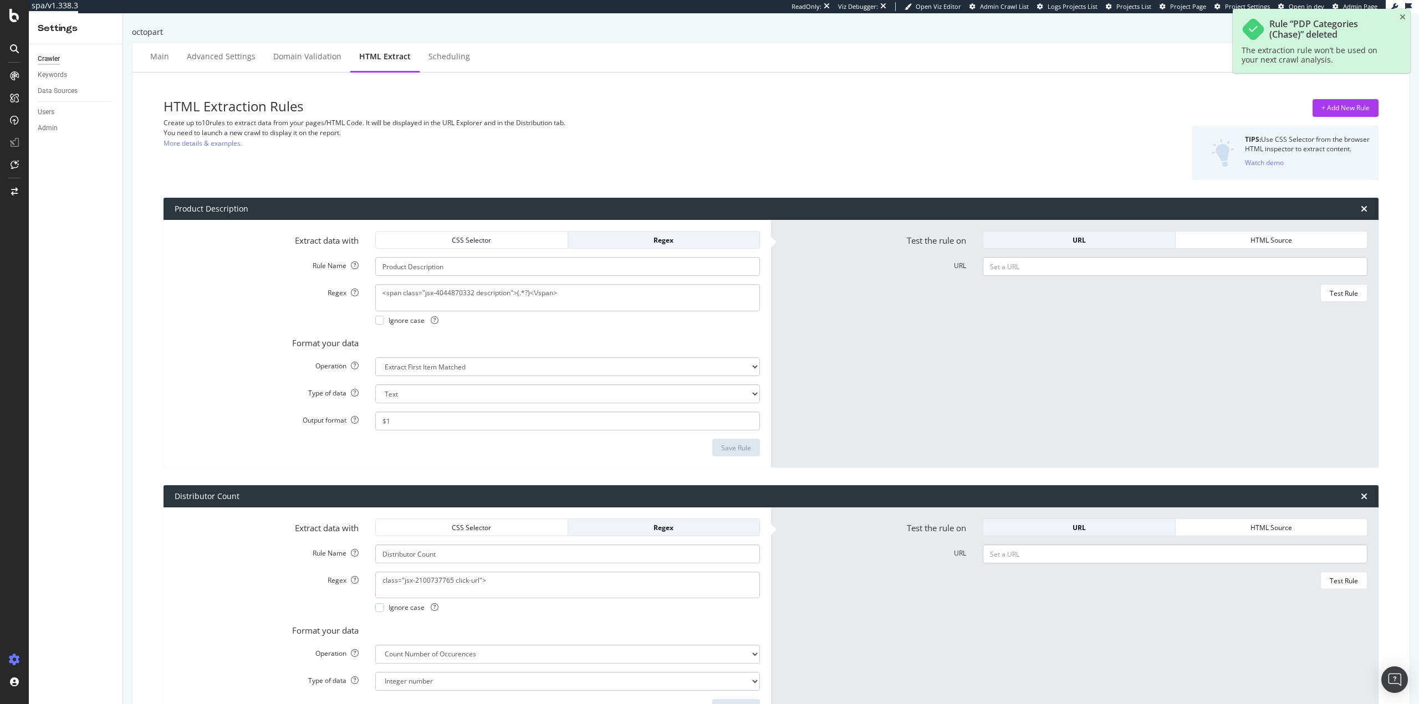
select select "first"
type input "Price And Stock Count - Combine with Module Exists"
select select "count"
select select "i"
type input "PDP Categories"
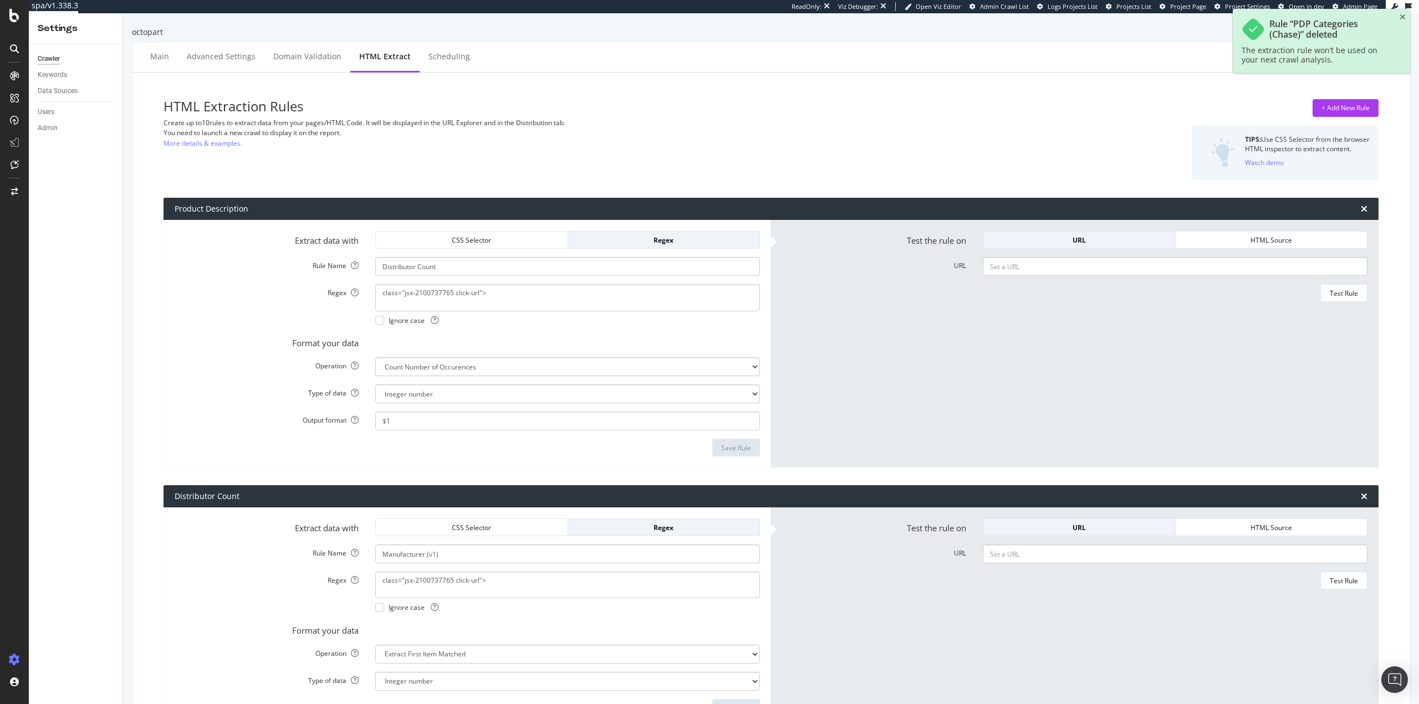
select select "list"
type input "Price and Stock Module Exists - Combine with Price and Stock Count"
select select "exist"
type input "Null Distributors"
type textarea "(Unfortunately we do not know of any distributors for)"
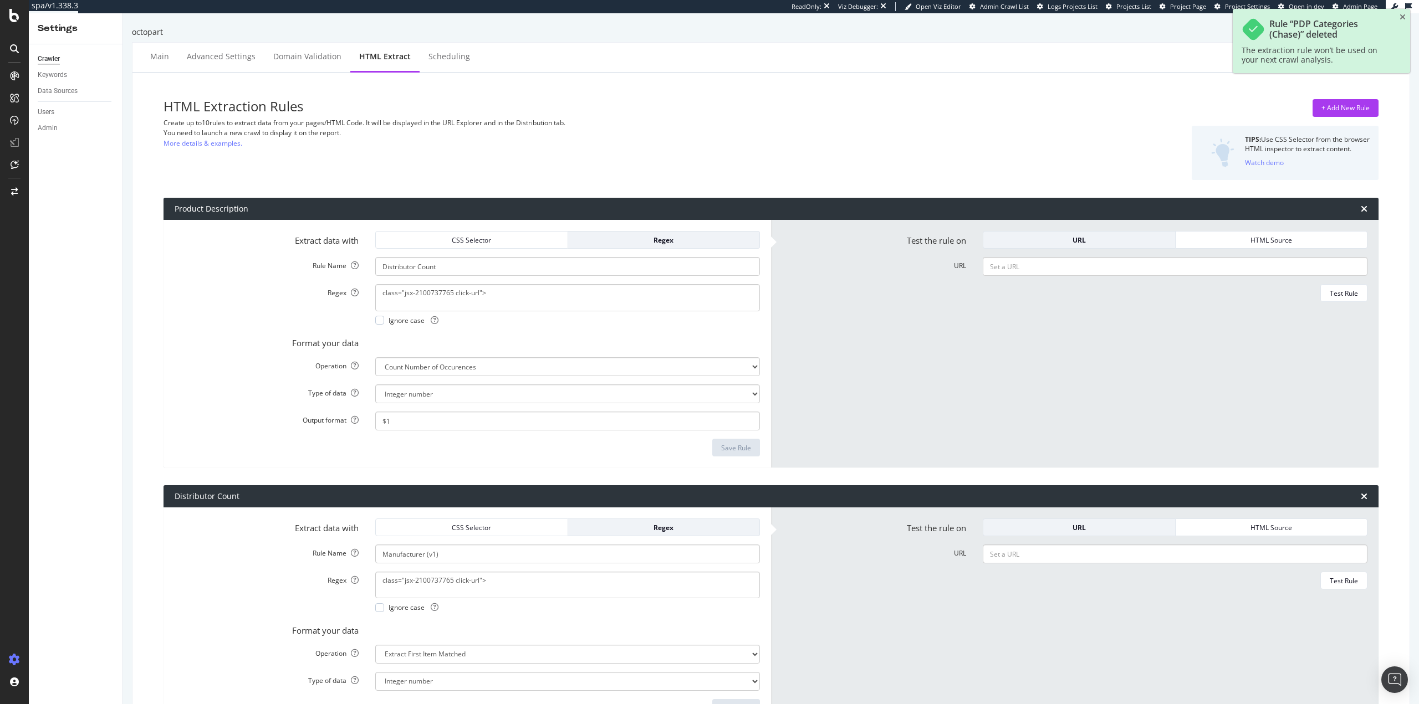
select select "s"
select select "b"
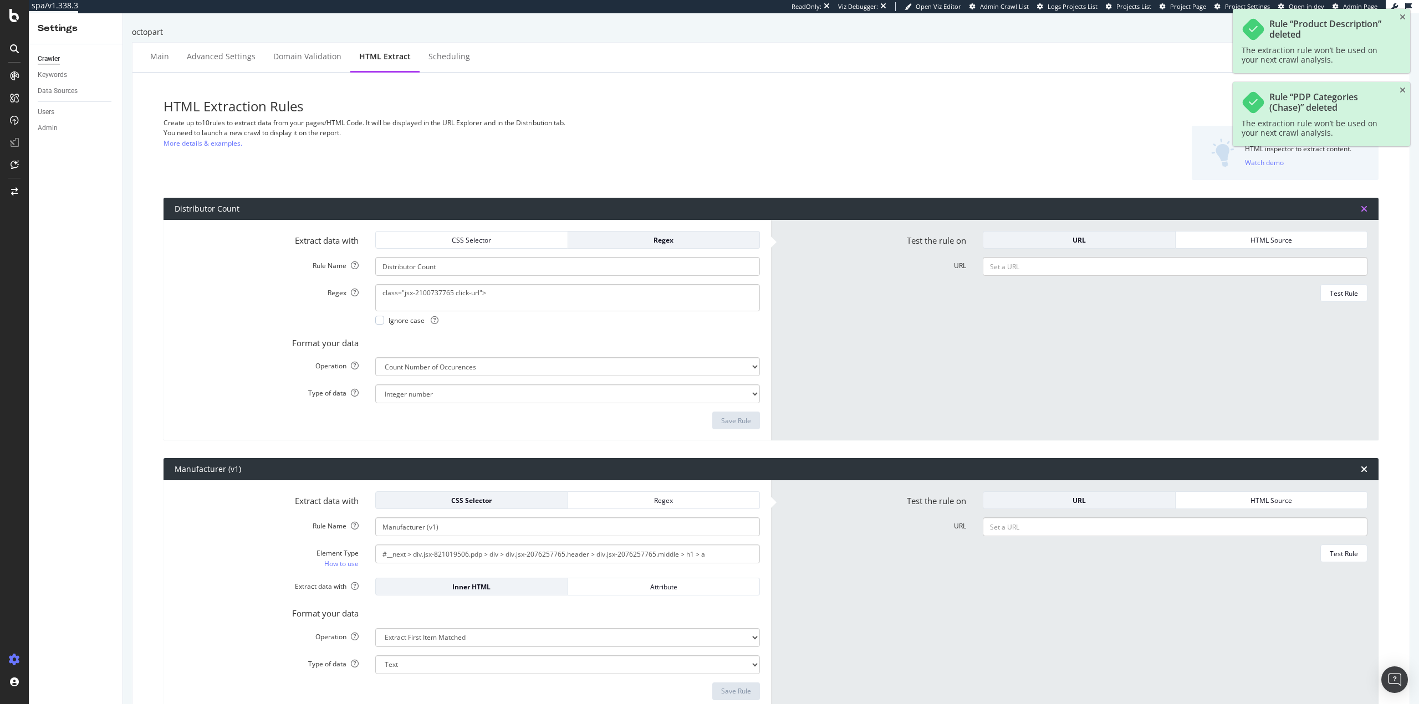
click at [1360, 209] on icon "times" at bounding box center [1363, 208] width 7 height 9
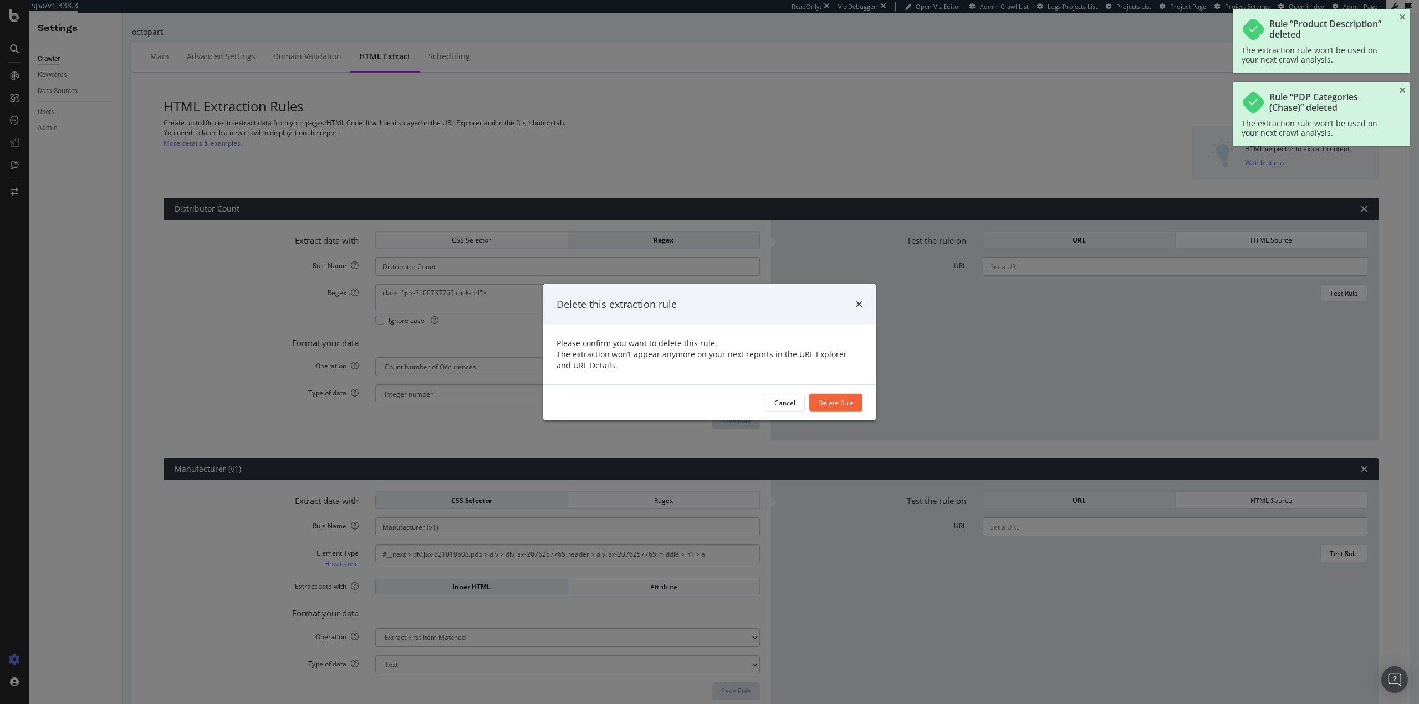
click at [821, 397] on div "Delete Rule" at bounding box center [835, 403] width 35 height 17
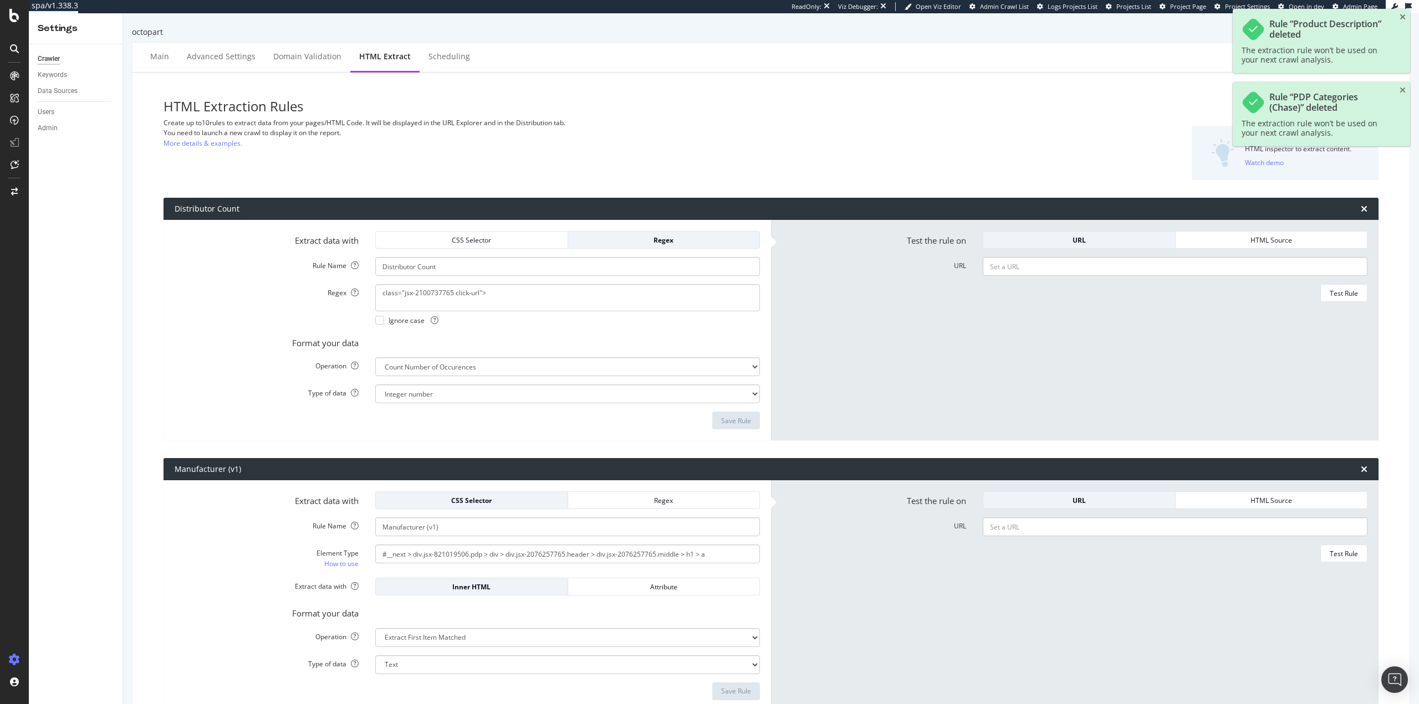
type input "Manufacturer (v1)"
select select "first"
type input "Price And Stock Count - Combine with Module Exists"
select select "count"
select select "i"
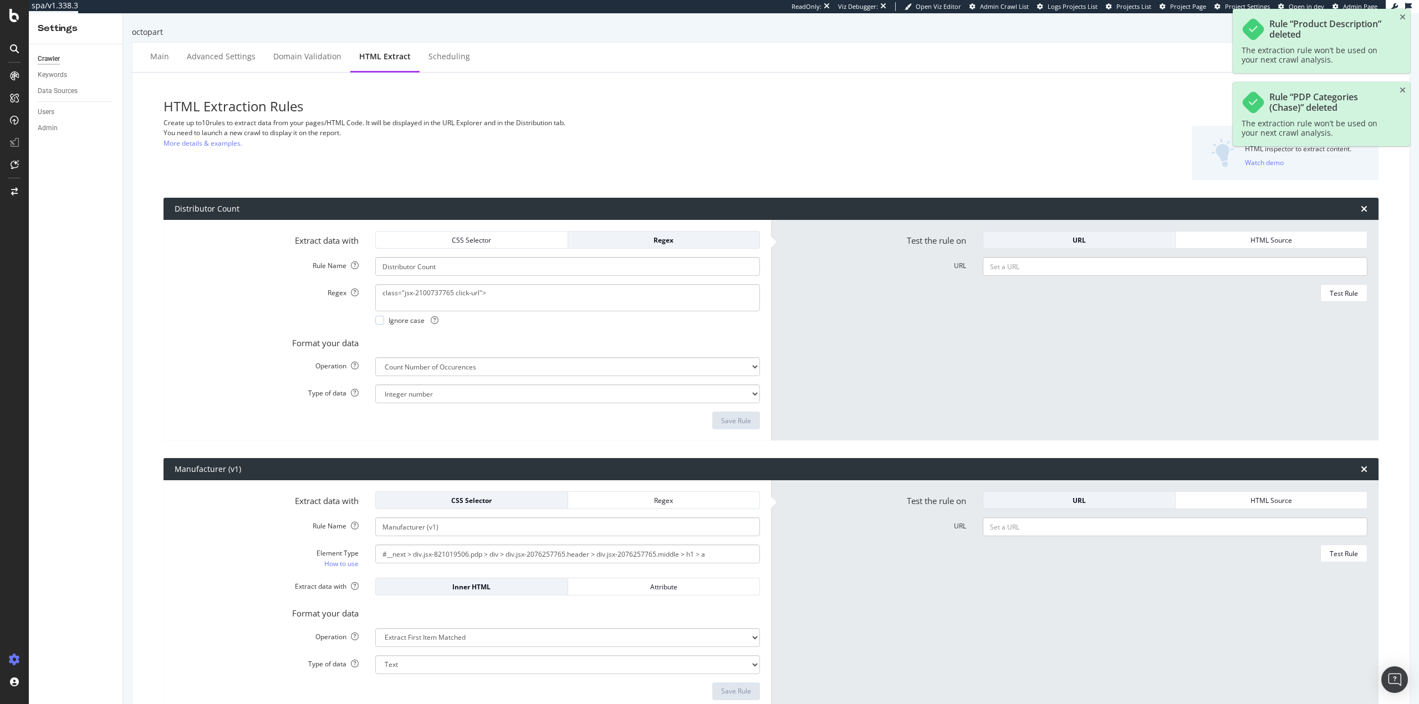
type input "PDP Categories"
select select "list"
type input "Price and Stock Module Exists - Combine with Price and Stock Count"
select select "exist"
type input "Null Distributors"
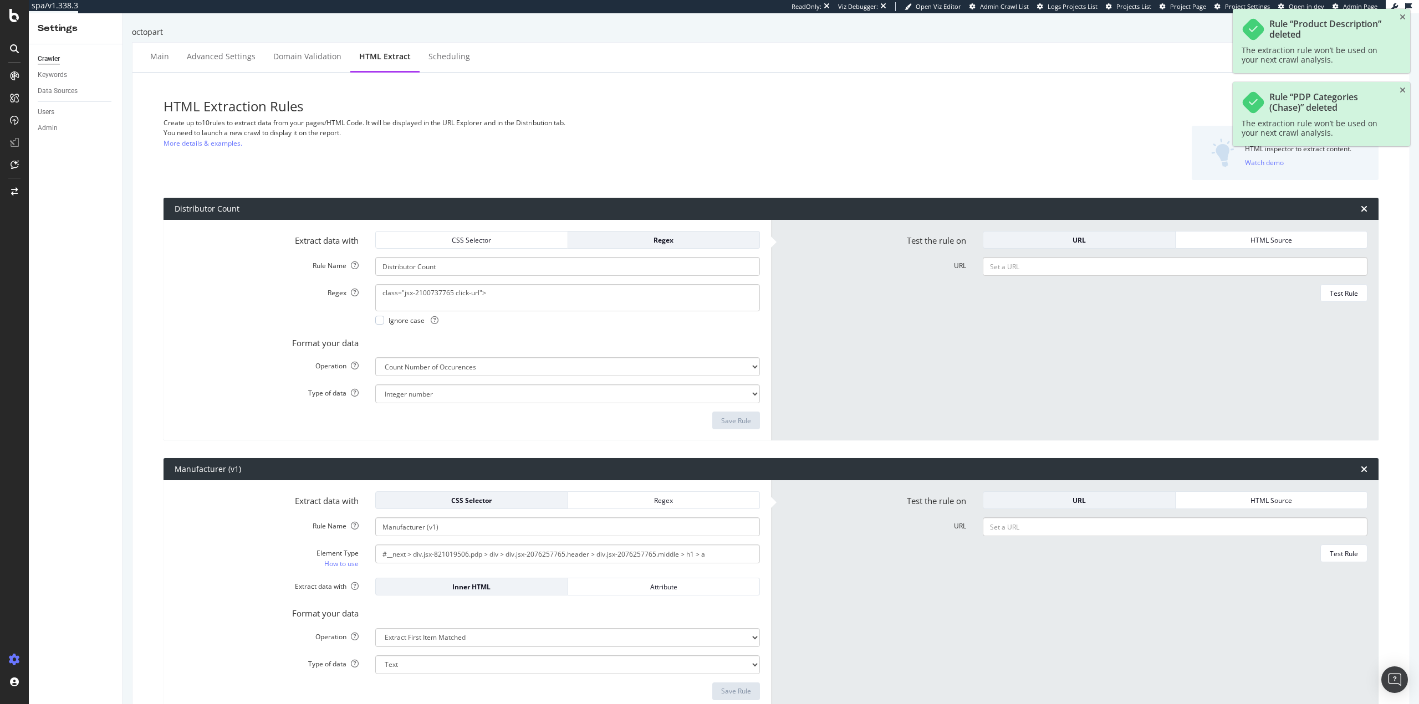
type textarea "(Unfortunately we do not know of any distributors for)"
select select "s"
select select "b"
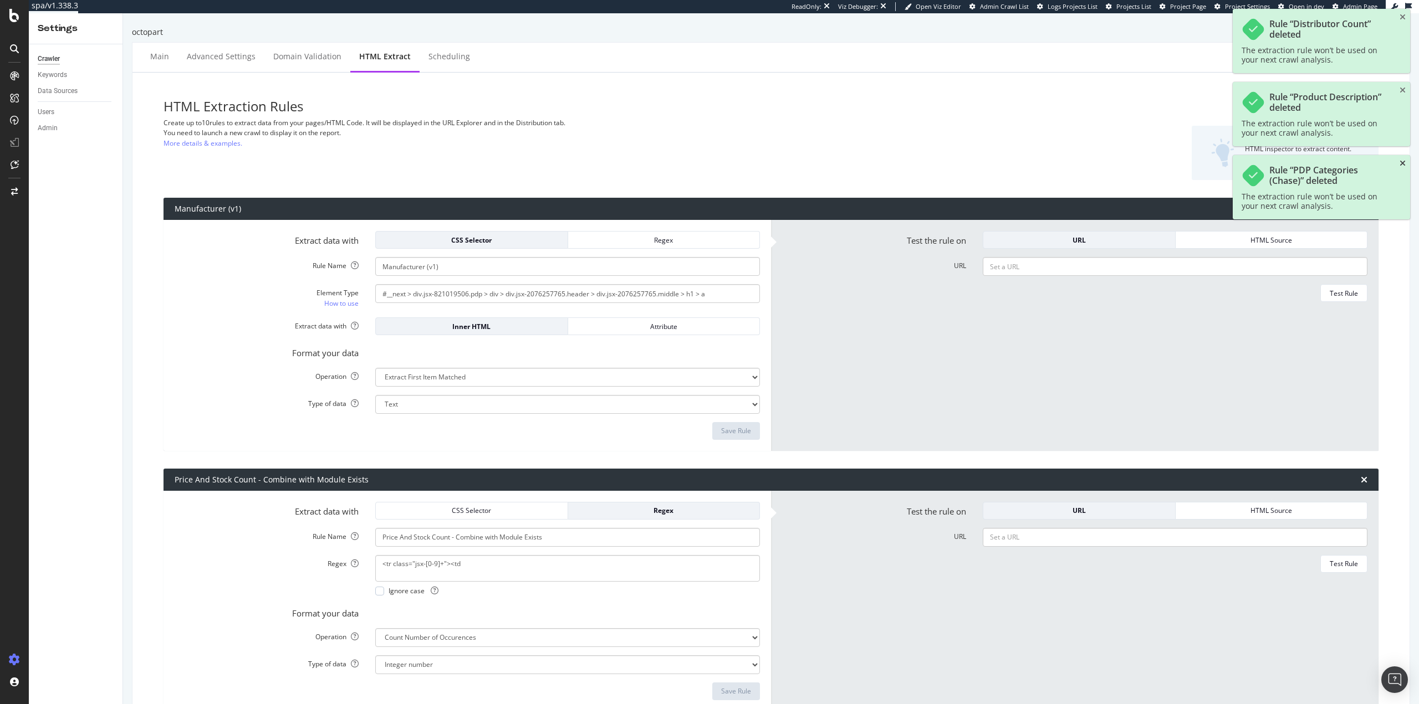
click at [1402, 160] on icon "close toast" at bounding box center [1402, 164] width 6 height 8
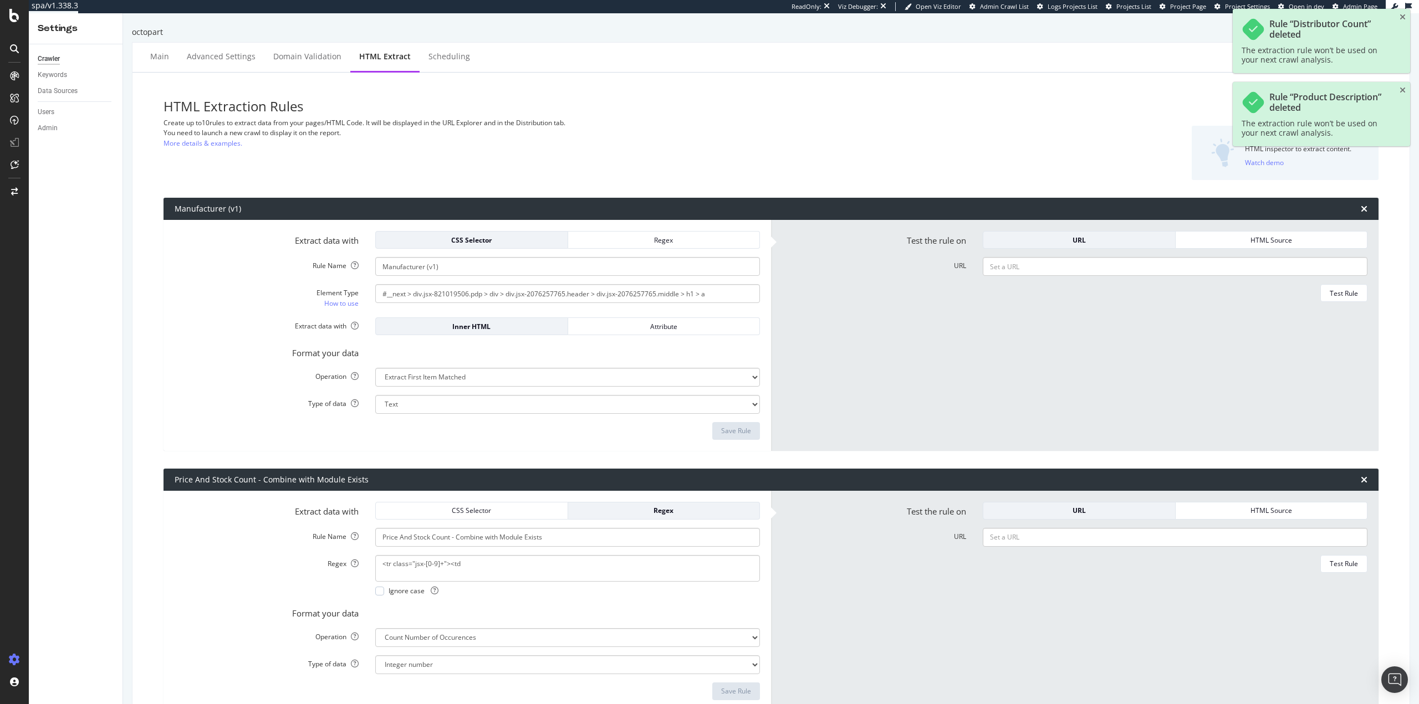
click at [1359, 204] on div "Manufacturer (v1)" at bounding box center [770, 209] width 1215 height 22
click at [1360, 210] on icon "times" at bounding box center [1363, 208] width 7 height 9
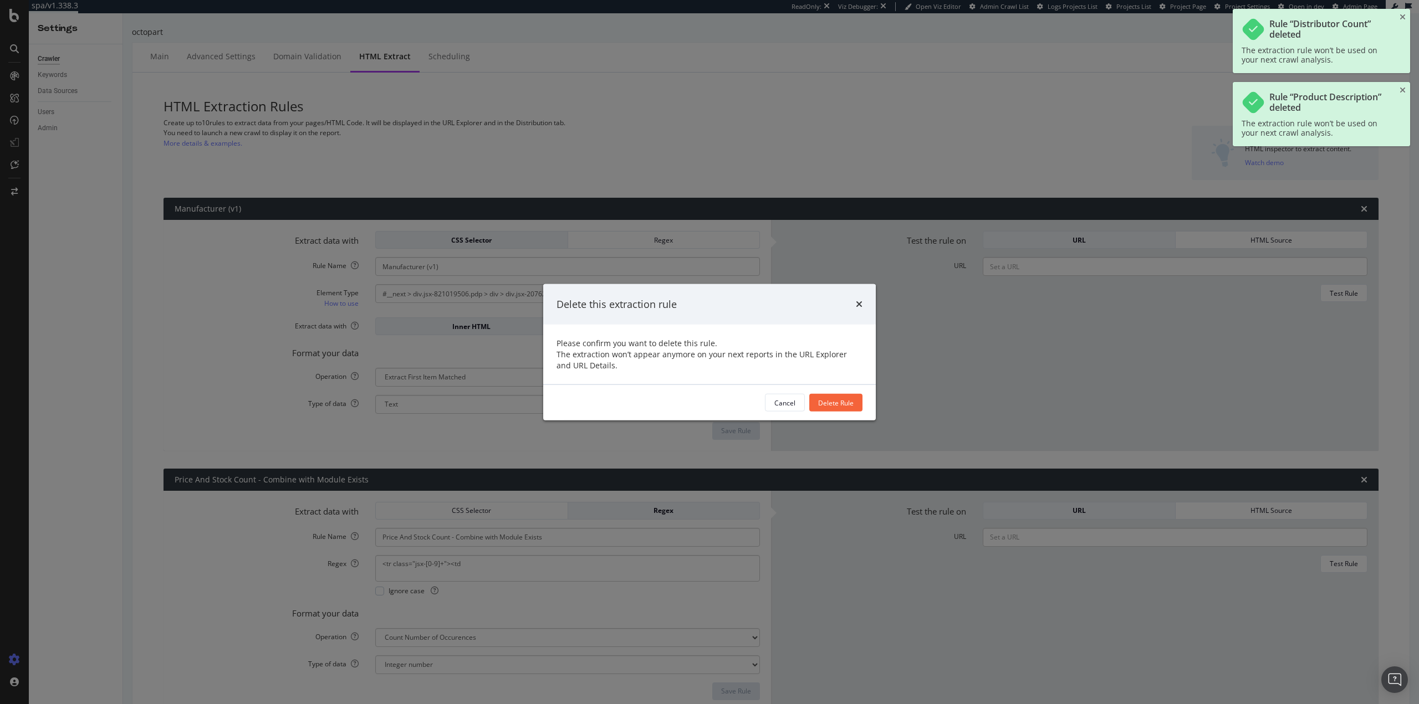
drag, startPoint x: 840, startPoint y: 408, endPoint x: 1141, endPoint y: 306, distance: 318.4
click at [841, 408] on div "Delete Rule" at bounding box center [835, 403] width 35 height 17
type input "Price And Stock Count - Combine with Module Exists"
select select "count"
select select "i"
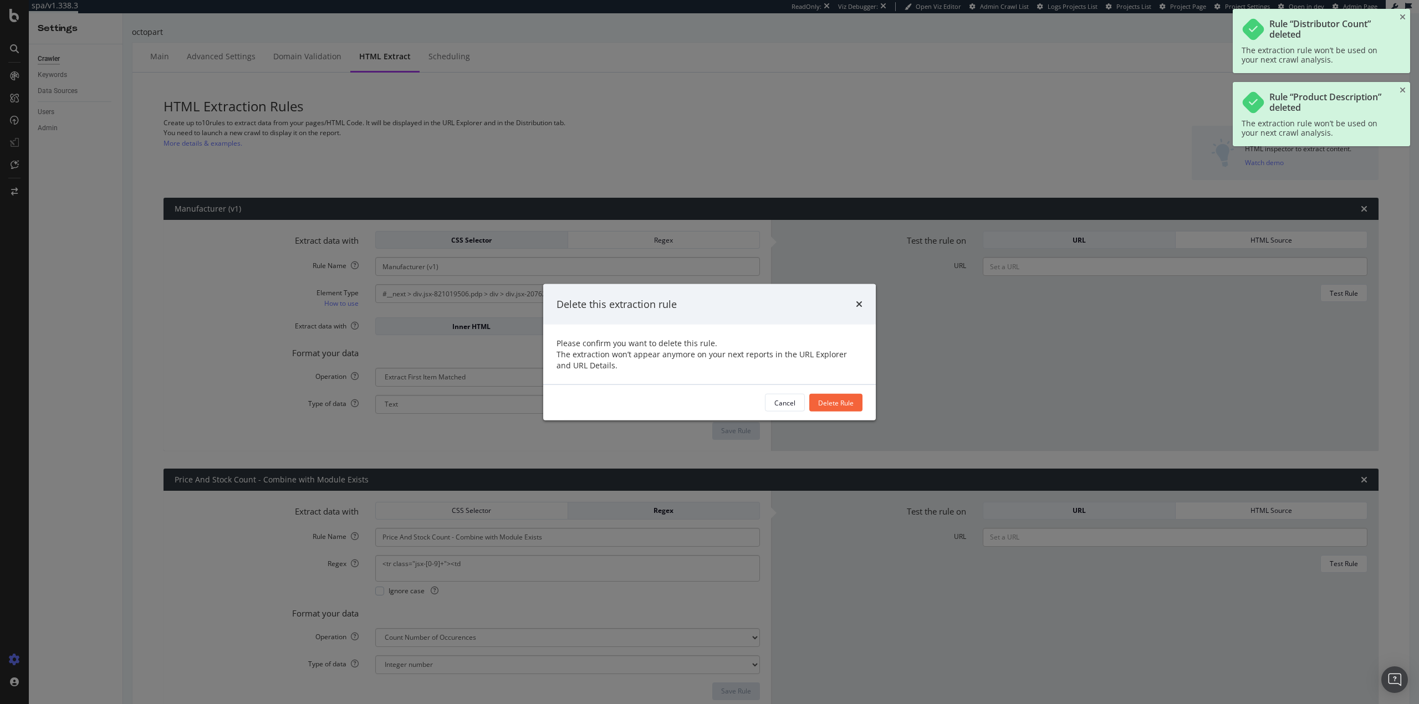
type input "PDP Categories"
select select "list"
type input "Price and Stock Module Exists - Combine with Price and Stock Count"
select select "exist"
type input "Null Distributors"
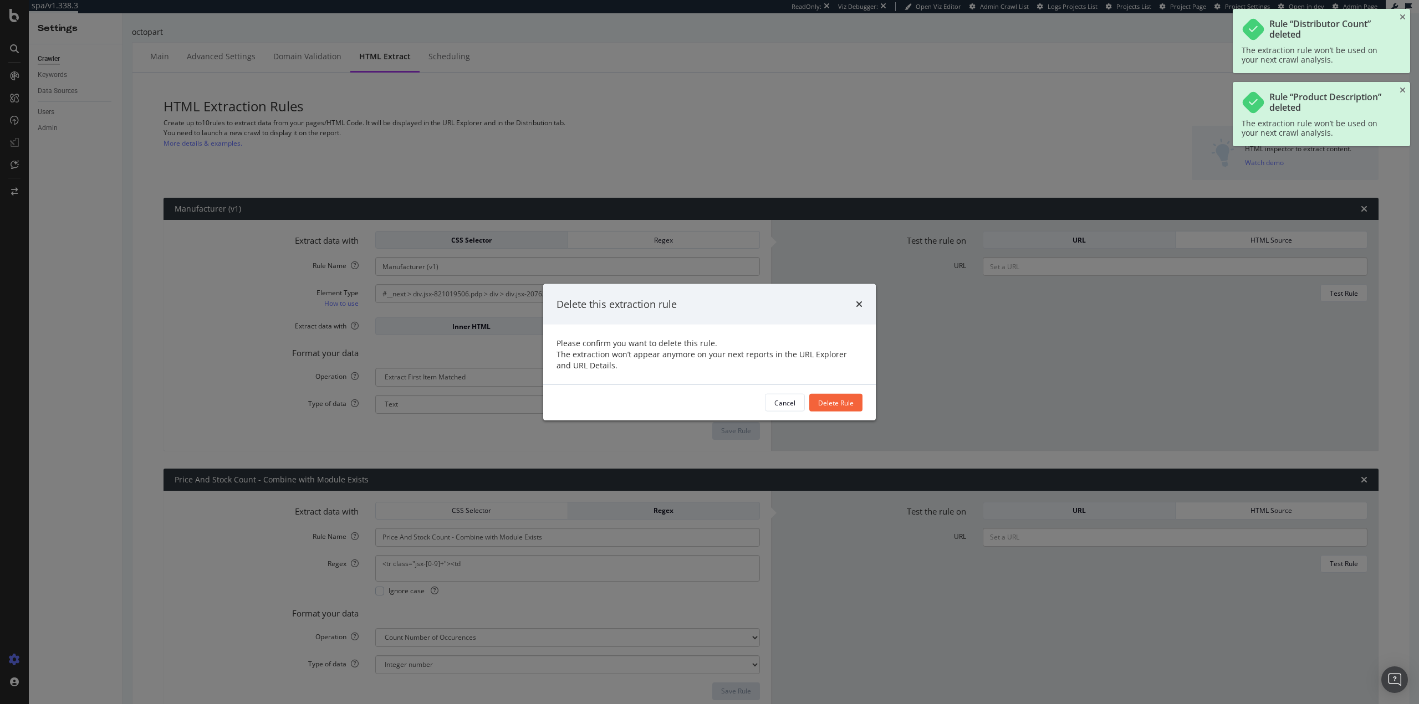
type textarea "(Unfortunately we do not know of any distributors for)"
select select "s"
select select "b"
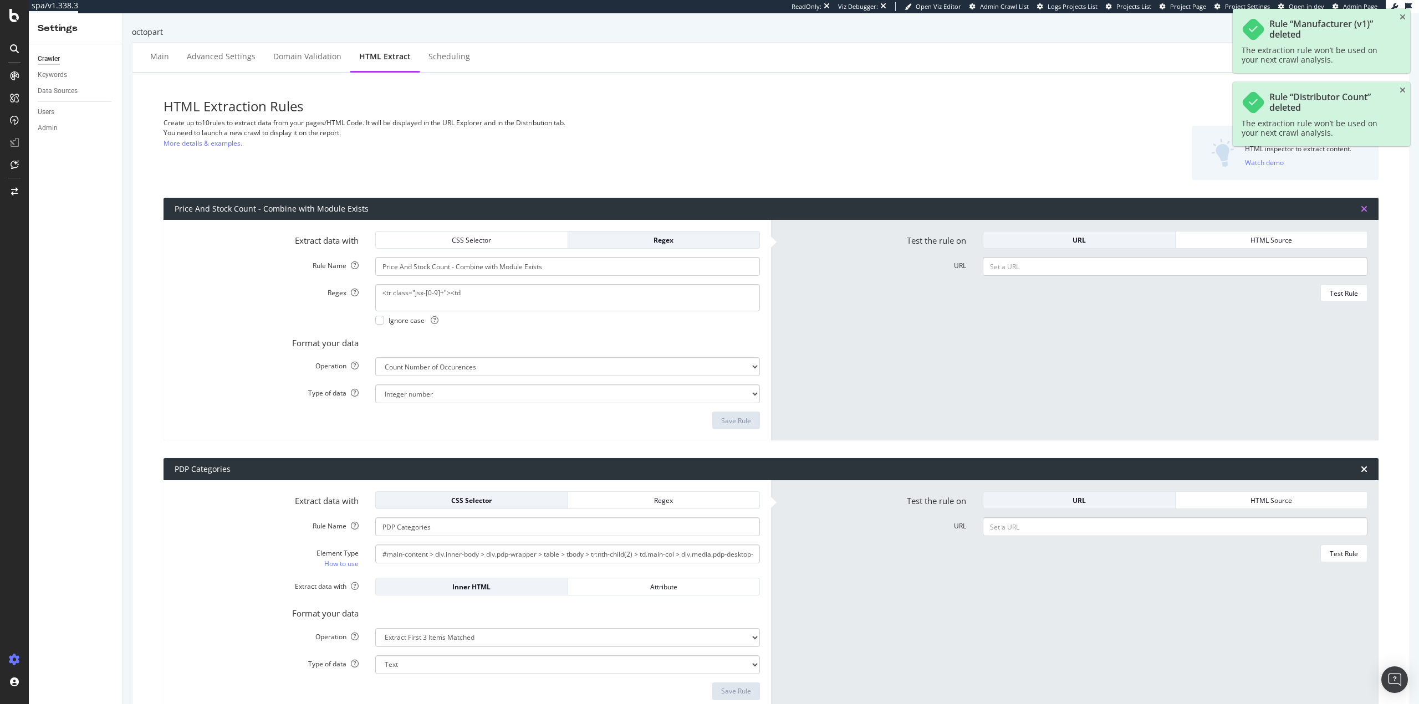
click at [1360, 208] on icon "times" at bounding box center [1363, 208] width 7 height 9
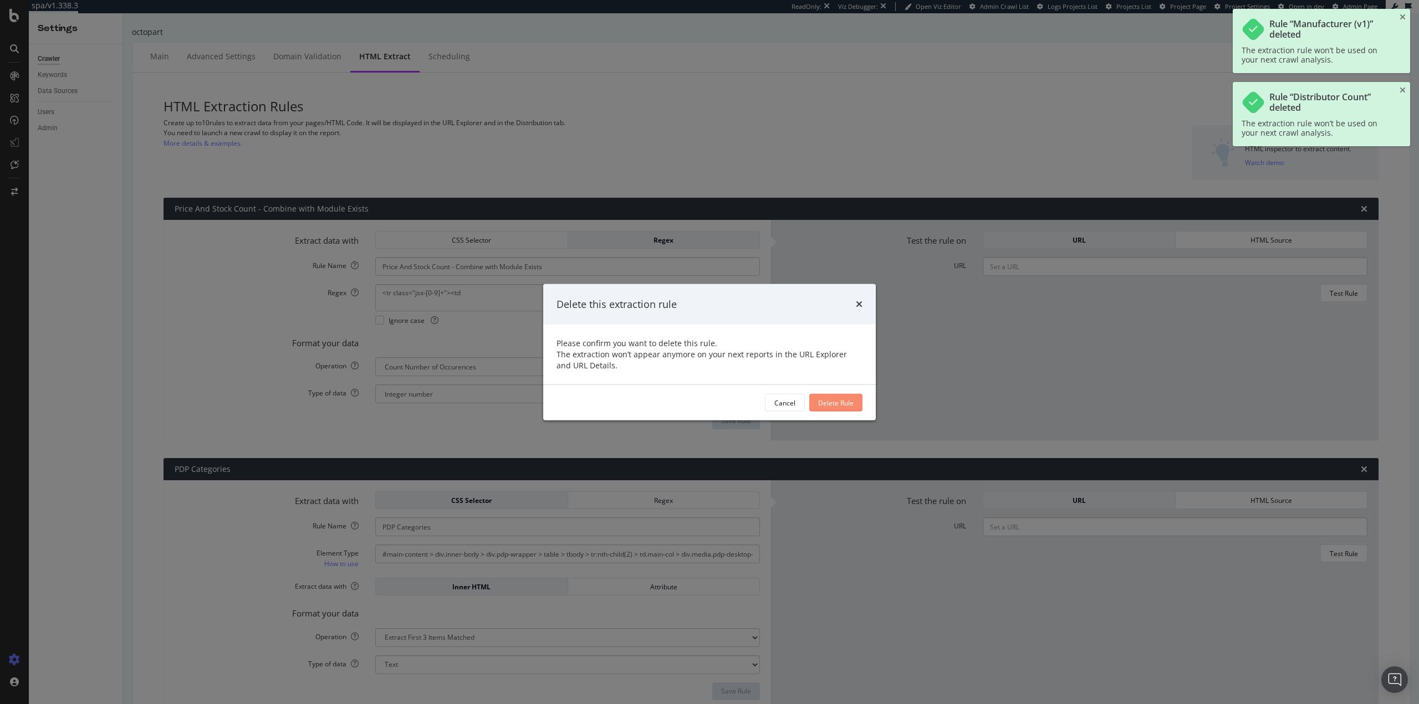
click at [839, 403] on div "Delete Rule" at bounding box center [835, 402] width 35 height 9
type input "PDP Categories"
select select "list"
type input "Price and Stock Module Exists - Combine with Price and Stock Count"
select select "exist"
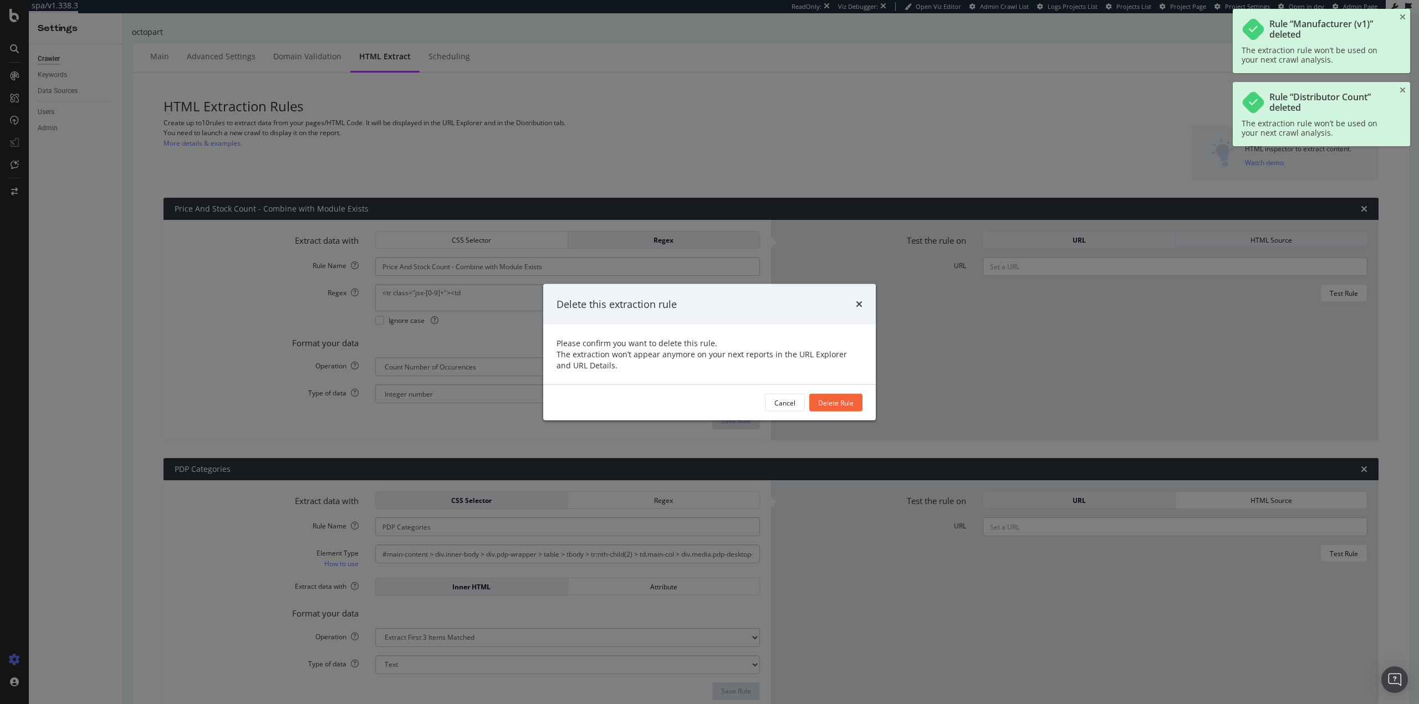
type input "Null Distributors"
type textarea "(Unfortunately we do not know of any distributors for)"
select select "s"
select select "b"
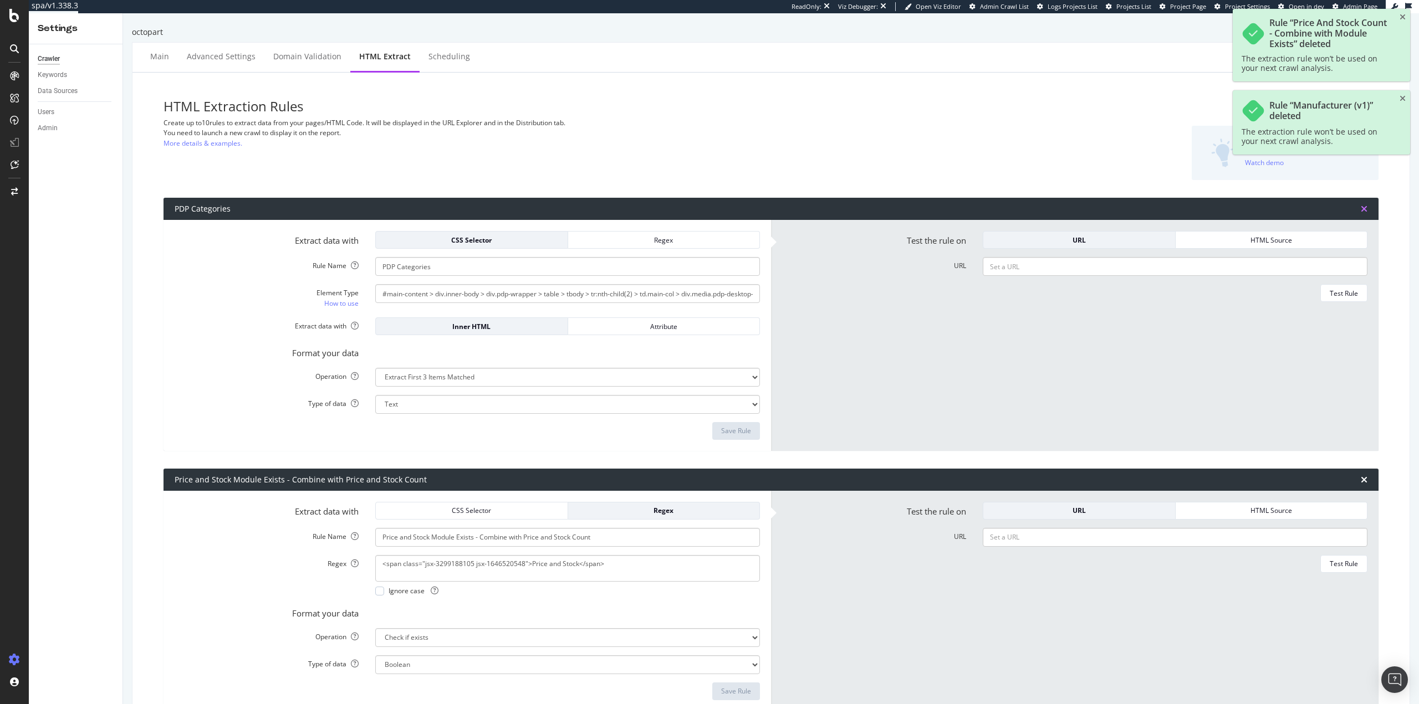
click at [1360, 211] on icon "times" at bounding box center [1363, 208] width 7 height 9
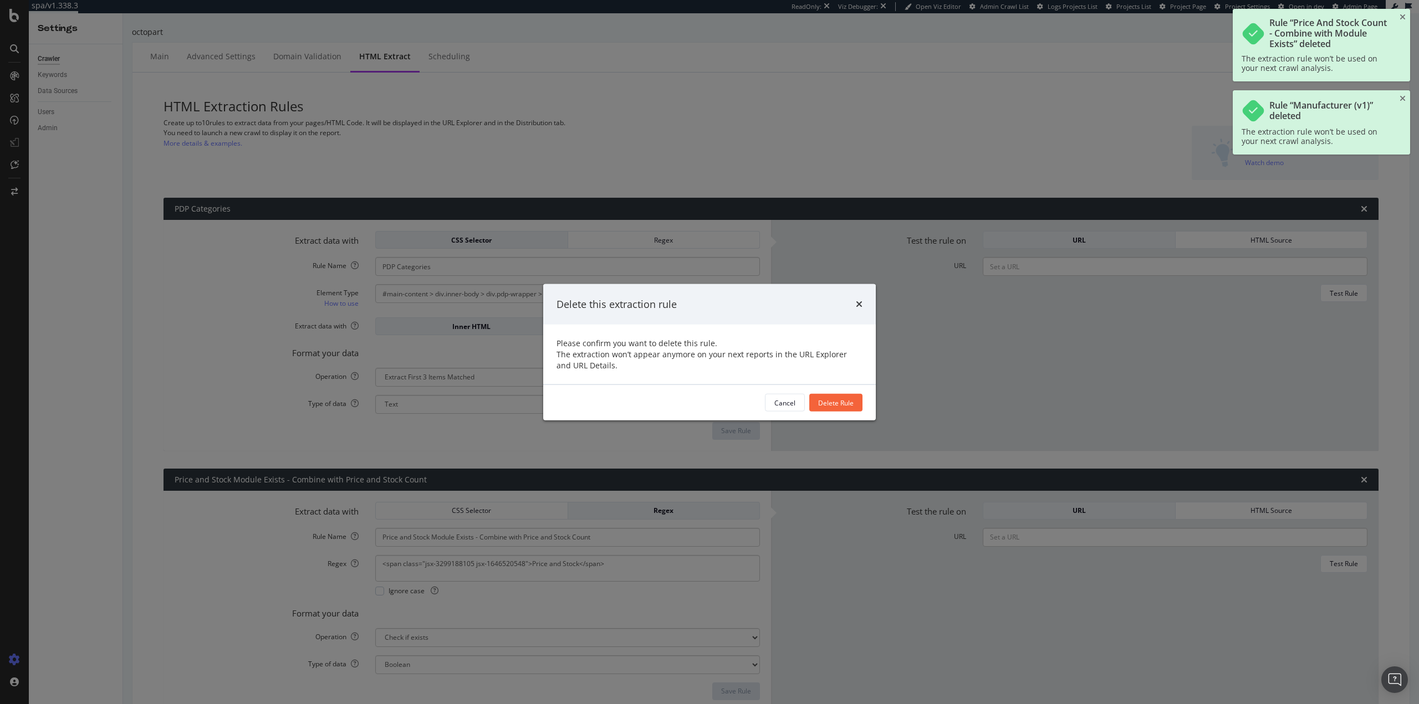
drag, startPoint x: 828, startPoint y: 403, endPoint x: 857, endPoint y: 401, distance: 28.9
click at [829, 403] on div "Delete Rule" at bounding box center [835, 402] width 35 height 9
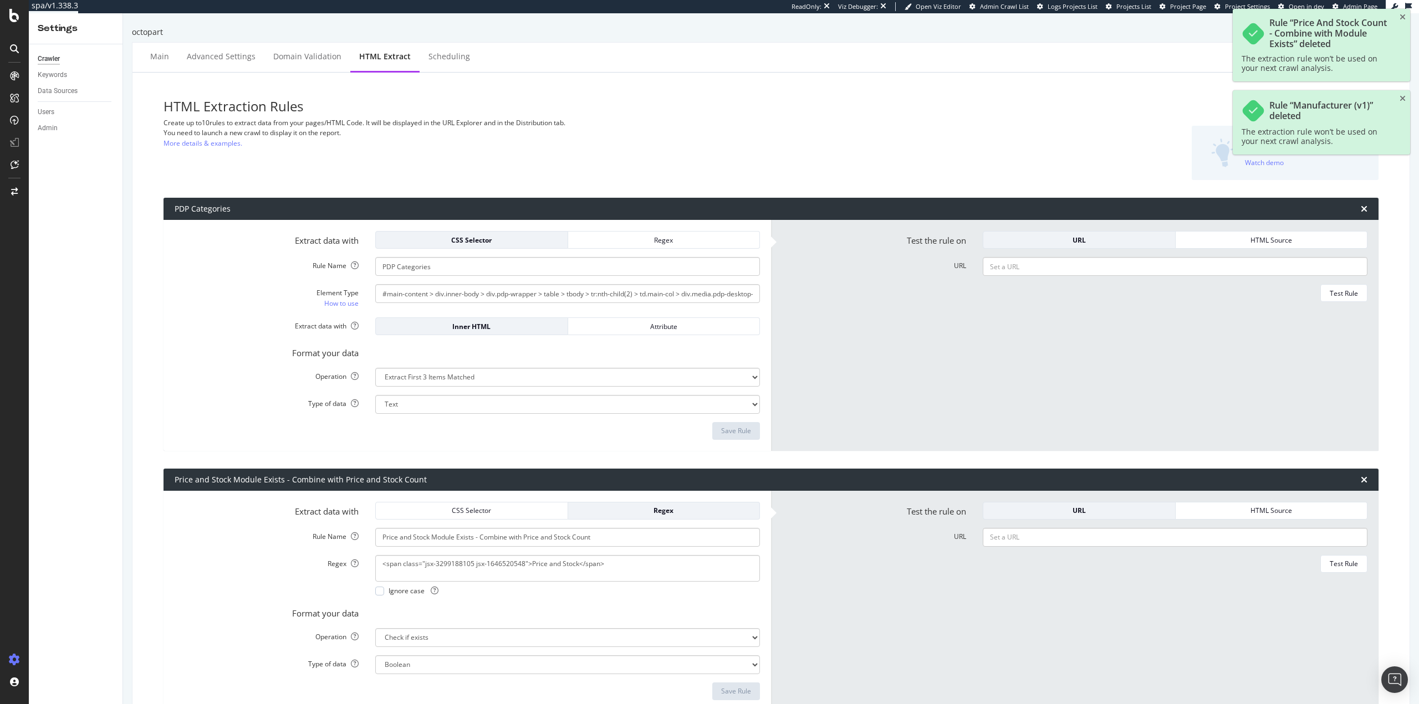
type input "Price and Stock Module Exists - Combine with Price and Stock Count"
select select "exist"
type input "Null Distributors"
type textarea "(Unfortunately we do not know of any distributors for)"
select select "b"
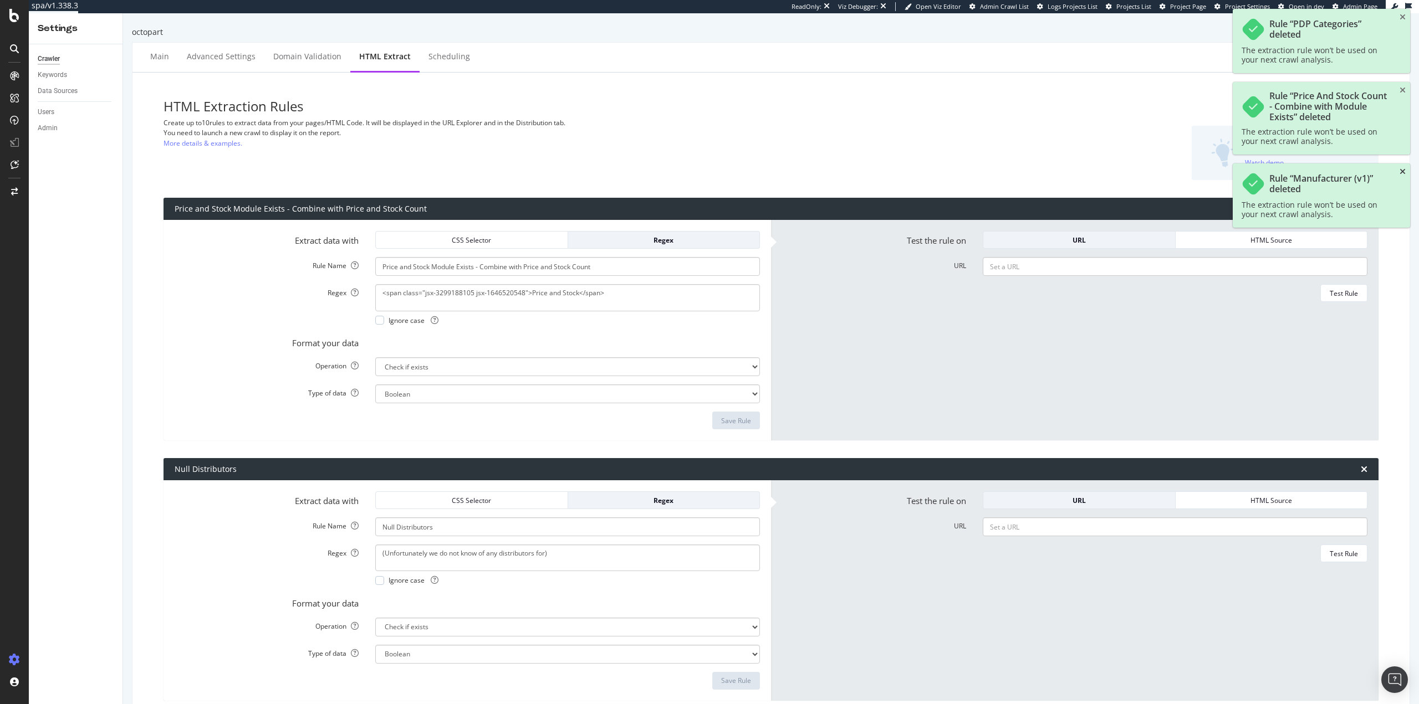
click at [1402, 171] on icon "close toast" at bounding box center [1402, 172] width 6 height 8
click at [1360, 209] on icon "times" at bounding box center [1363, 208] width 7 height 9
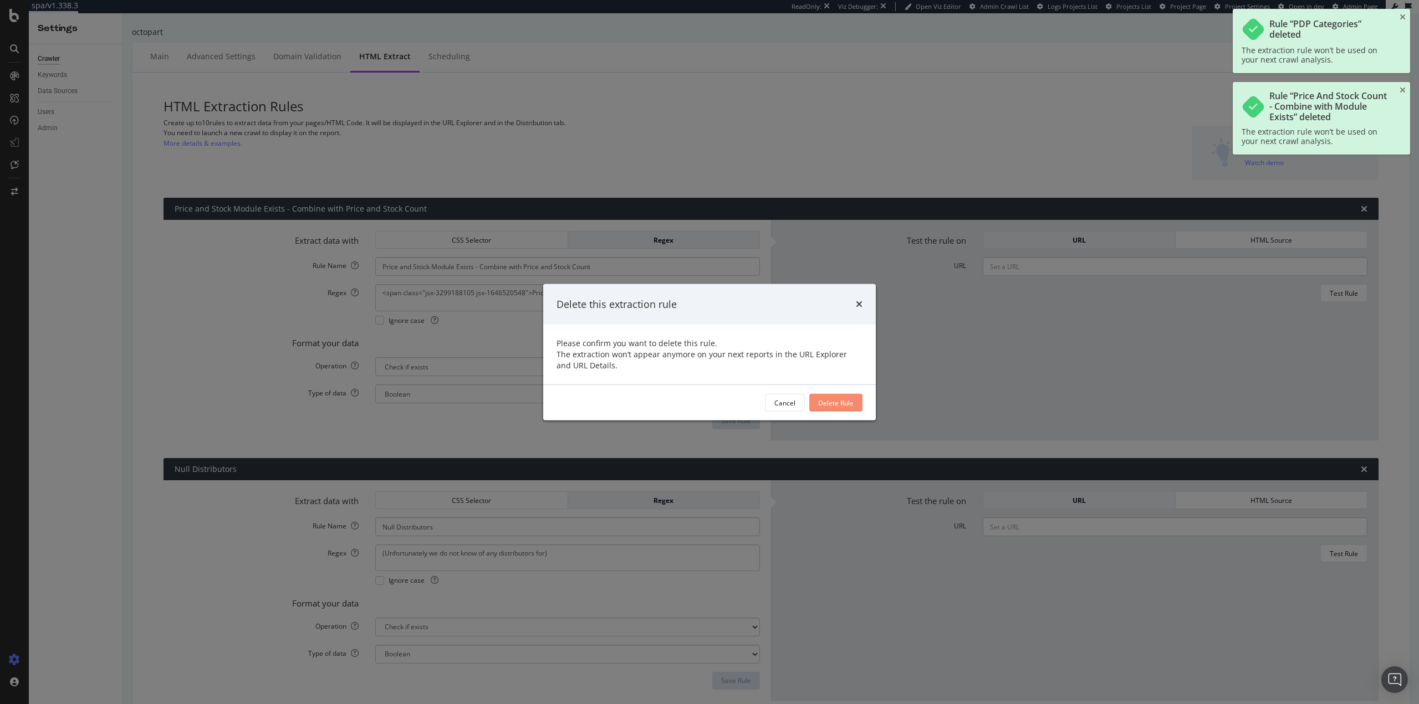
click at [853, 401] on button "Delete Rule" at bounding box center [835, 403] width 53 height 18
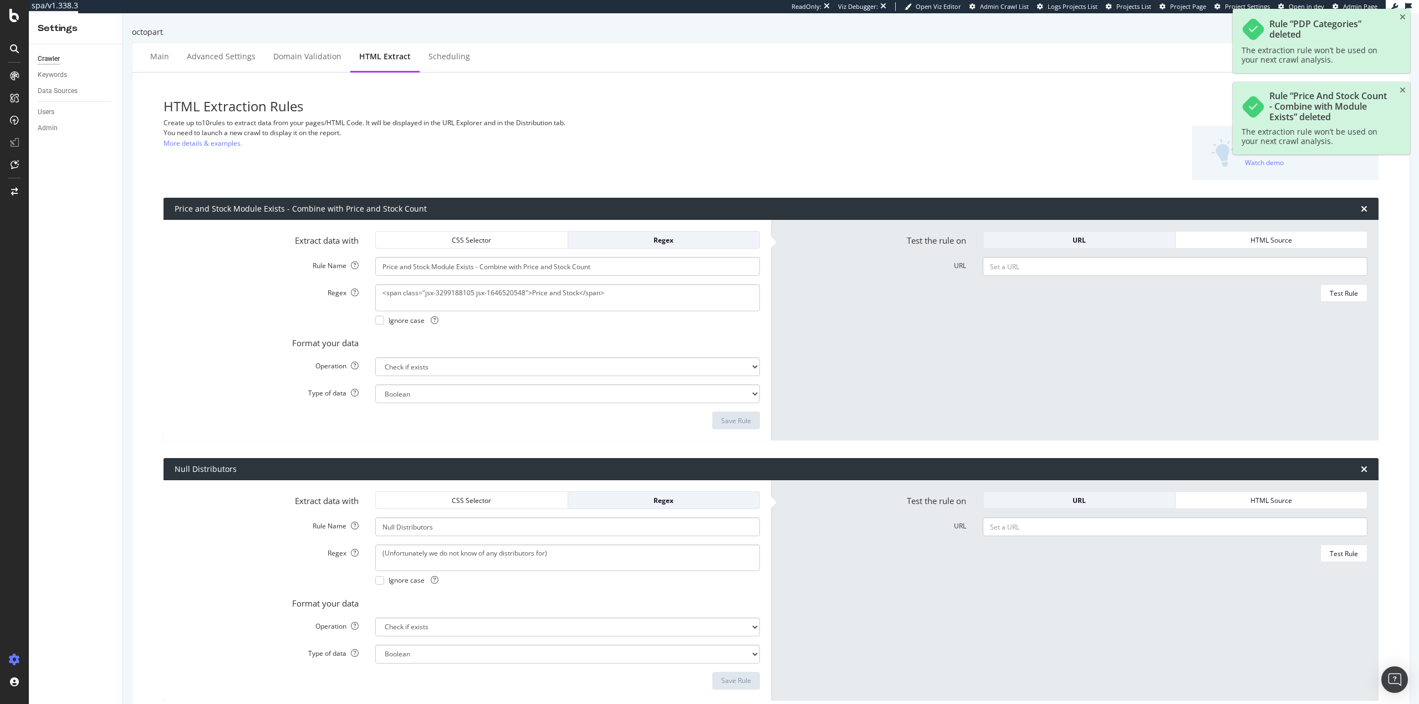
type input "Null Distributors"
type textarea "(Unfortunately we do not know of any distributors for)"
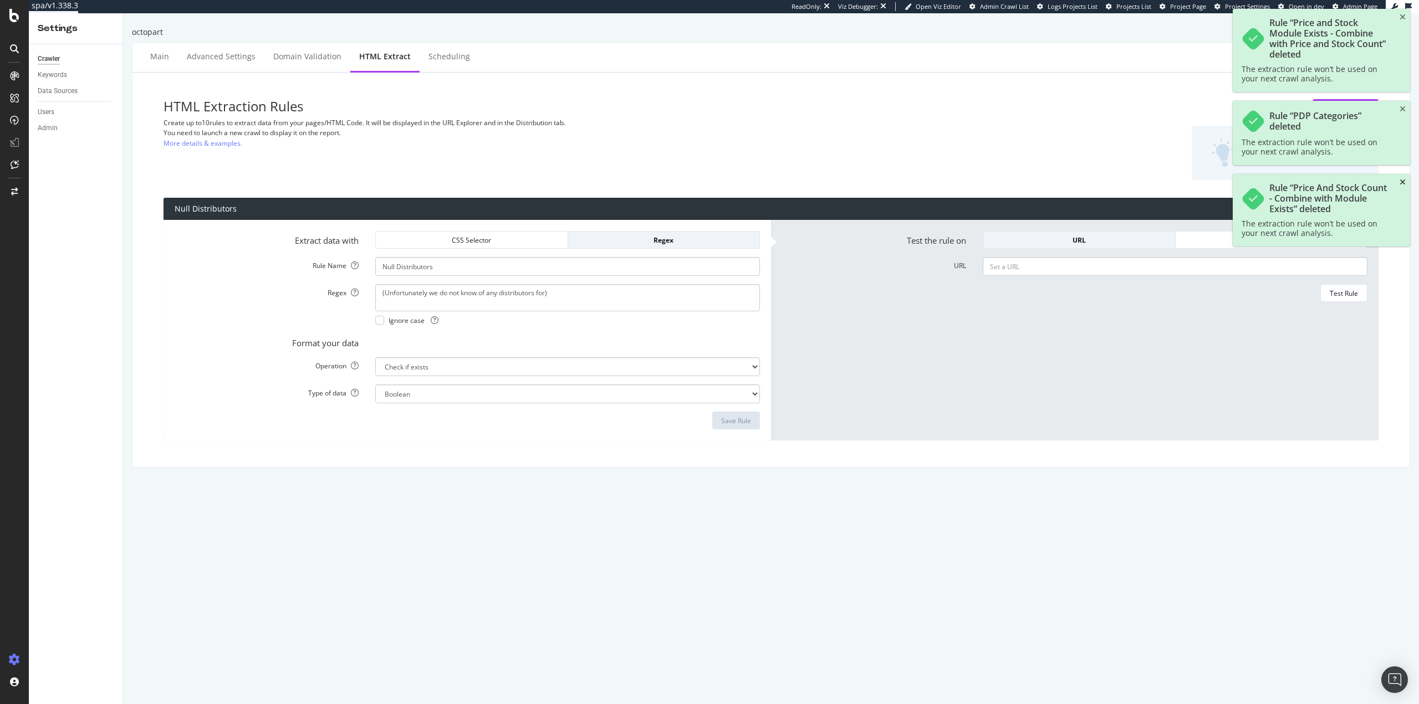
click at [1400, 181] on icon "close toast" at bounding box center [1402, 182] width 6 height 8
click at [1360, 207] on icon "times" at bounding box center [1363, 208] width 7 height 9
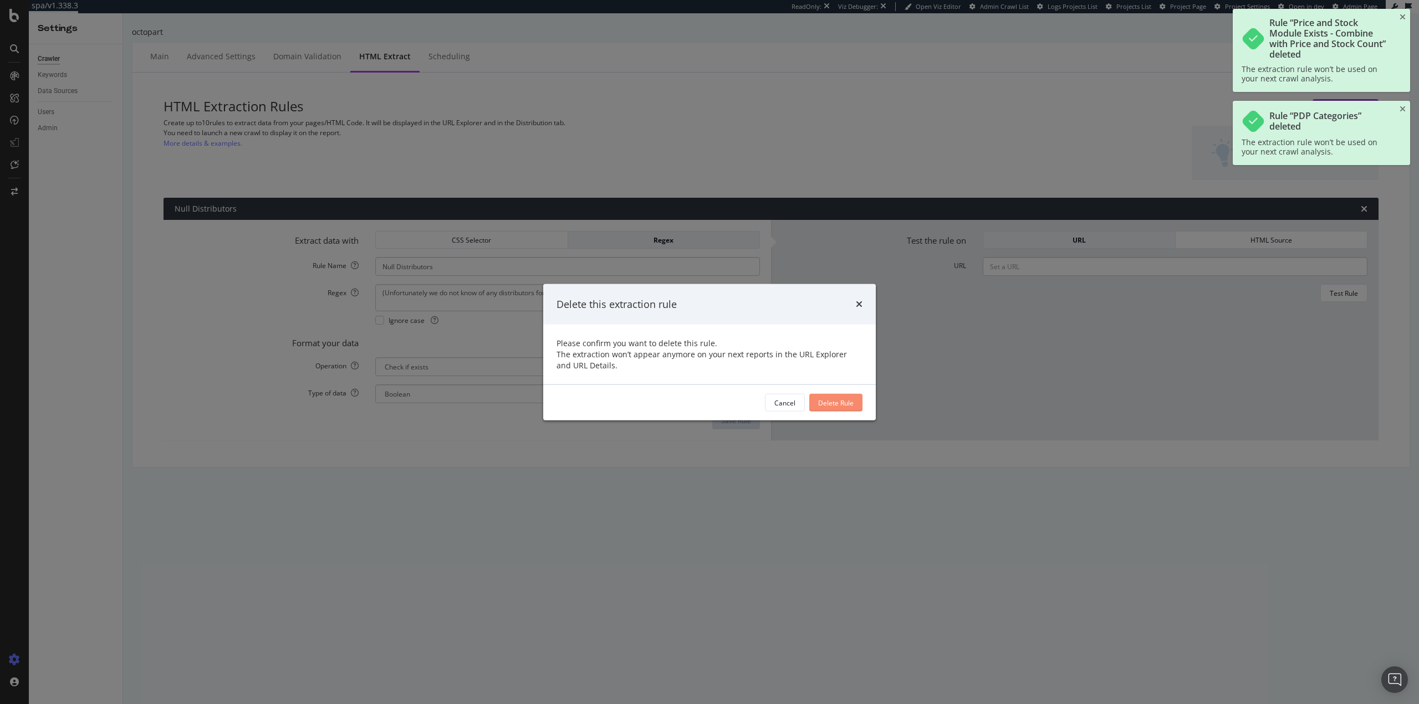
click at [833, 406] on div "Delete Rule" at bounding box center [835, 402] width 35 height 9
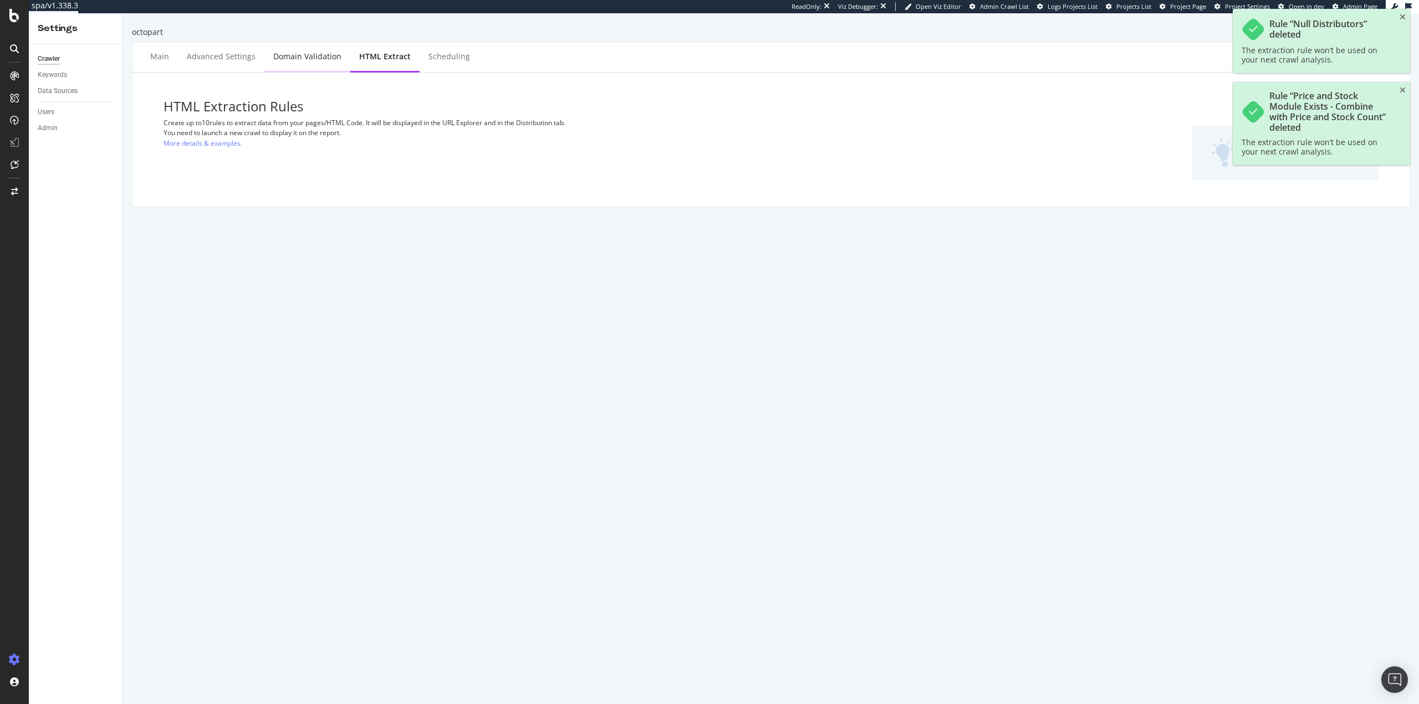
click at [291, 58] on div "Domain Validation" at bounding box center [307, 56] width 68 height 11
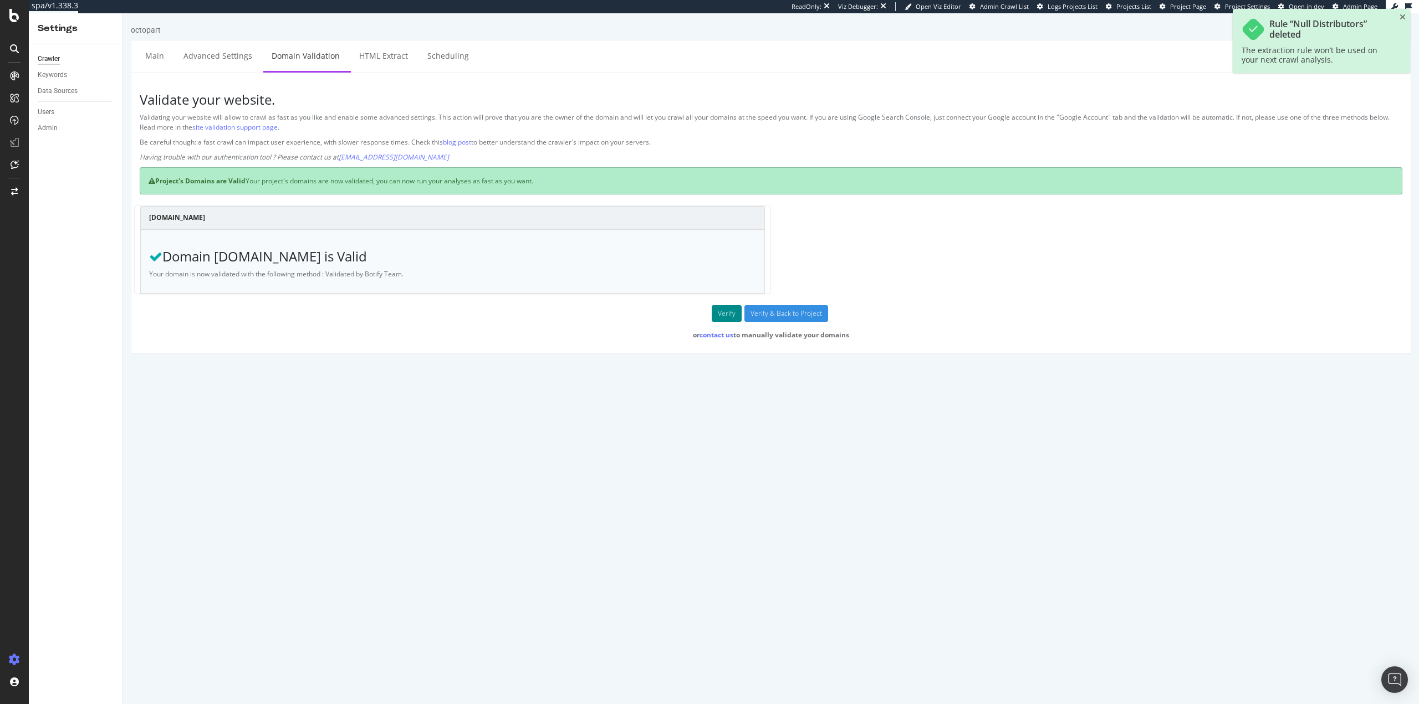
click at [720, 313] on button "Verify" at bounding box center [726, 313] width 30 height 17
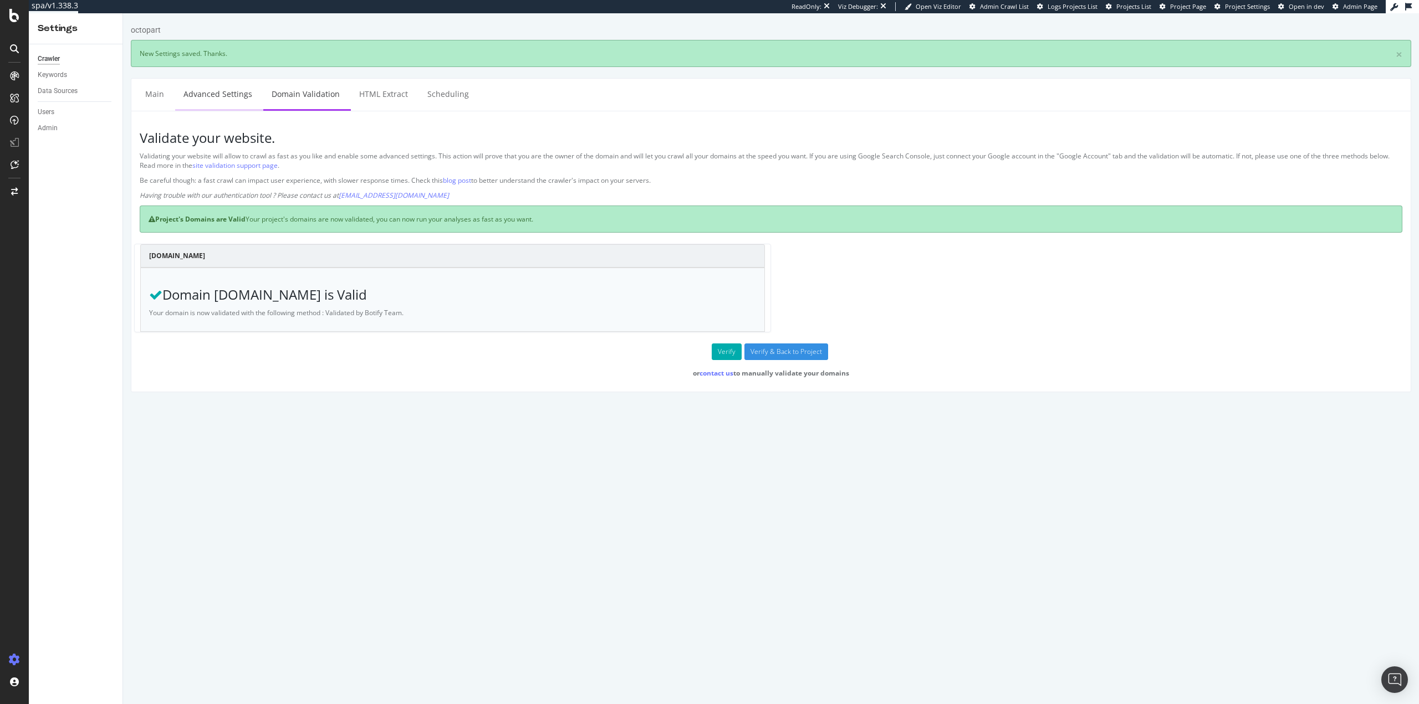
click at [221, 91] on link "Advanced Settings" at bounding box center [217, 94] width 85 height 30
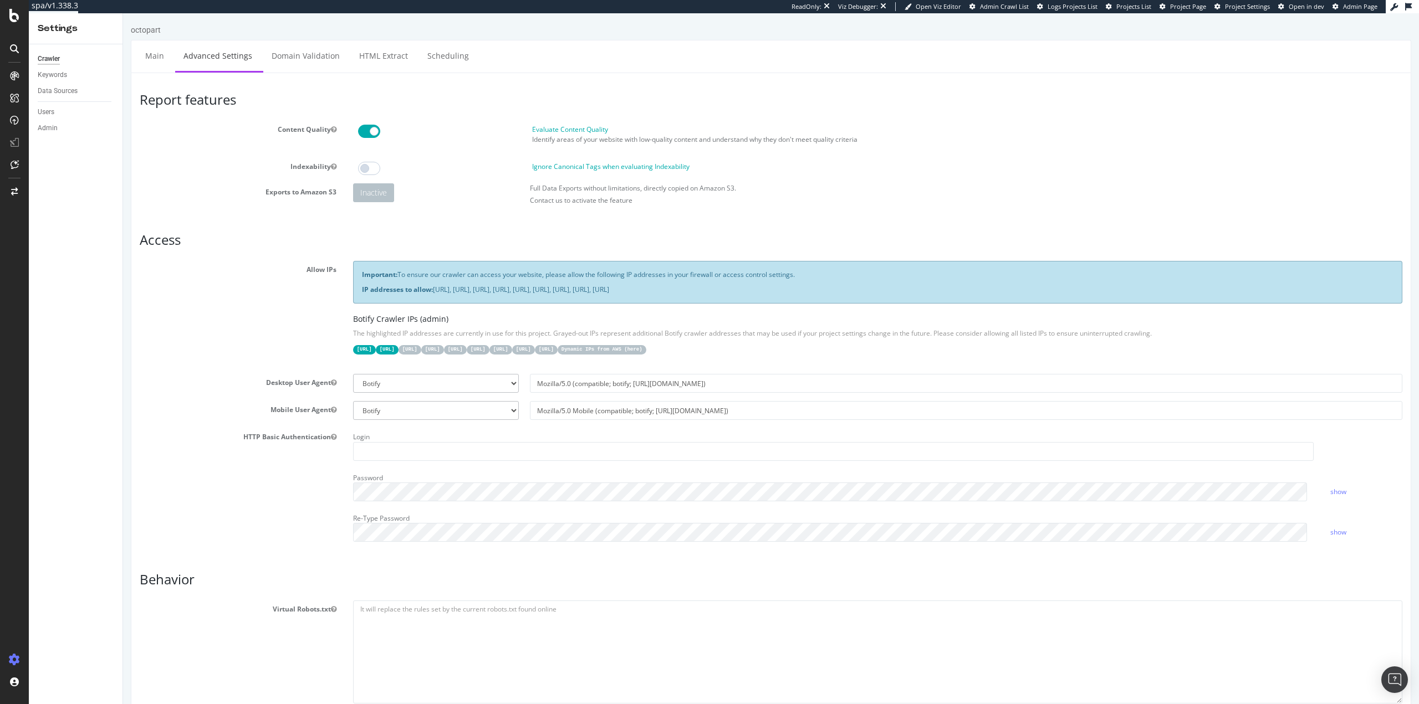
click at [363, 131] on span at bounding box center [369, 131] width 22 height 13
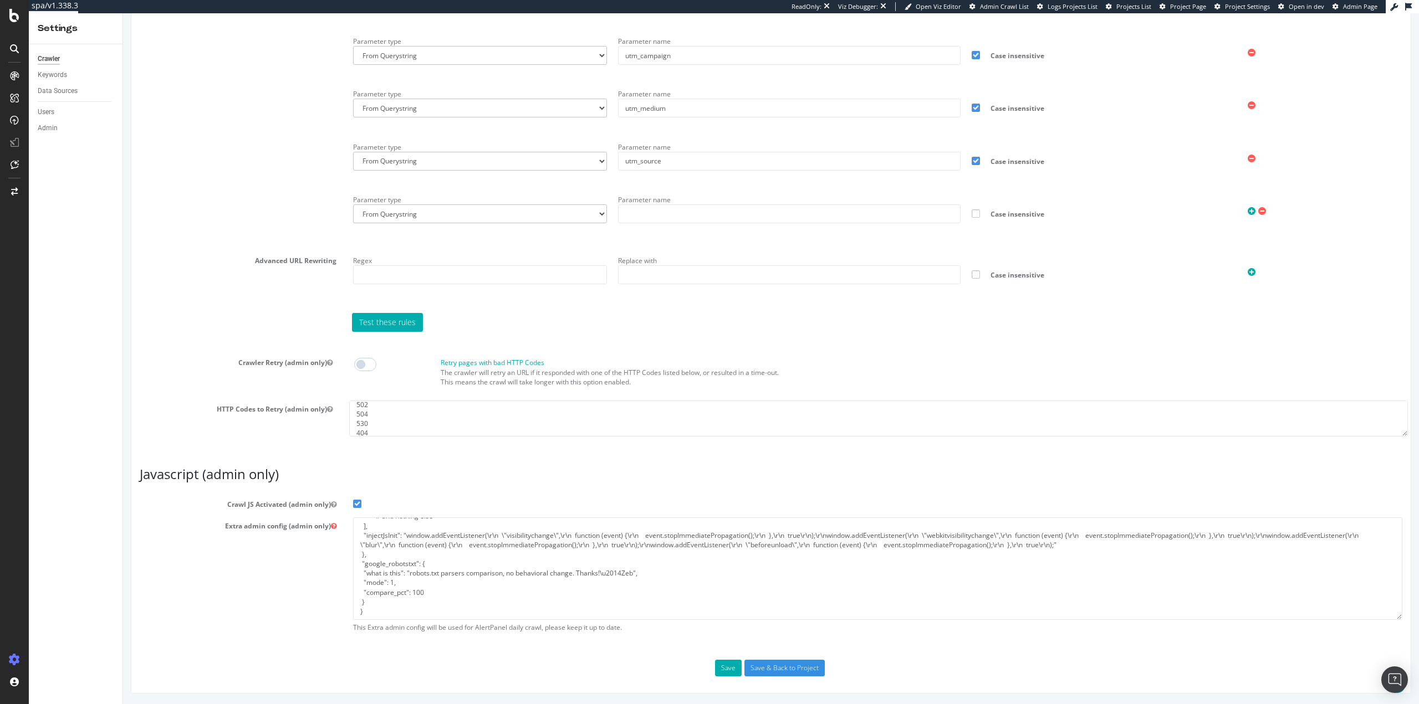
scroll to position [19, 0]
click at [728, 668] on button "Save" at bounding box center [728, 668] width 27 height 17
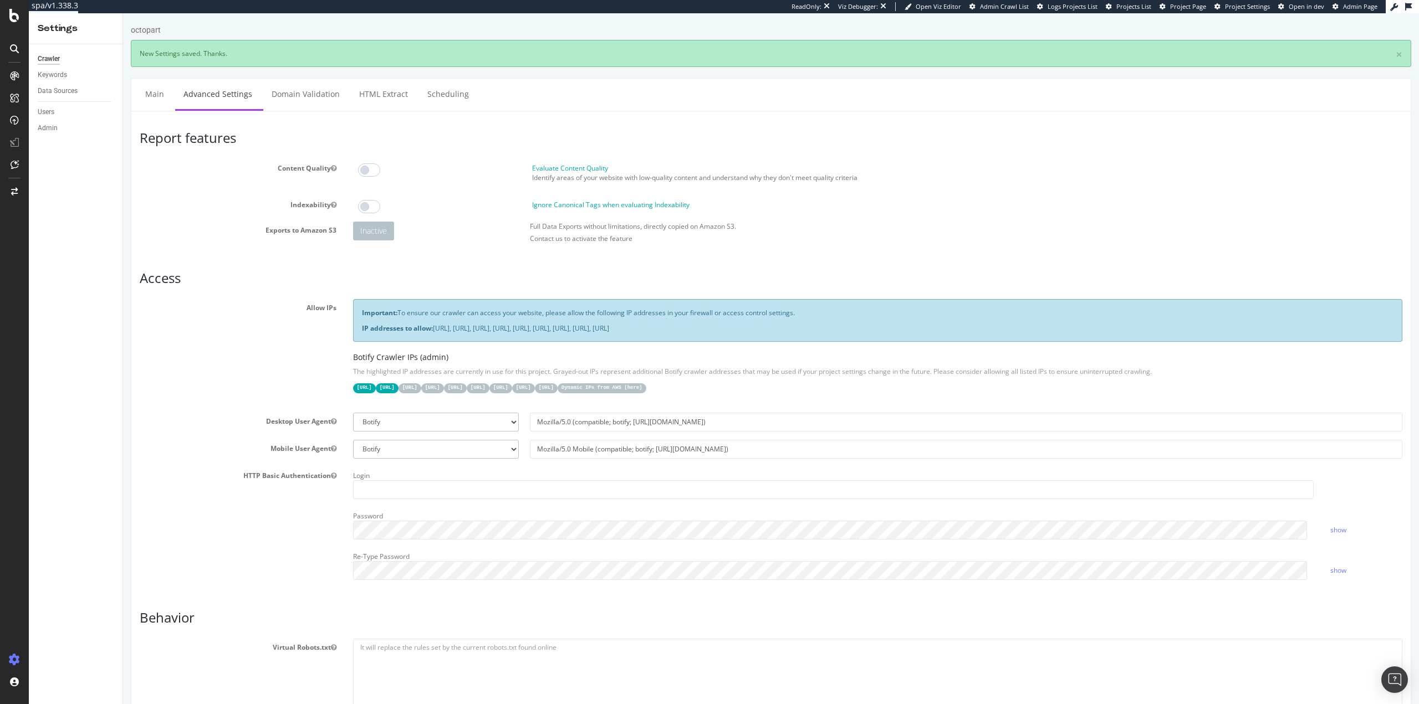
scroll to position [0, 0]
drag, startPoint x: 263, startPoint y: 423, endPoint x: 343, endPoint y: 423, distance: 80.3
click at [343, 423] on div "Desktop User Agent Botify Googlebot Chrome Firefox Edge Custom Mozilla/5.0 (com…" at bounding box center [770, 422] width 1279 height 19
drag, startPoint x: 272, startPoint y: 449, endPoint x: 329, endPoint y: 449, distance: 57.1
click at [329, 449] on label "Mobile User Agent" at bounding box center [237, 446] width 213 height 13
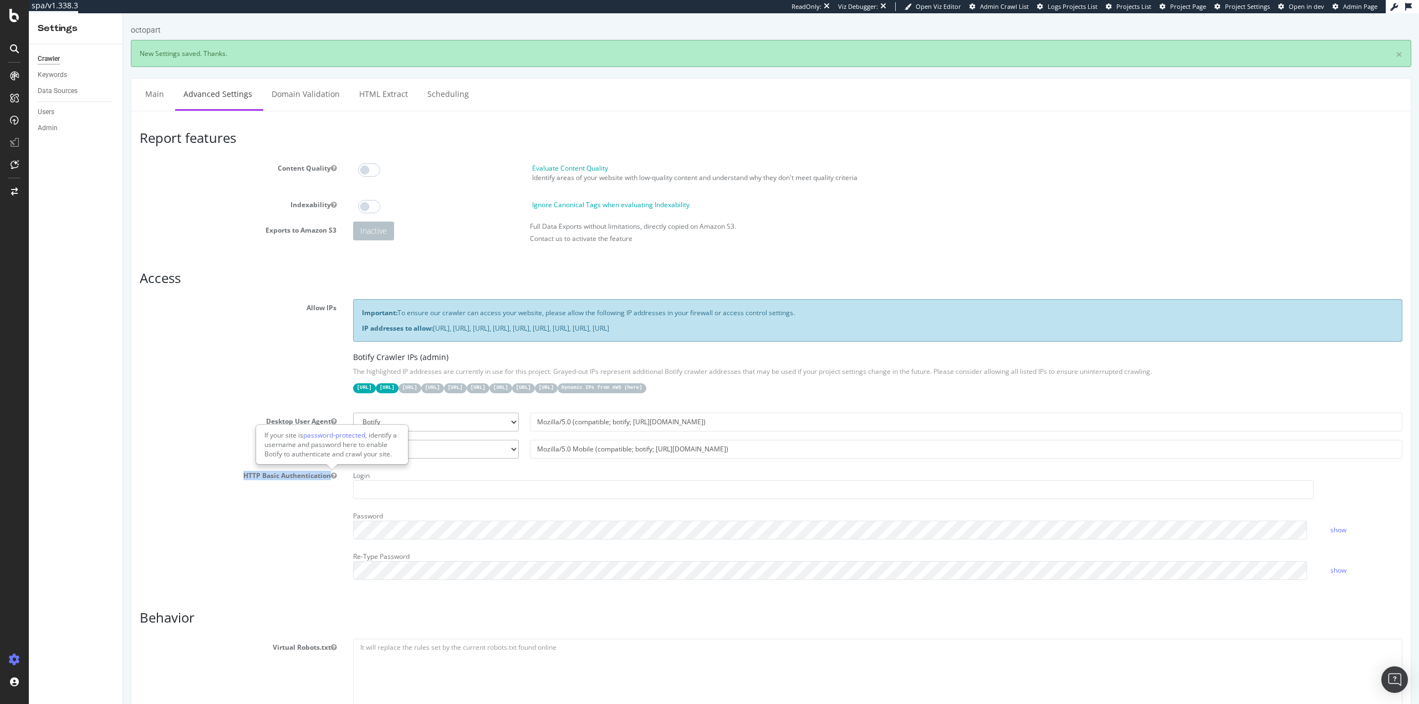
drag, startPoint x: 240, startPoint y: 475, endPoint x: 330, endPoint y: 476, distance: 89.8
click at [330, 476] on label "HTTP Basic Authentication" at bounding box center [237, 473] width 213 height 13
click at [296, 521] on div "HTTP Basic Authentication Login Password show Re-Type Password show" at bounding box center [770, 527] width 1279 height 121
drag, startPoint x: 1370, startPoint y: 250, endPoint x: 1294, endPoint y: 294, distance: 87.2
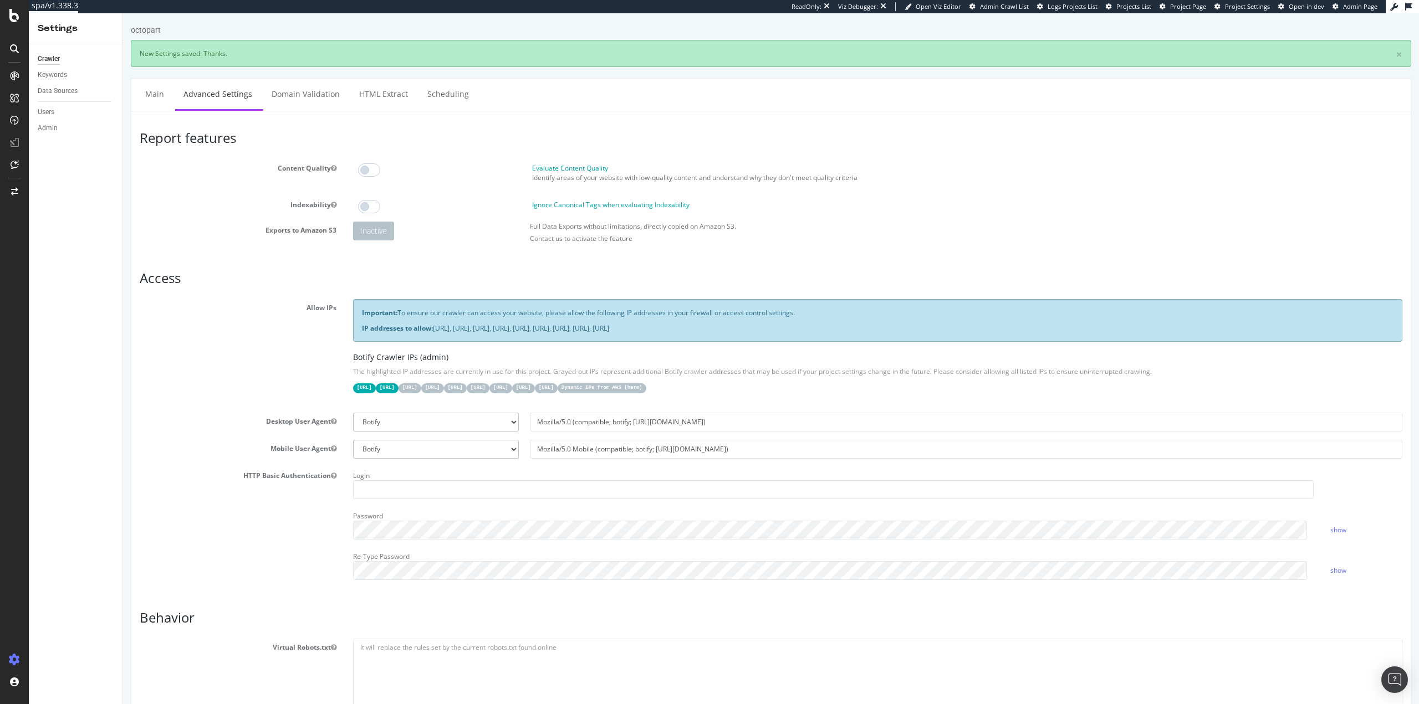
drag, startPoint x: 932, startPoint y: 325, endPoint x: 353, endPoint y: 303, distance: 579.5
click at [353, 303] on div "Important: To ensure our crawler can access your website, please allow the foll…" at bounding box center [877, 320] width 1049 height 42
click at [366, 316] on strong "Important:" at bounding box center [379, 312] width 35 height 9
drag, startPoint x: 2, startPoint y: 479, endPoint x: 103, endPoint y: 530, distance: 113.5
click at [76, 580] on div "Crawler Keywords Data Sources Users Admin" at bounding box center [76, 374] width 94 height 660
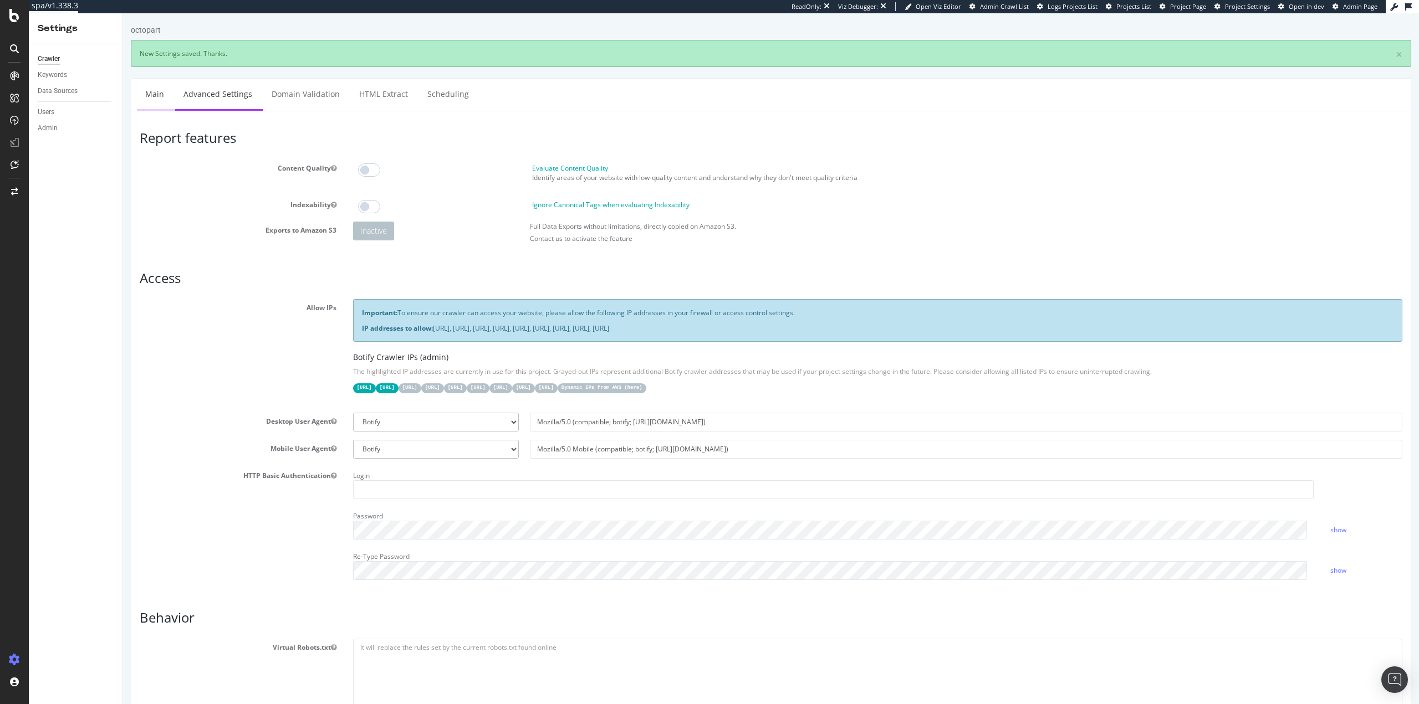
click at [145, 93] on link "Main" at bounding box center [154, 94] width 35 height 30
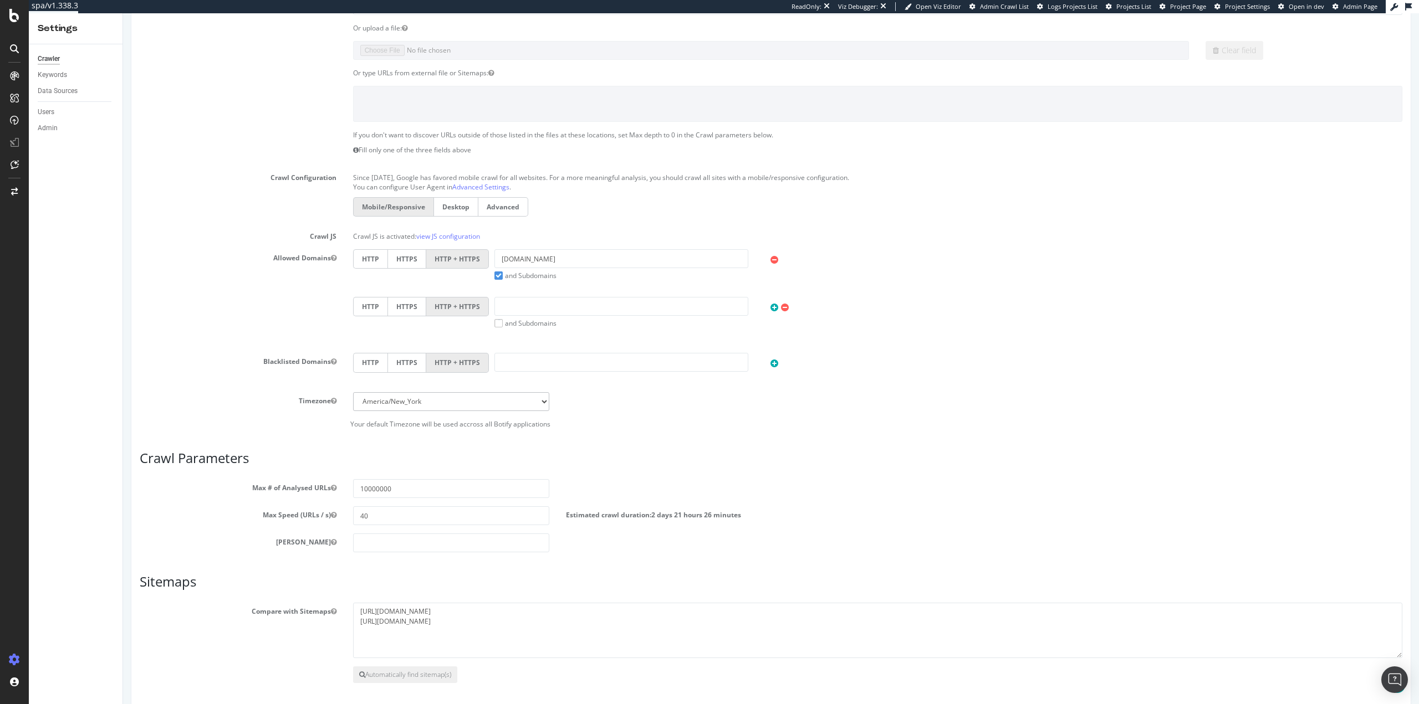
scroll to position [267, 0]
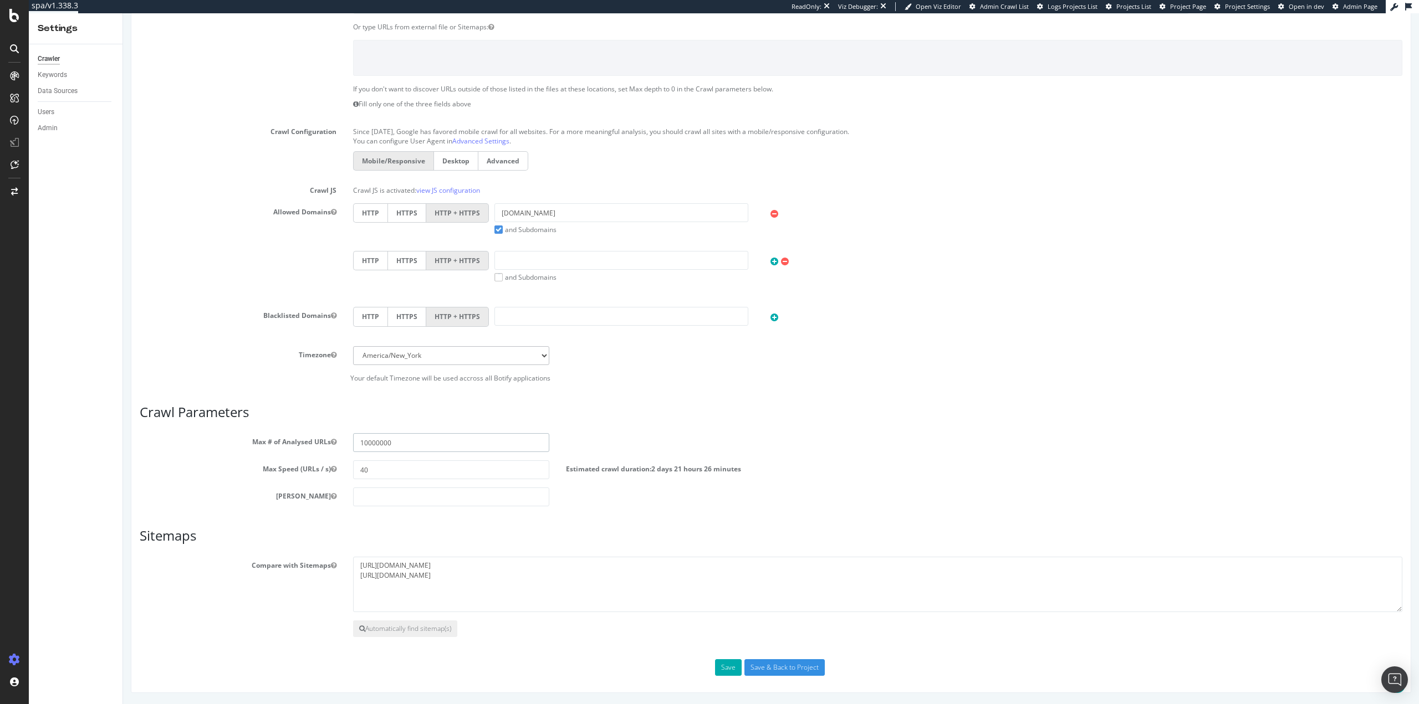
drag, startPoint x: 385, startPoint y: 443, endPoint x: 377, endPoint y: 446, distance: 7.7
click at [377, 446] on input "10000000" at bounding box center [451, 442] width 197 height 19
type input "10000"
type input "3"
click at [776, 672] on input "Save & Back to Project" at bounding box center [784, 667] width 80 height 17
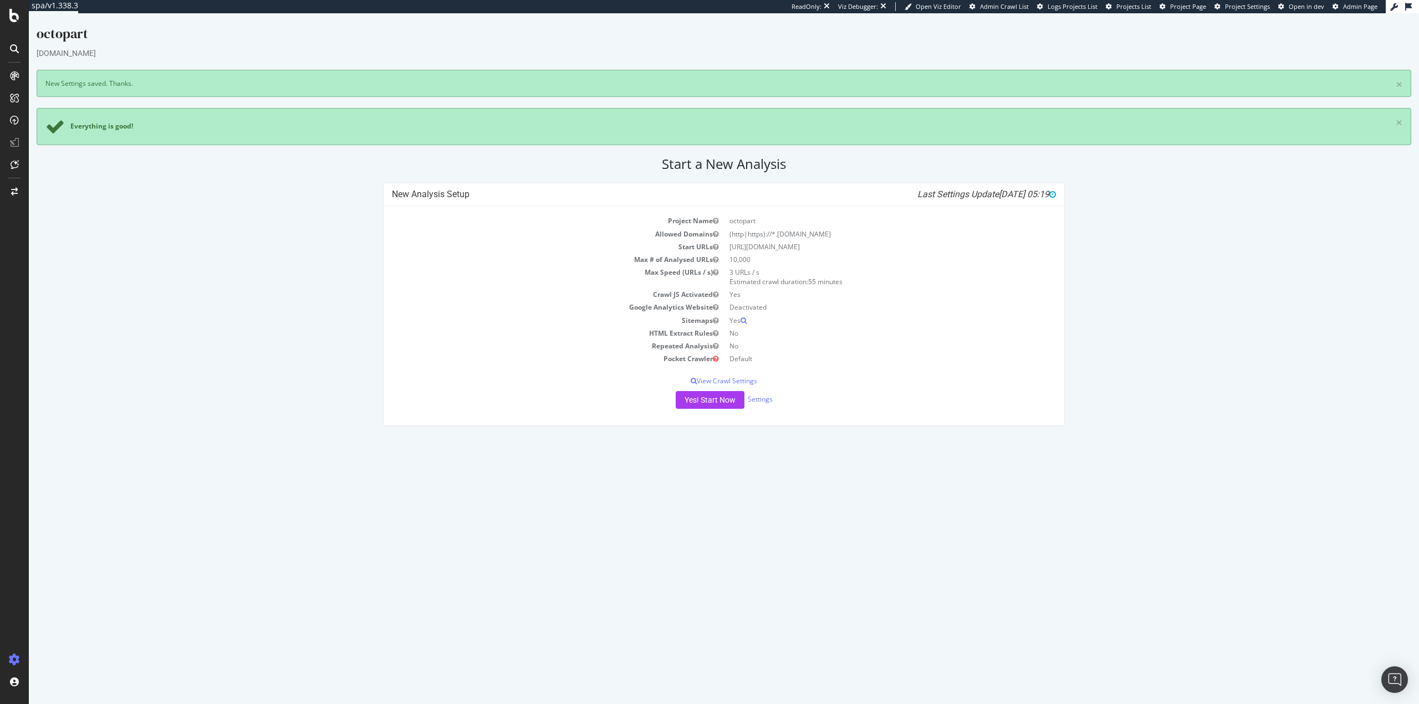
click at [1338, 437] on html "octopart octopart.com × New Settings saved. Thanks. Everything is good! × × Sta…" at bounding box center [724, 225] width 1390 height 424
click at [811, 437] on html "octopart octopart.com × New Settings saved. Thanks. Everything is good! × × Sta…" at bounding box center [724, 225] width 1390 height 424
click at [955, 437] on html "octopart octopart.com × New Settings saved. Thanks. Everything is good! × × Sta…" at bounding box center [724, 225] width 1390 height 424
click at [1010, 6] on span "Admin Crawl List" at bounding box center [1004, 6] width 49 height 8
click at [66, 638] on div "Configure and access your website analyses" at bounding box center [100, 637] width 132 height 9
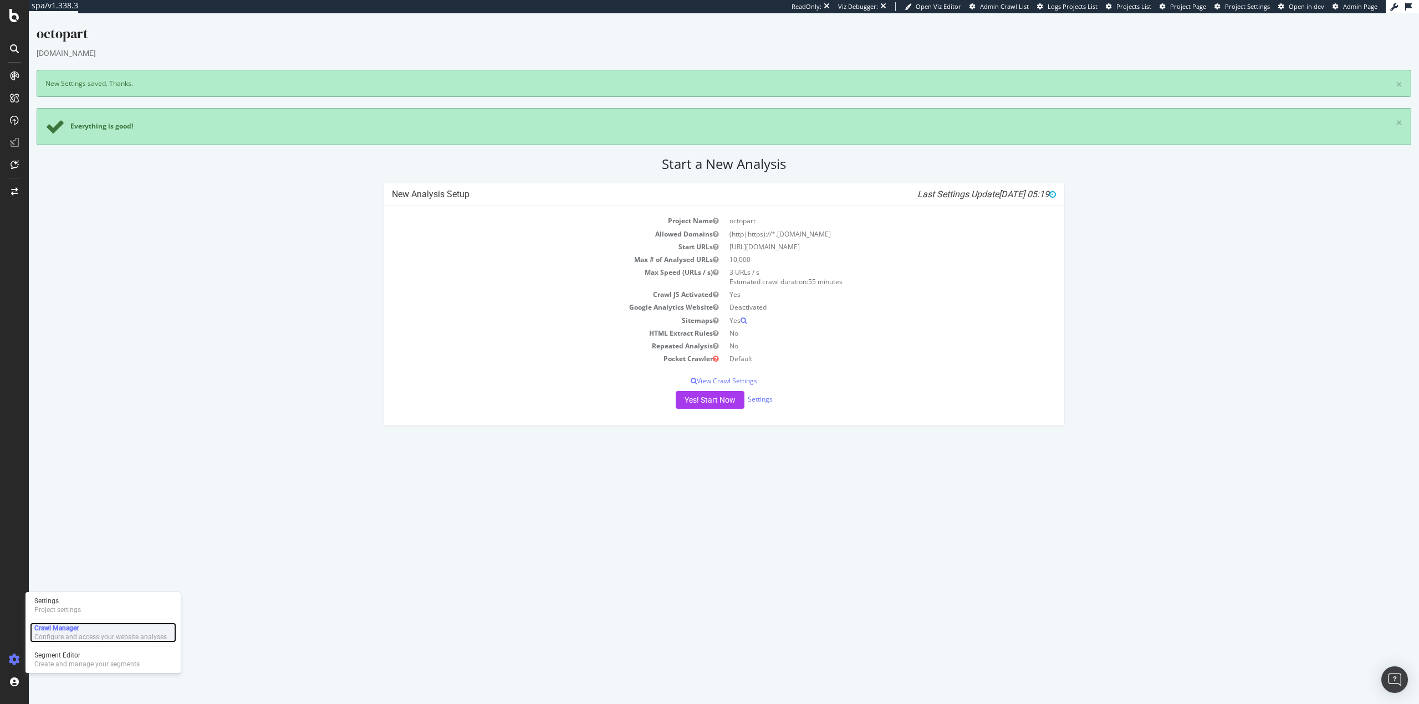
click at [59, 629] on div "Crawl Manager" at bounding box center [100, 628] width 132 height 9
click at [70, 628] on div "Crawl Manager" at bounding box center [100, 628] width 132 height 9
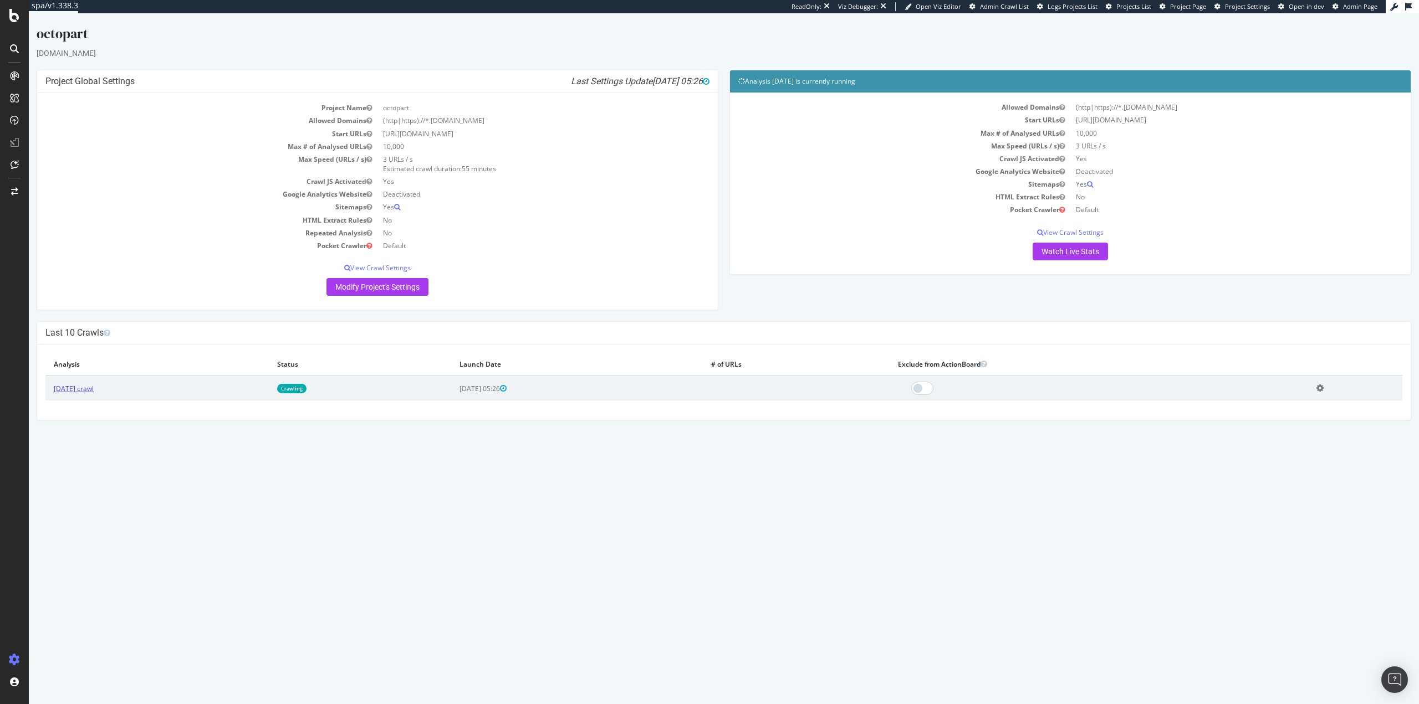
click at [91, 390] on link "[DATE] crawl" at bounding box center [74, 388] width 40 height 9
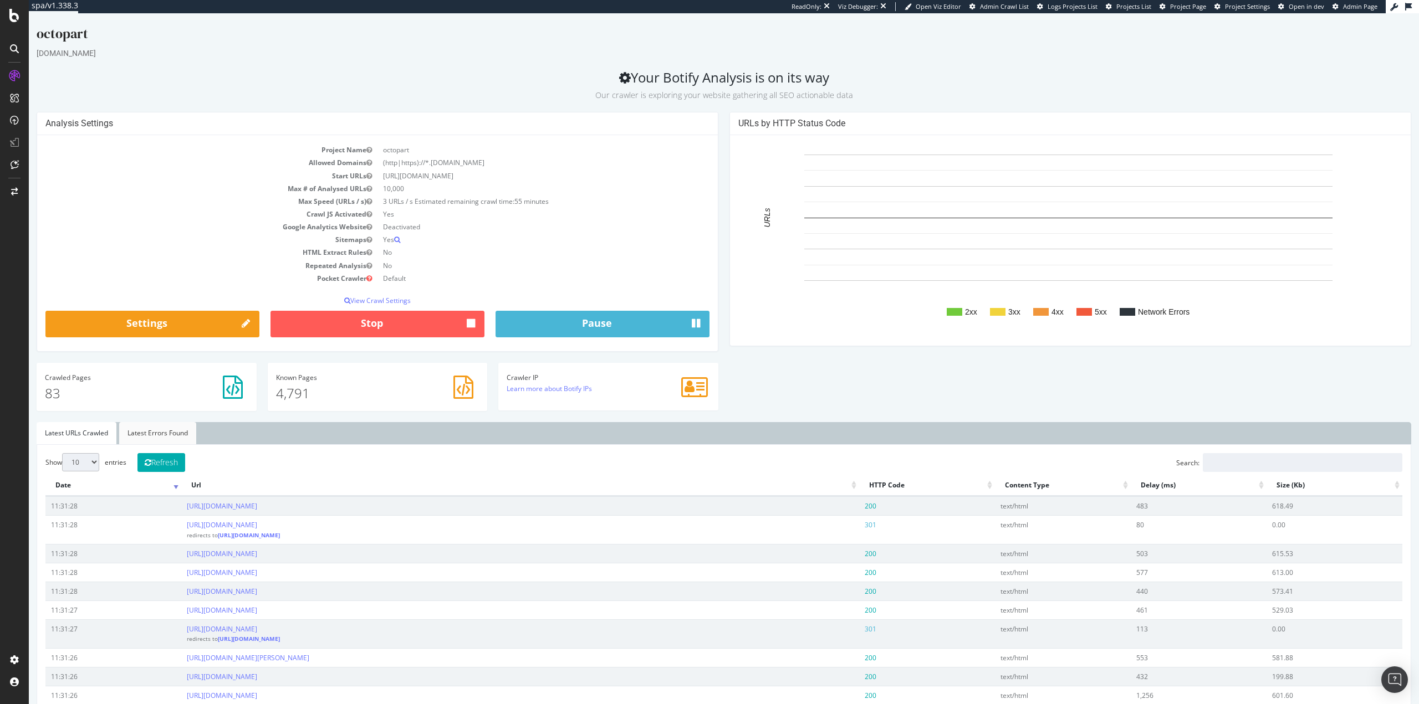
click at [170, 439] on link "Latest Errors Found" at bounding box center [157, 433] width 77 height 22
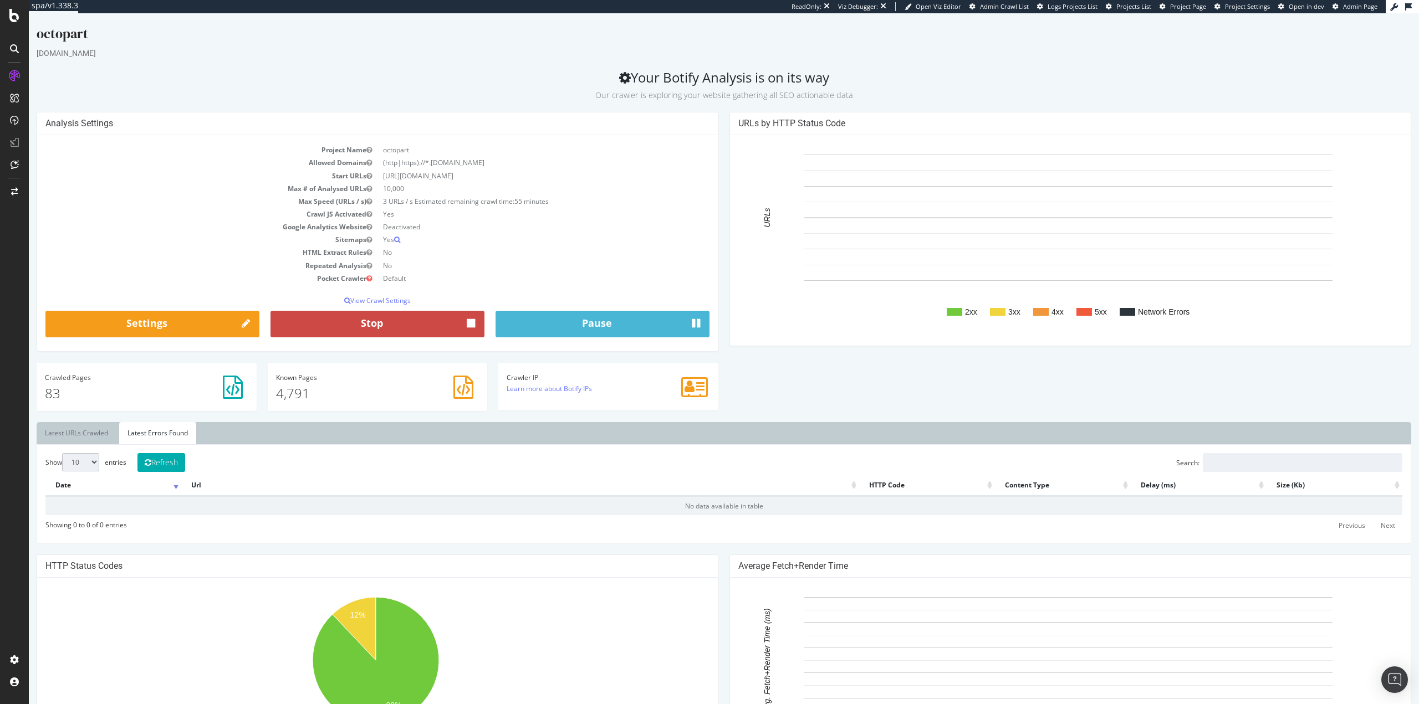
click at [327, 314] on button "Stop" at bounding box center [377, 324] width 214 height 27
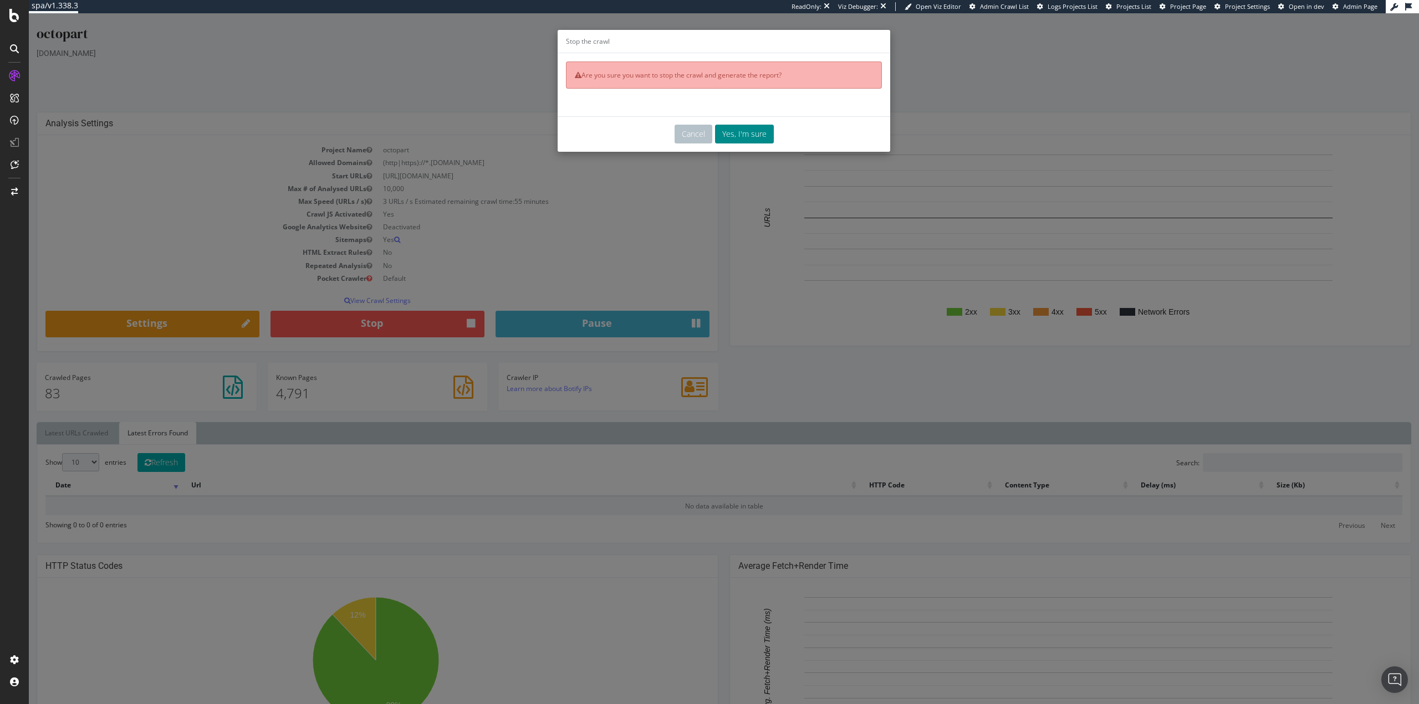
click at [739, 141] on button "Yes, I'm sure" at bounding box center [744, 134] width 59 height 19
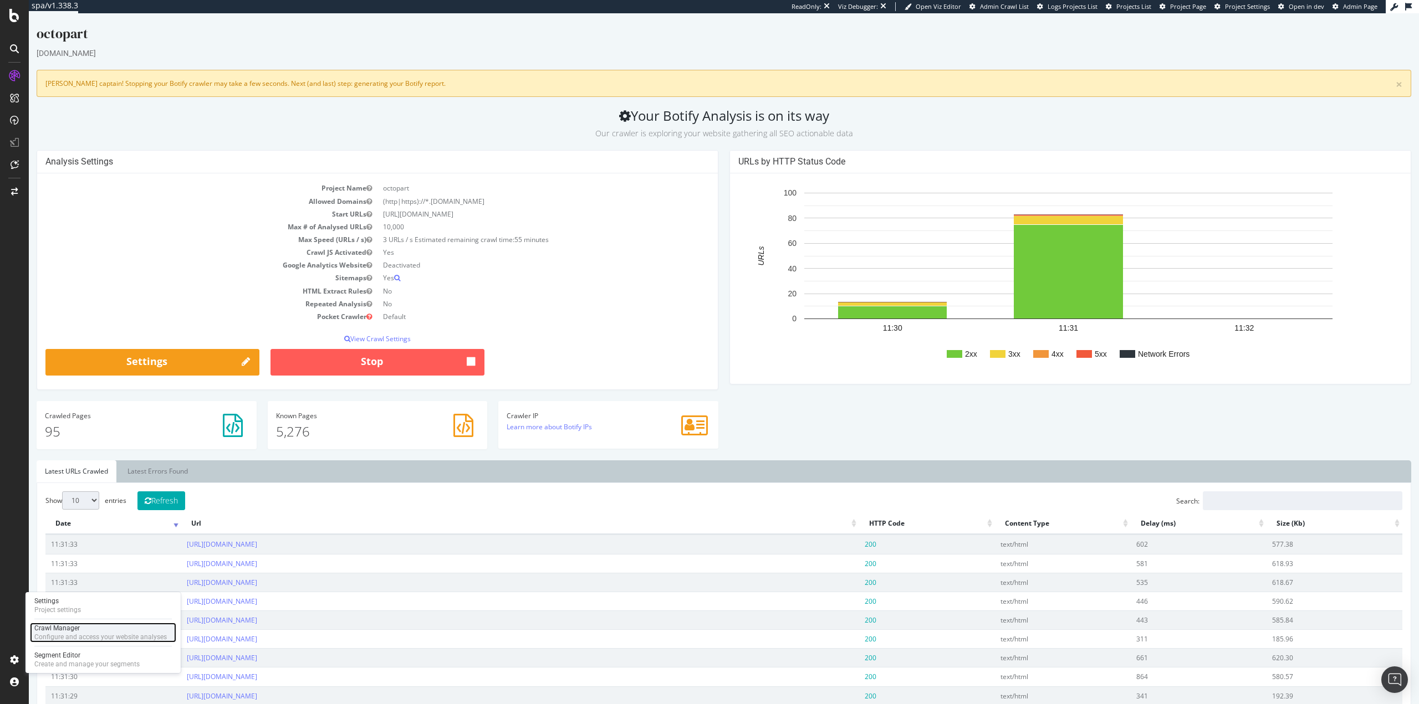
click at [64, 630] on div "Crawl Manager" at bounding box center [100, 628] width 132 height 9
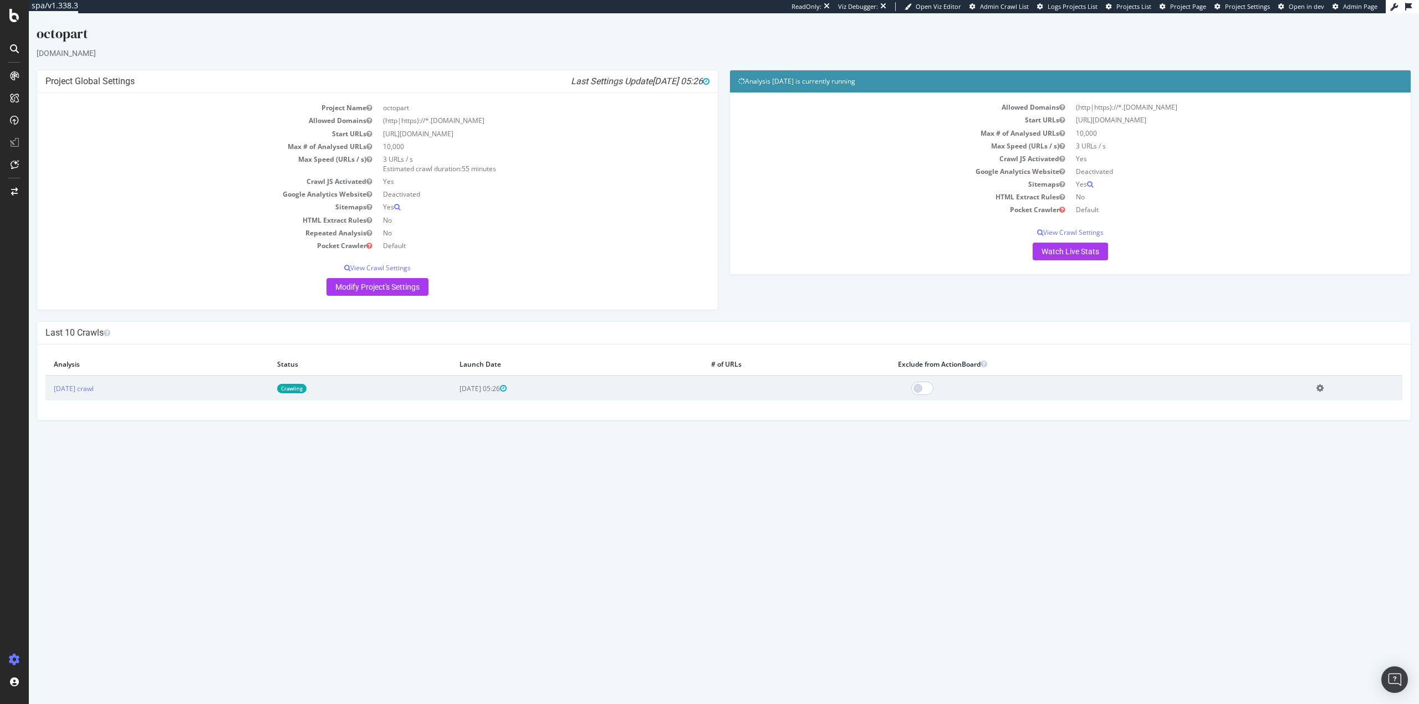
click at [1323, 390] on icon at bounding box center [1319, 388] width 7 height 8
click at [1282, 424] on link "Delete analysis" at bounding box center [1279, 419] width 89 height 15
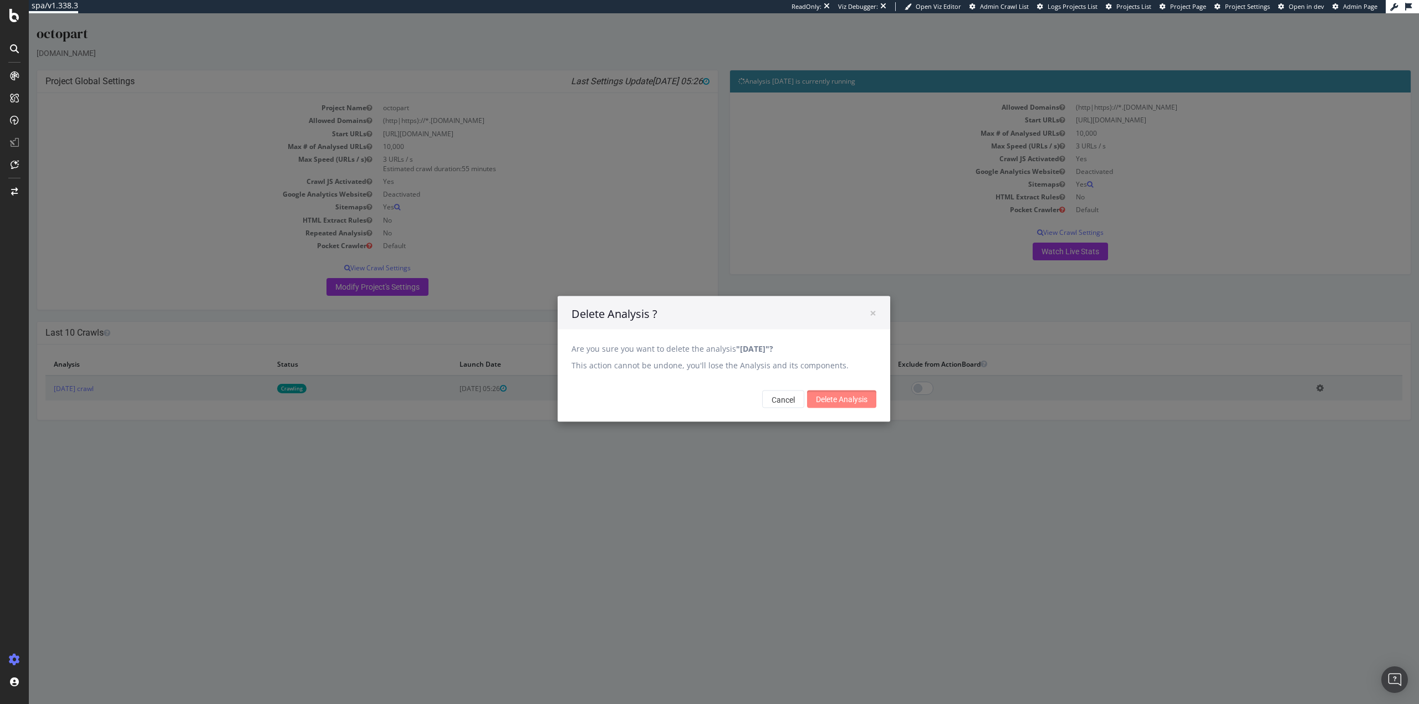
click at [830, 394] on input "Delete Analysis" at bounding box center [841, 399] width 69 height 18
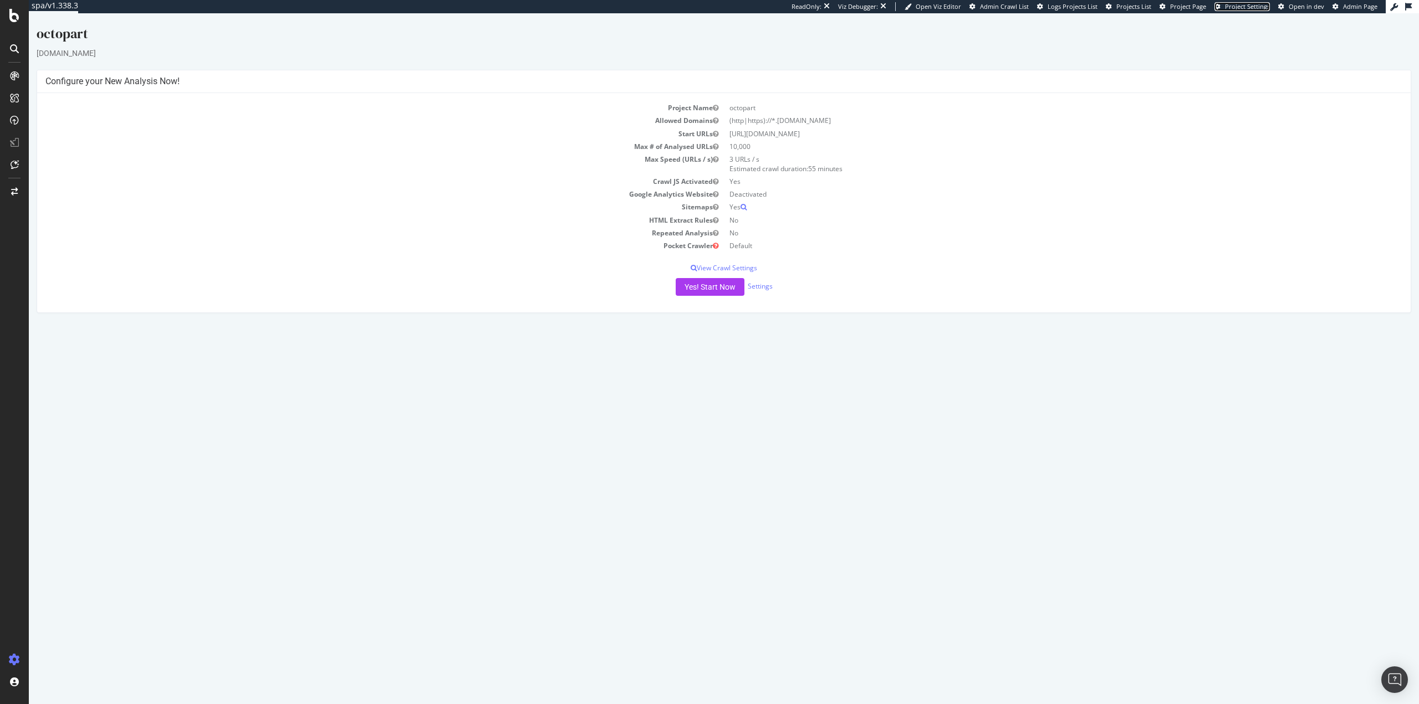
click at [1243, 9] on span "Project Settings" at bounding box center [1247, 6] width 45 height 8
